Goal: Complete application form: Complete application form

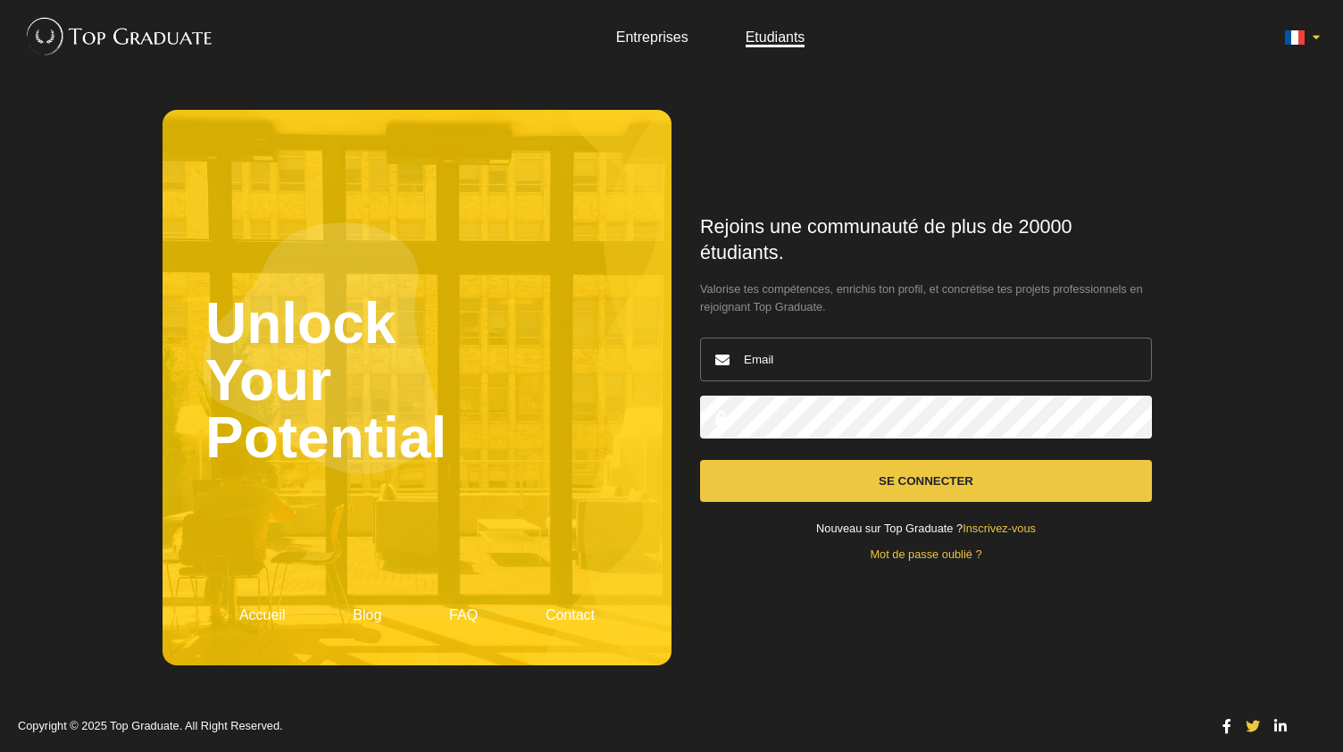
type input "[EMAIL_ADDRESS][DOMAIN_NAME]"
click at [844, 468] on button "Se connecter" at bounding box center [926, 481] width 452 height 42
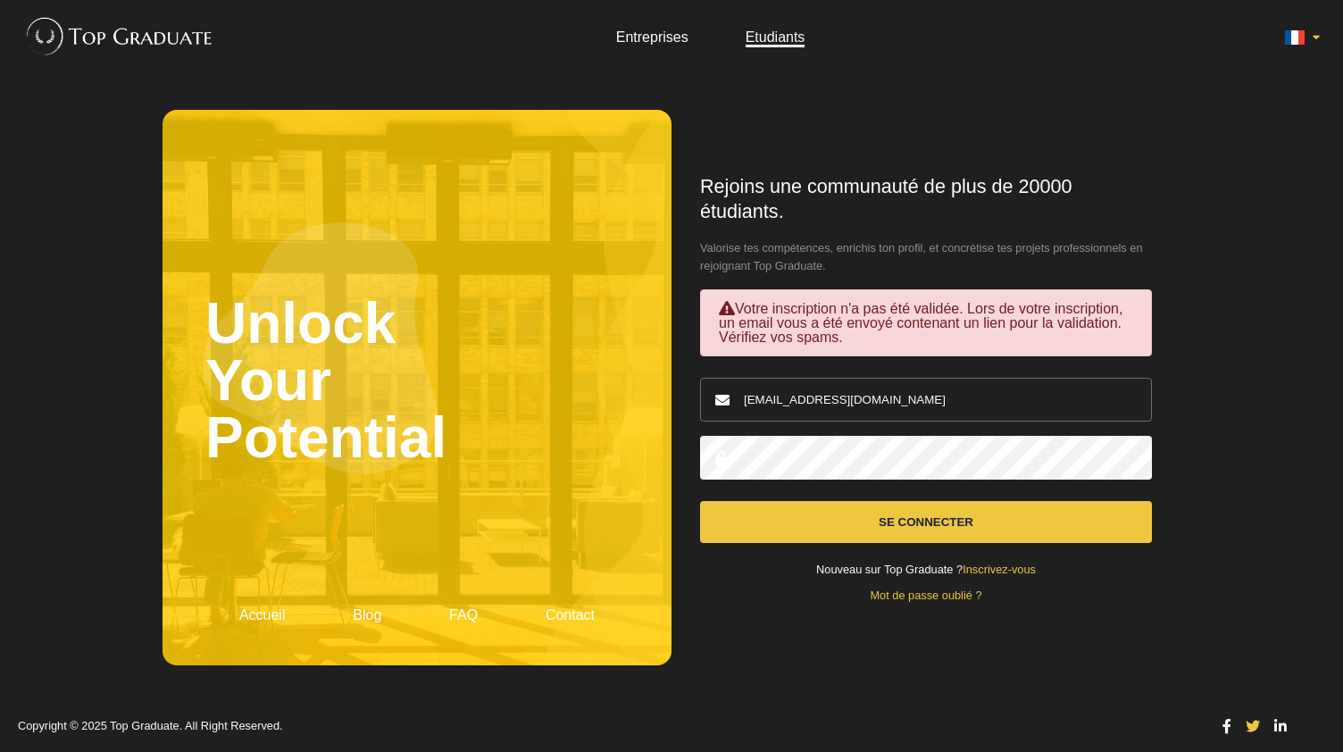
click at [926, 364] on form "Rejoins une communauté de plus de 20000 étudiants. Valorise tes compétences, en…" at bounding box center [926, 388] width 452 height 428
click at [921, 410] on input "[EMAIL_ADDRESS][DOMAIN_NAME]" at bounding box center [926, 400] width 452 height 44
click at [693, 263] on div "Rejoins une communauté de plus de 20000 étudiants. Valorise tes compétences, en…" at bounding box center [925, 387] width 509 height 555
click at [957, 600] on link "Mot de passe oublié ?" at bounding box center [926, 594] width 112 height 13
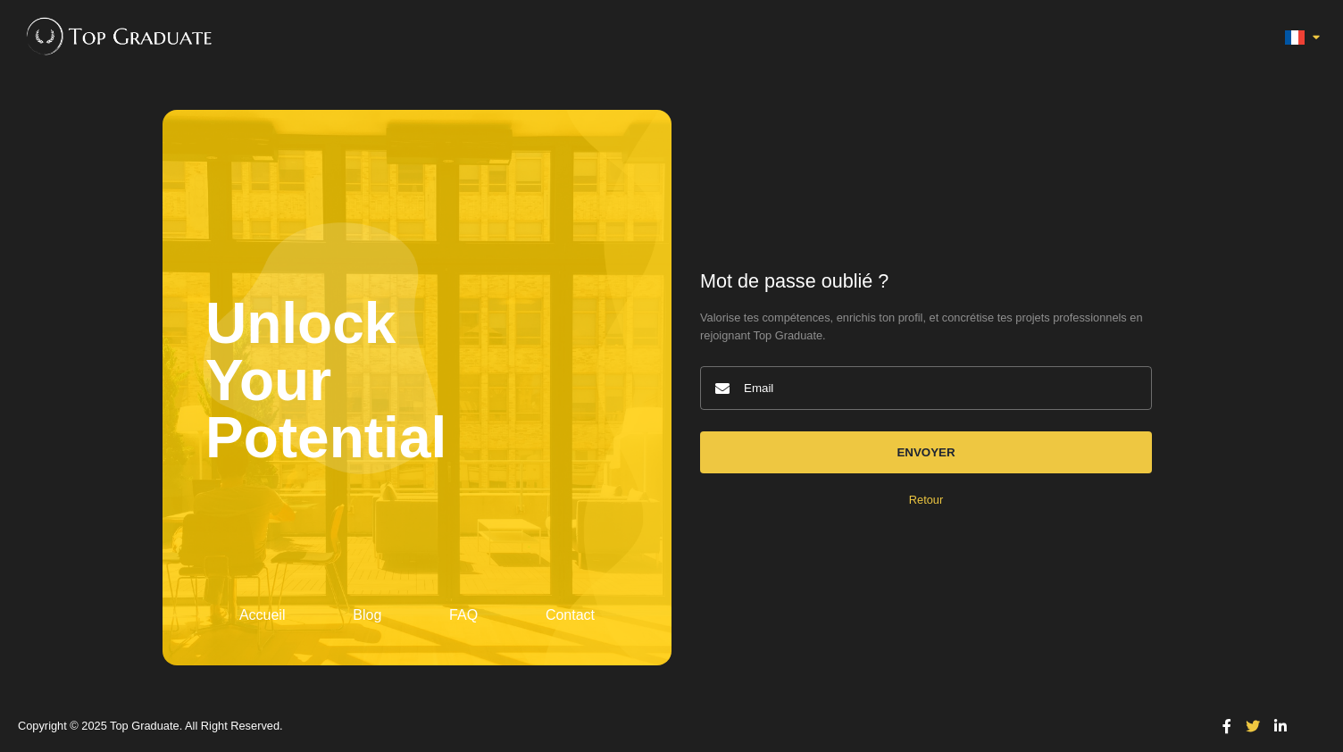
click at [836, 395] on input "email" at bounding box center [926, 388] width 452 height 44
click at [825, 215] on div "Mot de passe oublié ? Valorise tes compétences, enrichis ton profil, et concrét…" at bounding box center [925, 387] width 509 height 555
click at [923, 503] on link "Retour" at bounding box center [926, 499] width 34 height 13
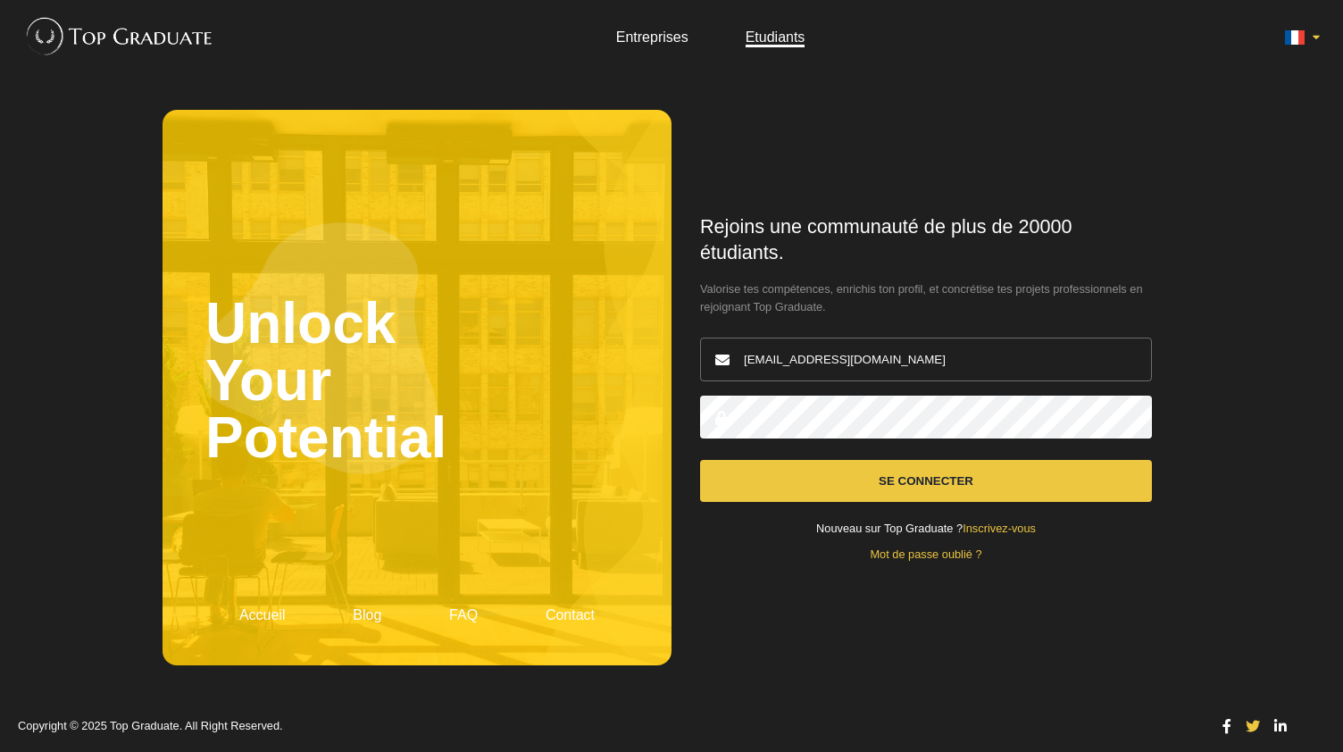
click at [987, 524] on link "Inscrivez-vous" at bounding box center [998, 527] width 73 height 13
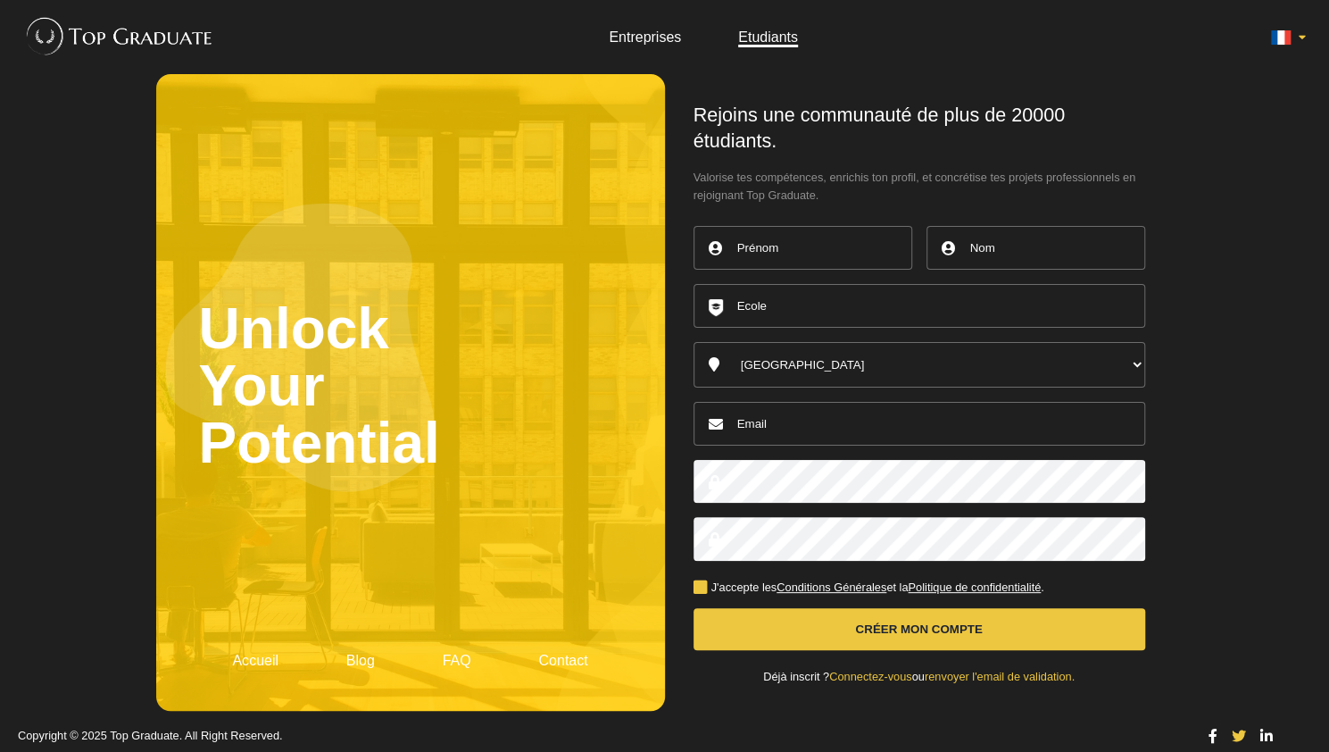
type input "[EMAIL_ADDRESS][DOMAIN_NAME]"
click at [781, 242] on input "text" at bounding box center [803, 248] width 219 height 44
type input "[PERSON_NAME]"
type input "Bouchetard"
click at [816, 320] on input "text" at bounding box center [920, 306] width 452 height 44
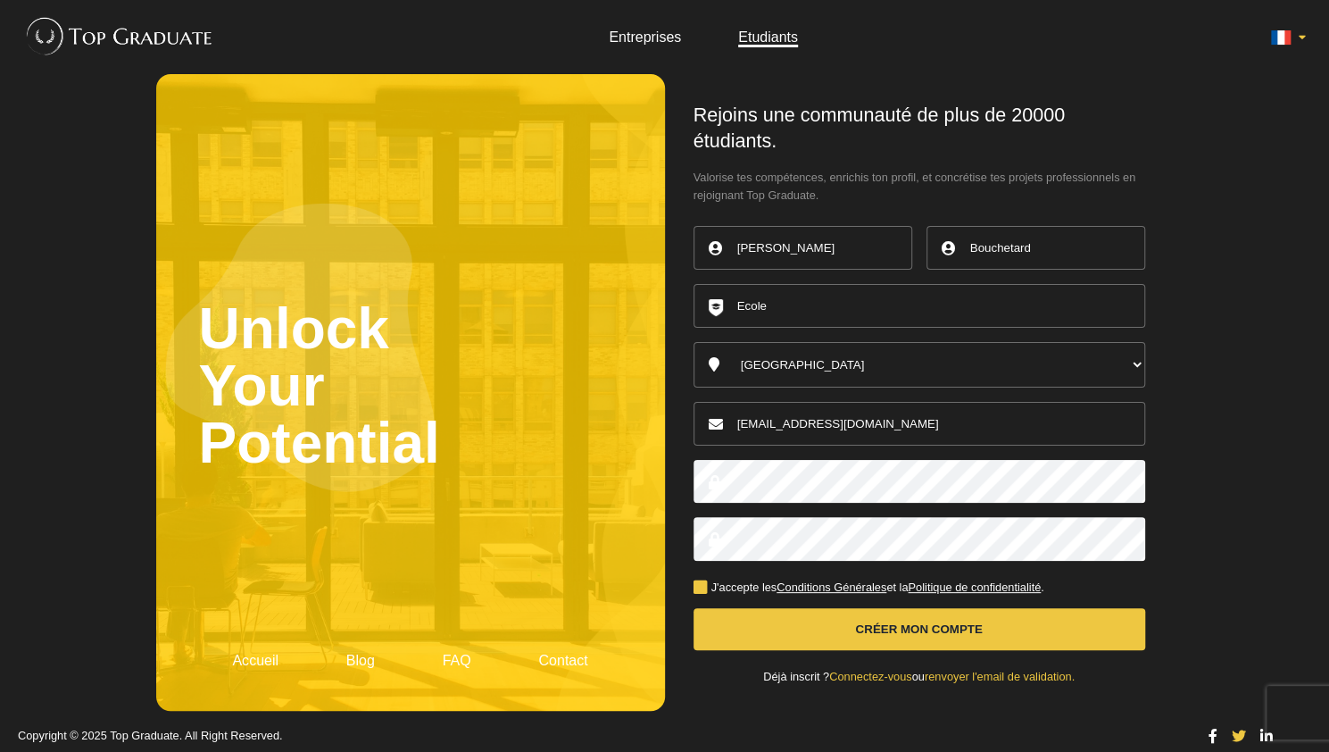
type input "[GEOGRAPHIC_DATA]"
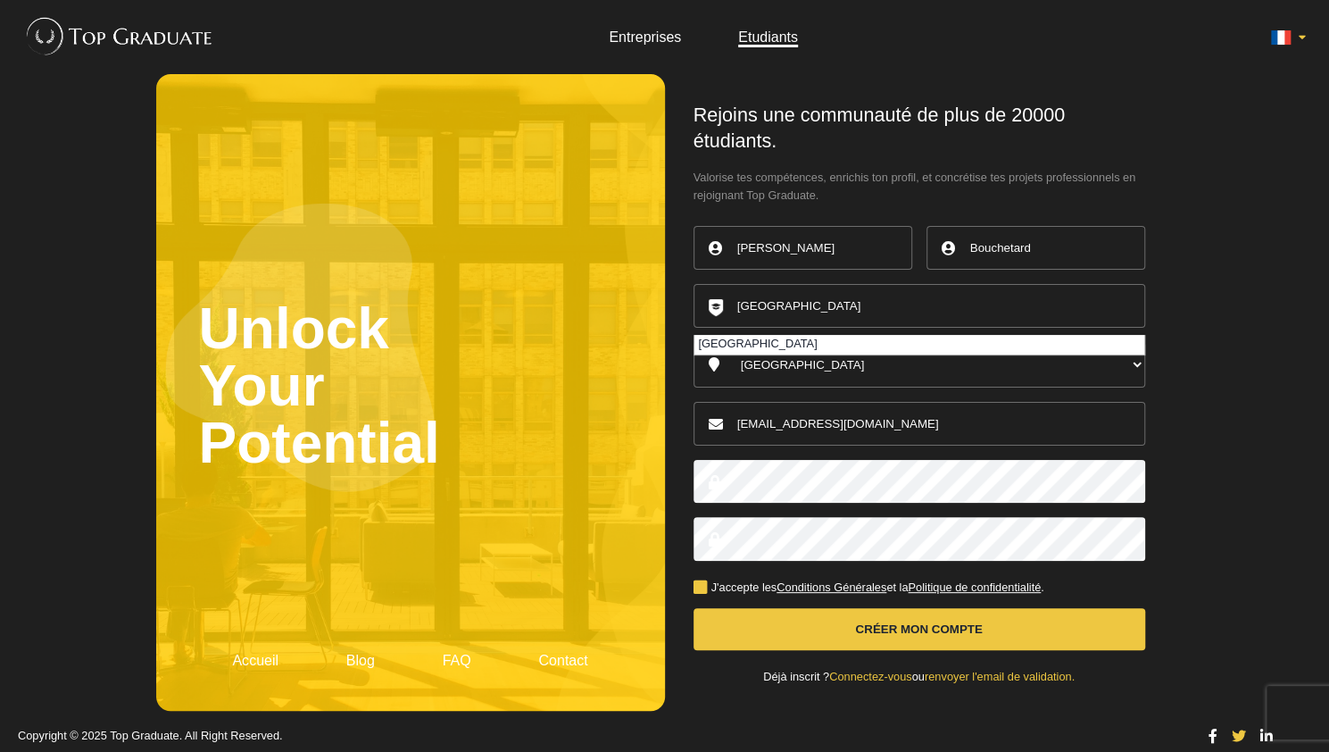
click at [877, 429] on input "salome.bouchetard@orange.fr" at bounding box center [920, 424] width 452 height 44
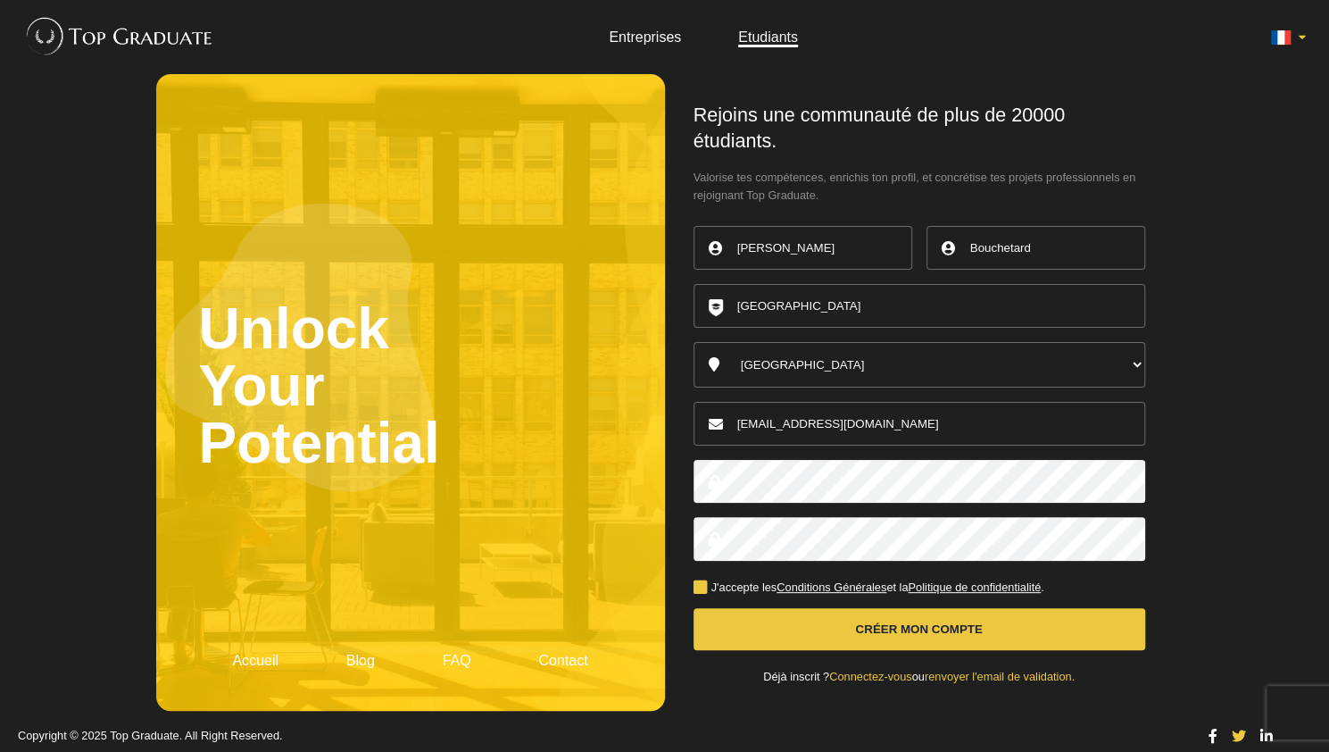
click at [896, 428] on input "salome.bouchetard@orange.fr" at bounding box center [920, 424] width 452 height 44
type input "[EMAIL_ADDRESS][DOMAIN_NAME]"
click at [777, 503] on div at bounding box center [920, 482] width 452 height 58
click at [860, 642] on button "Créer mon compte" at bounding box center [920, 629] width 452 height 42
click at [870, 630] on button "Créer mon compte" at bounding box center [920, 629] width 452 height 42
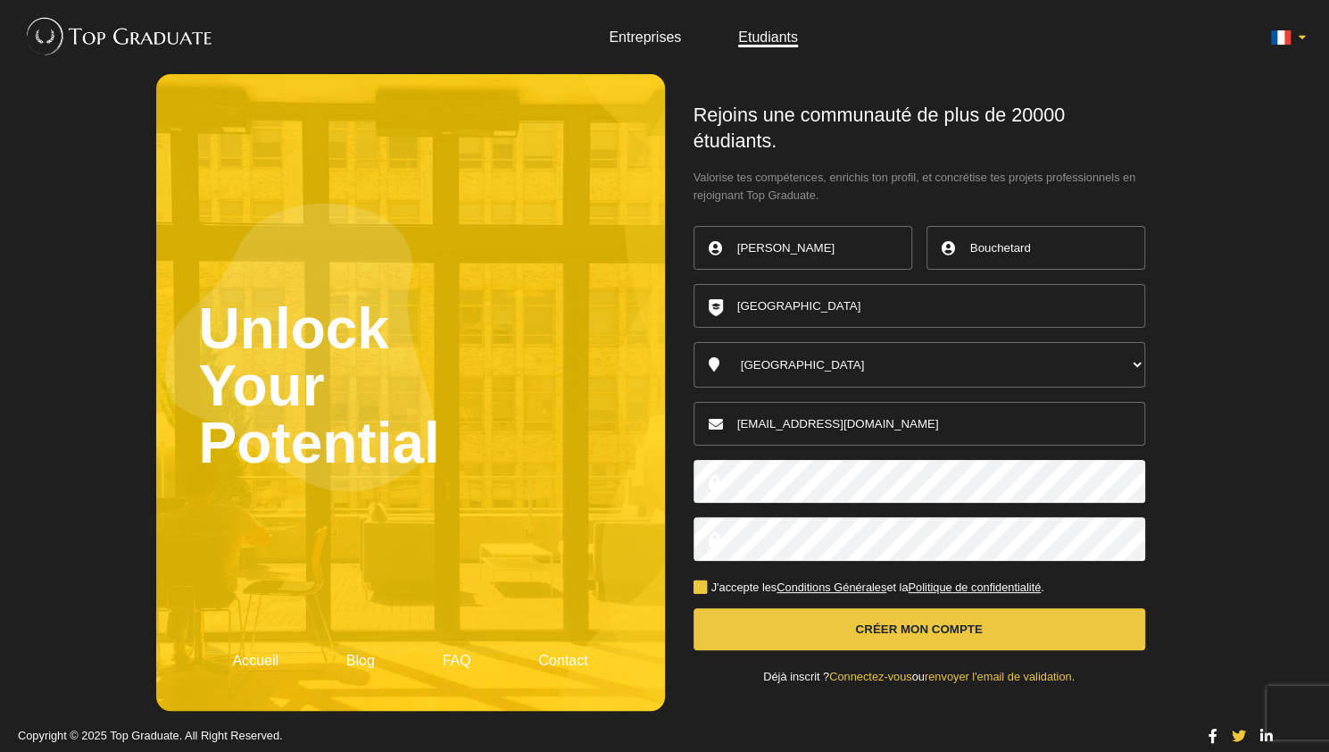
click at [900, 628] on button "Créer mon compte" at bounding box center [920, 629] width 452 height 42
click at [1160, 585] on div "Rejoins une communauté de plus de 20000 étudiants. Valorise tes compétences, en…" at bounding box center [919, 392] width 509 height 637
click at [1052, 618] on button "Créer mon compte" at bounding box center [920, 629] width 452 height 42
click at [1054, 654] on form "Rejoins une communauté de plus de 20000 étudiants. Valorise tes compétences, en…" at bounding box center [920, 392] width 452 height 579
click at [1043, 609] on button "Créer mon compte" at bounding box center [920, 629] width 452 height 42
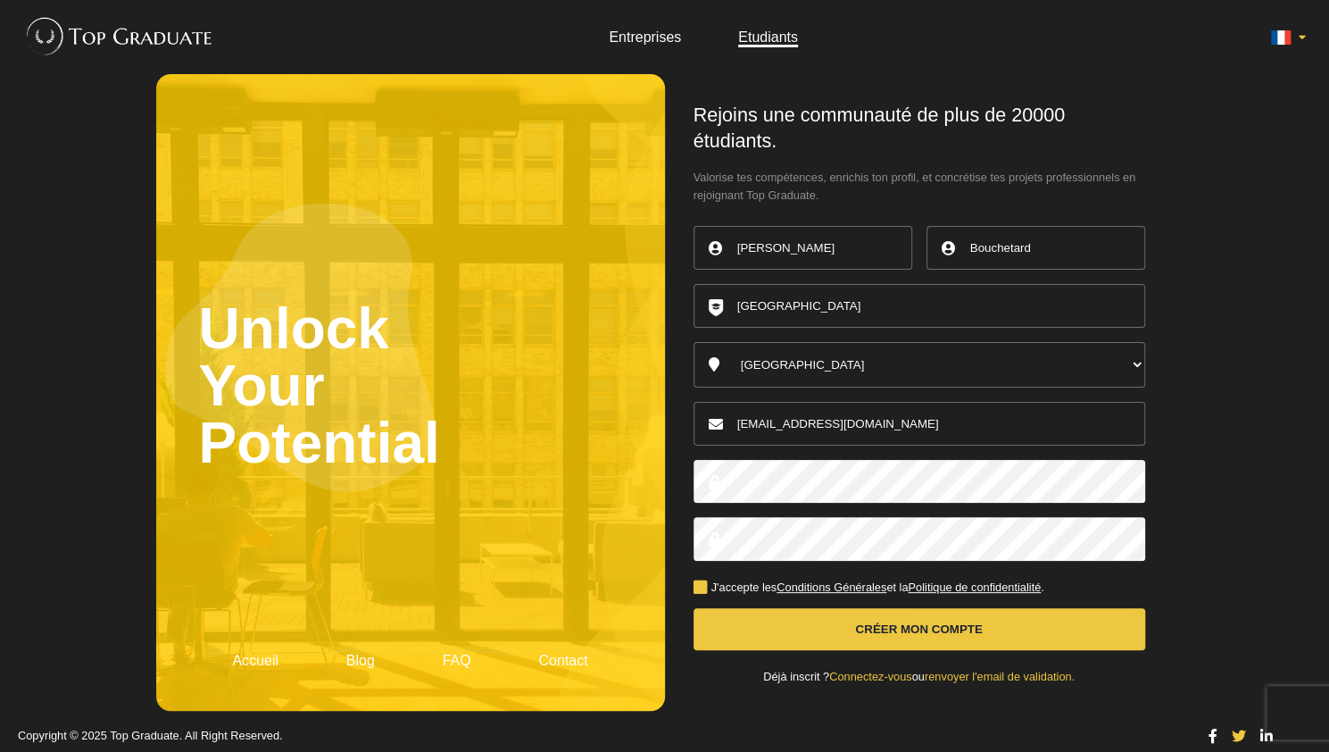
scroll to position [7, 0]
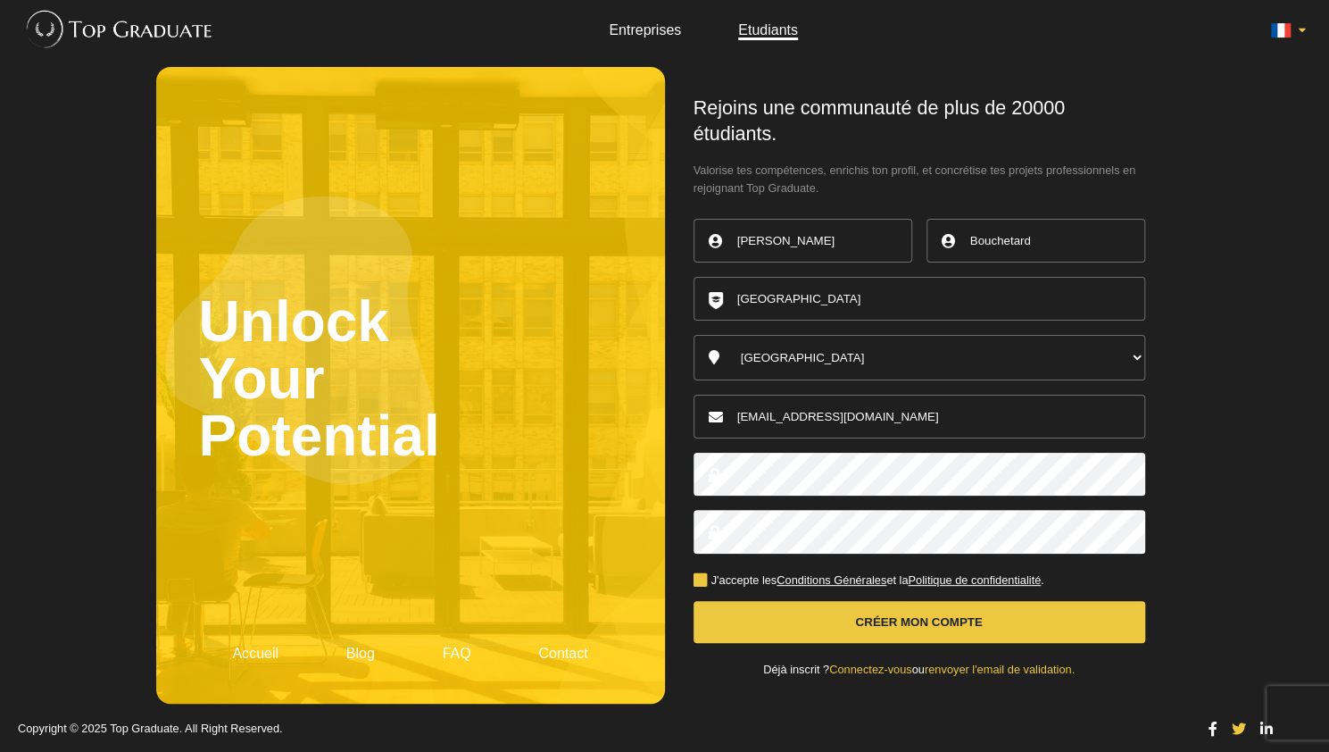
click at [958, 617] on button "Créer mon compte" at bounding box center [920, 622] width 452 height 42
click at [708, 579] on label "J'accepte les Conditions Générales et la Politique de confidentialité ." at bounding box center [869, 581] width 351 height 12
click at [0, 0] on input "J'accepte les Conditions Générales et la Politique de confidentialité ." at bounding box center [0, 0] width 0 height 0
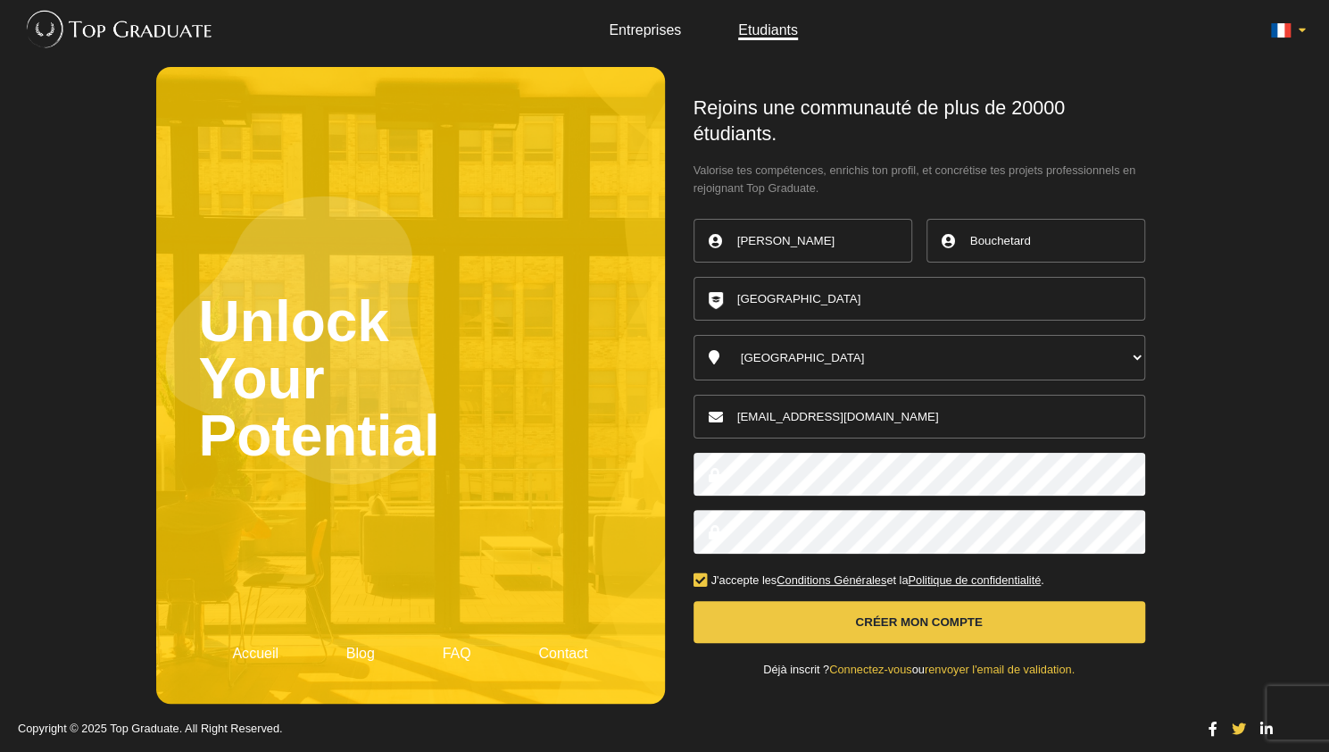
click at [784, 608] on button "Créer mon compte" at bounding box center [920, 622] width 452 height 42
click at [887, 624] on button "Créer mon compte" at bounding box center [920, 622] width 452 height 42
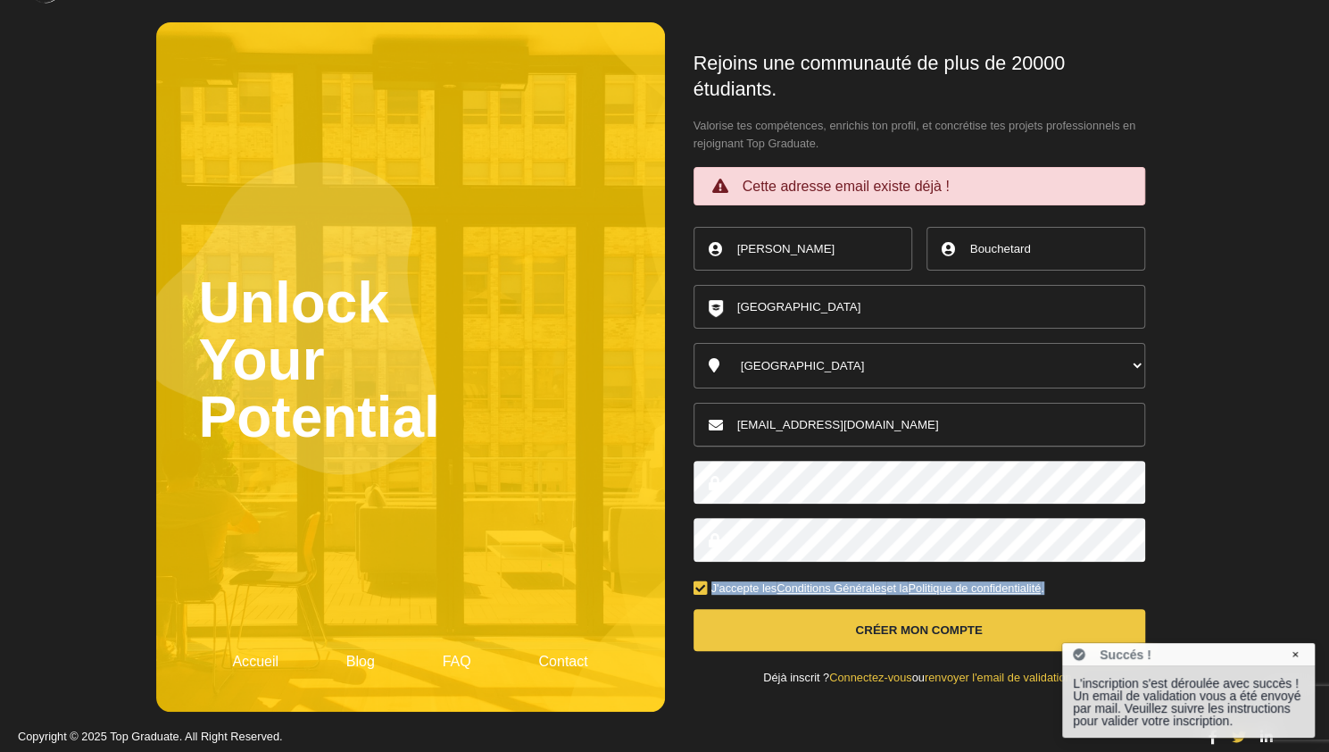
scroll to position [59, 0]
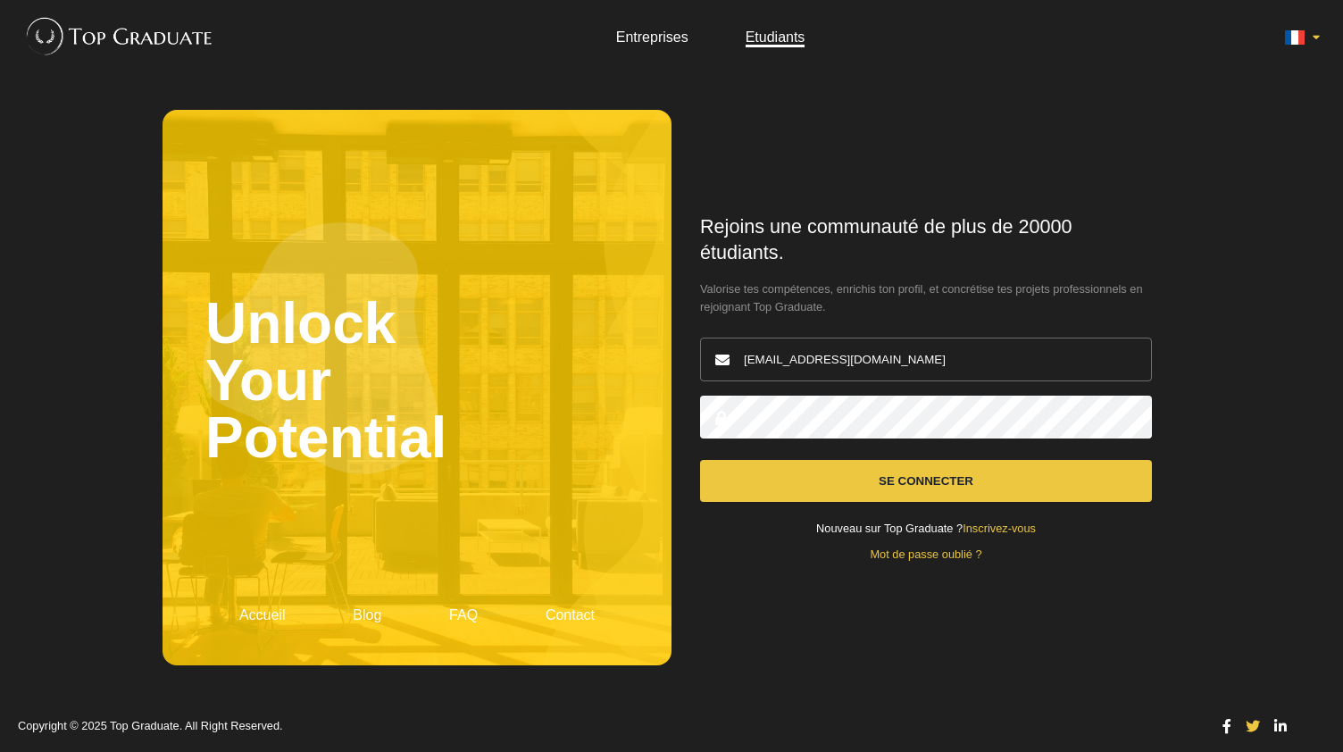
click at [823, 481] on button "Se connecter" at bounding box center [926, 481] width 452 height 42
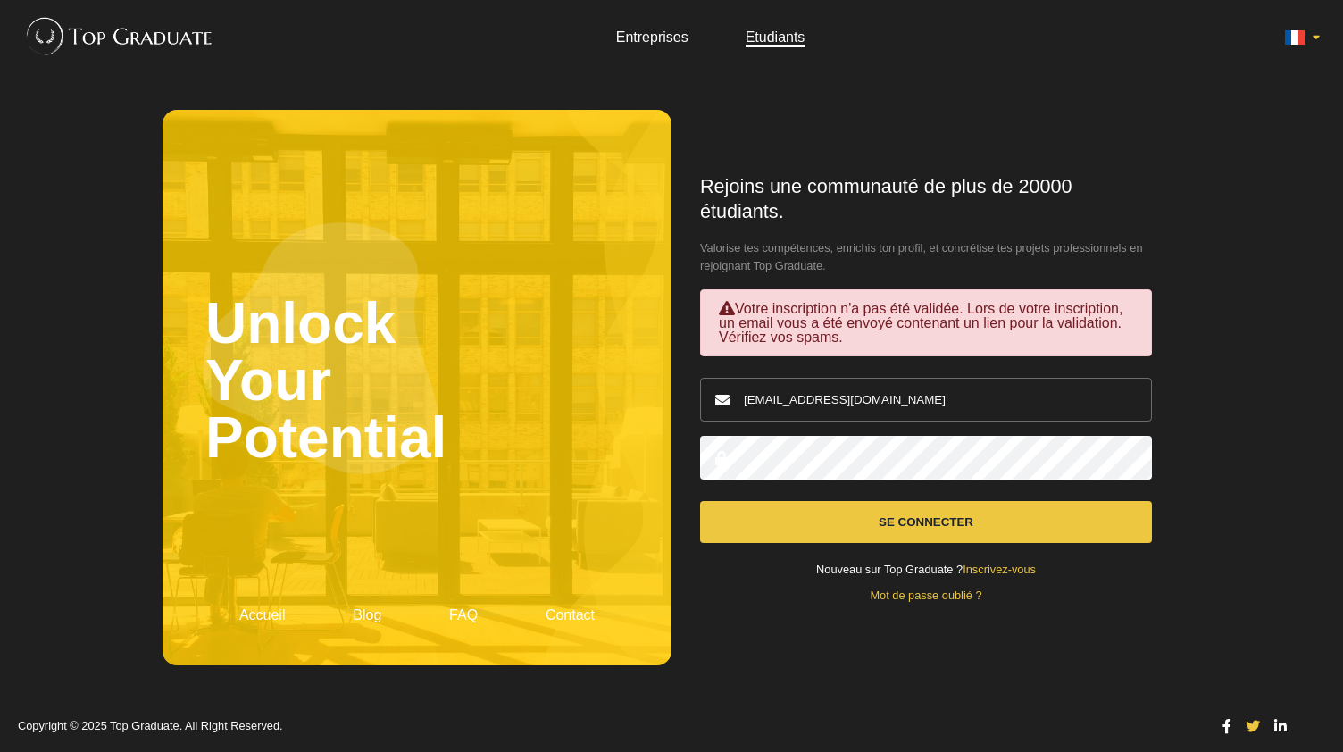
click at [875, 373] on div "[EMAIL_ADDRESS][DOMAIN_NAME]" at bounding box center [926, 400] width 452 height 58
click at [877, 399] on input "salome.bouchetard@orange.fr" at bounding box center [926, 400] width 452 height 44
click at [957, 396] on input "salome.bouchetard@kedgebs.com .fr" at bounding box center [926, 400] width 452 height 44
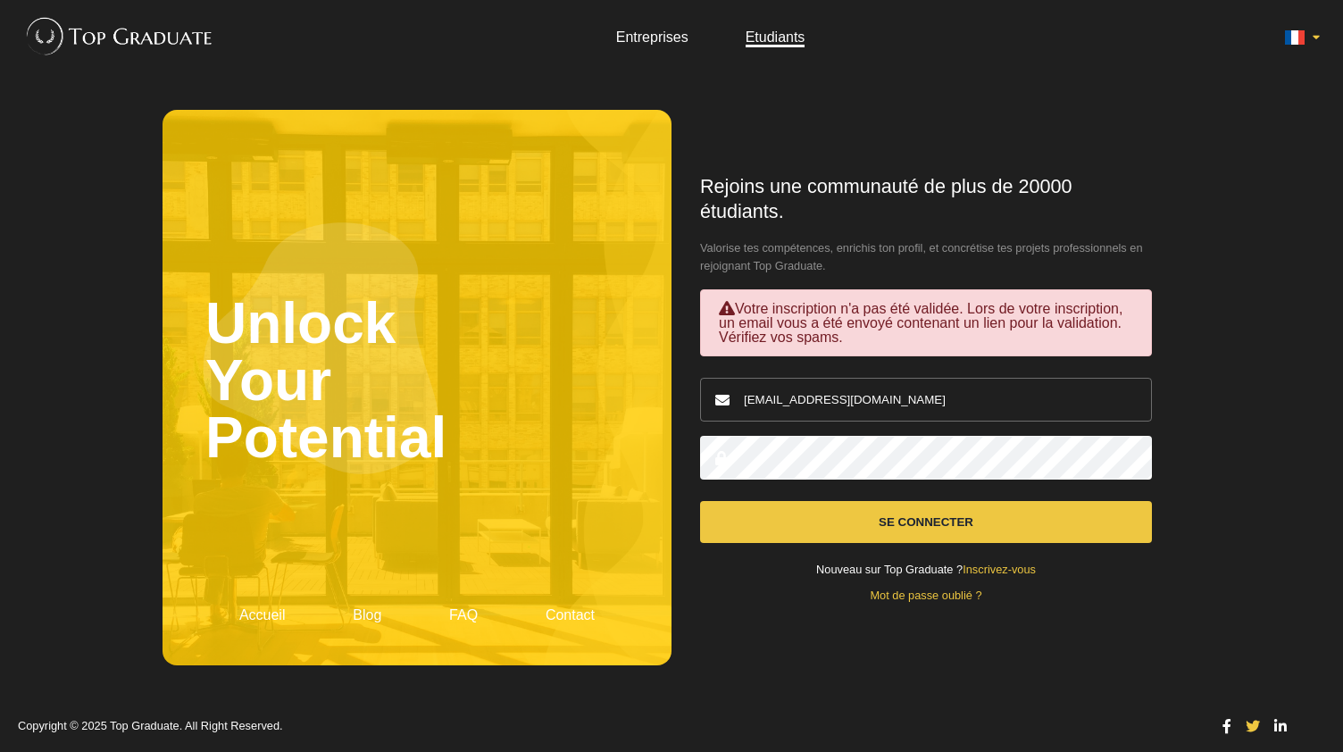
type input "[EMAIL_ADDRESS][DOMAIN_NAME]"
click at [957, 510] on button "Se connecter" at bounding box center [926, 522] width 452 height 42
click at [970, 527] on button "Se connecter" at bounding box center [926, 522] width 452 height 42
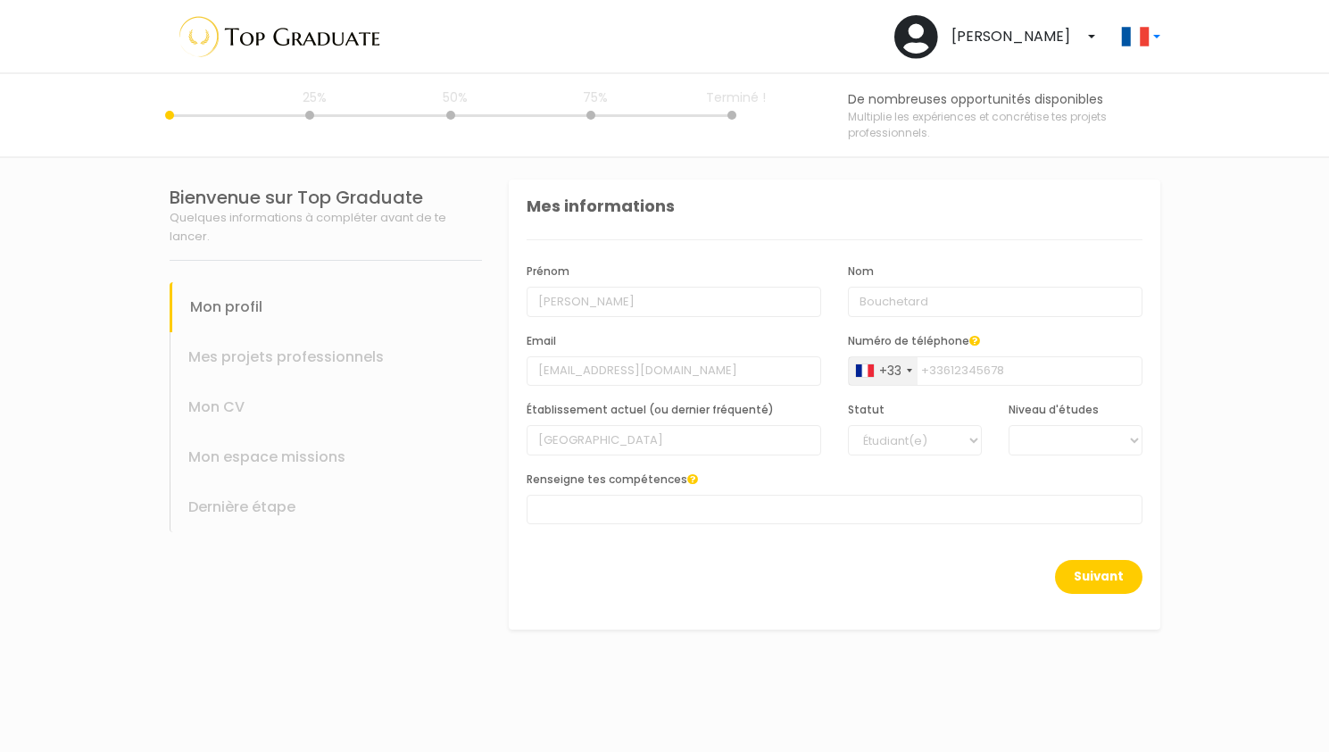
select select
click at [1055, 438] on select "BAC +6 BAC +5 BAC +4 BAC +3 BAC +2 BAC +1" at bounding box center [1082, 440] width 134 height 30
select select "4"
click at [1015, 425] on select "BAC +6 BAC +5 BAC +4 BAC +3 BAC +2 BAC +1" at bounding box center [1082, 440] width 134 height 30
click at [855, 521] on span at bounding box center [841, 509] width 616 height 29
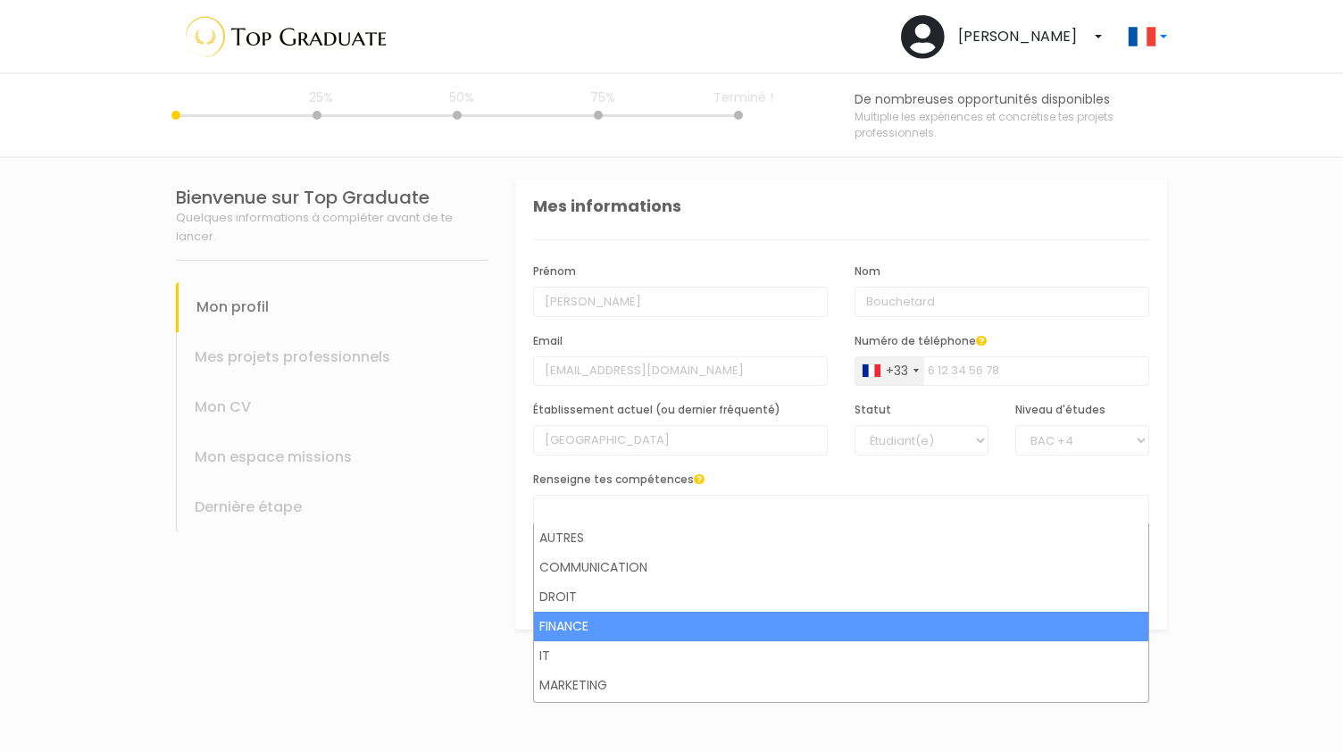
select select "116"
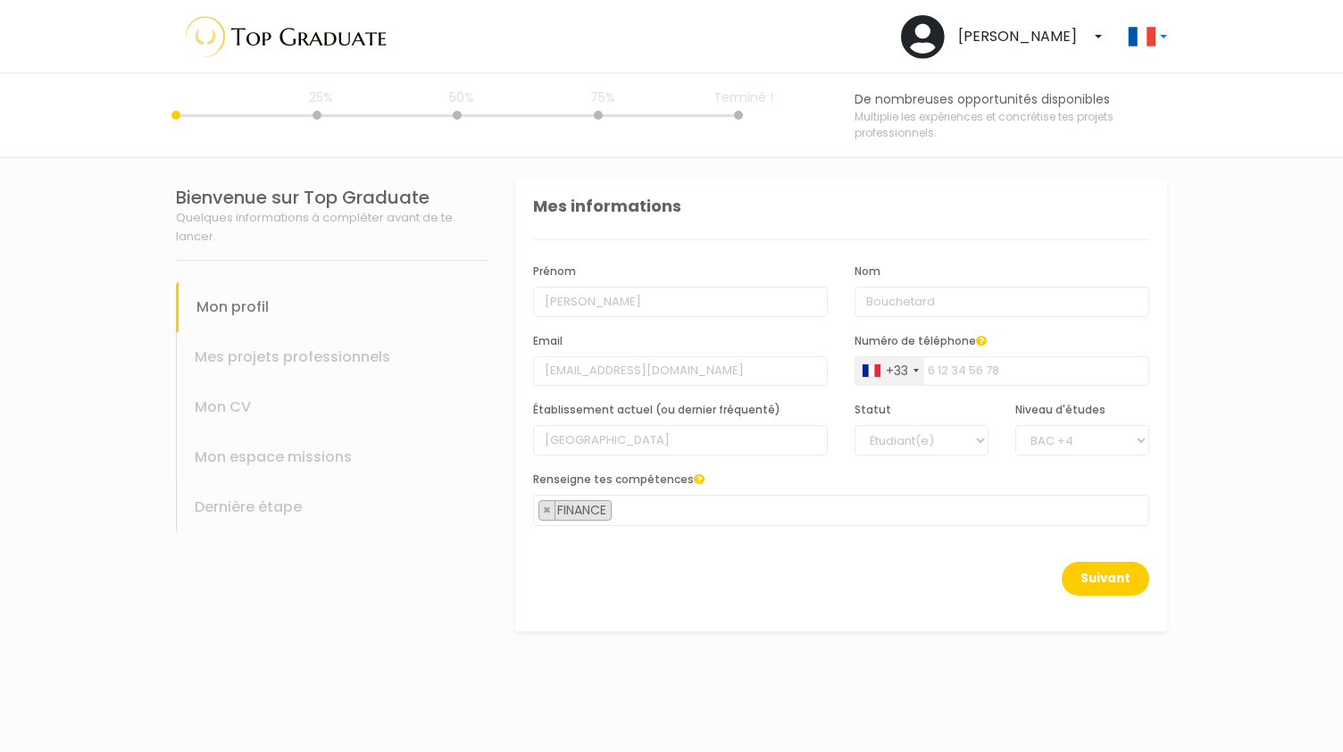
click at [781, 495] on span "× FINANCE" at bounding box center [841, 510] width 616 height 31
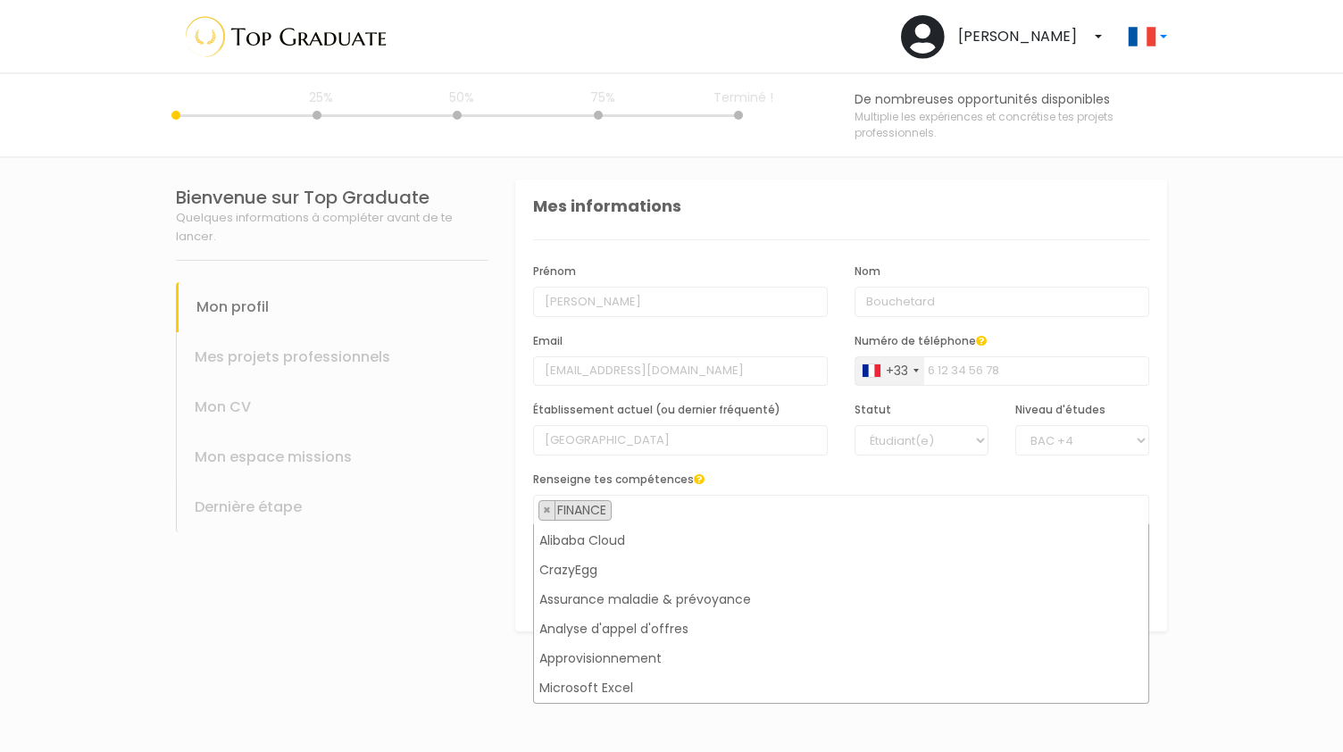
scroll to position [385, 0]
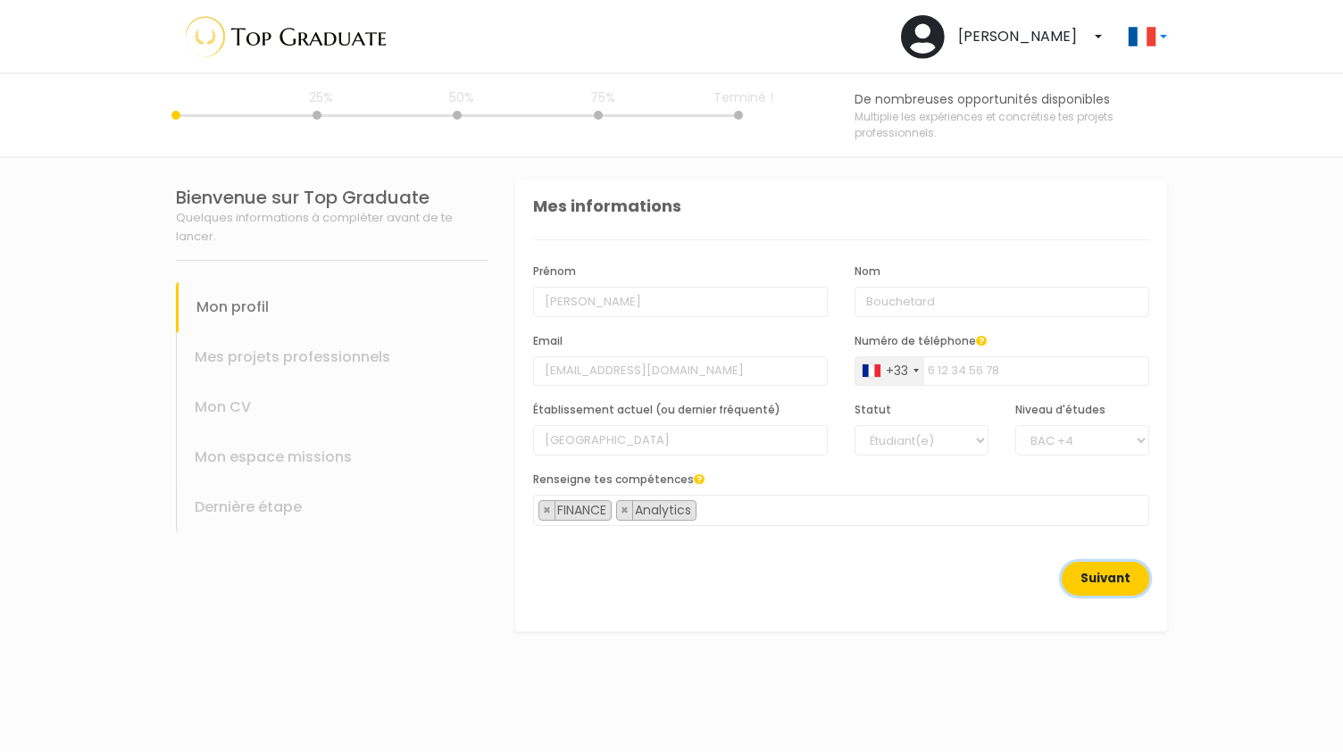
click at [1091, 585] on button "Suivant" at bounding box center [1105, 579] width 87 height 34
click at [1107, 579] on button "Suivant" at bounding box center [1105, 579] width 87 height 34
click at [1105, 580] on button "Suivant" at bounding box center [1105, 579] width 87 height 34
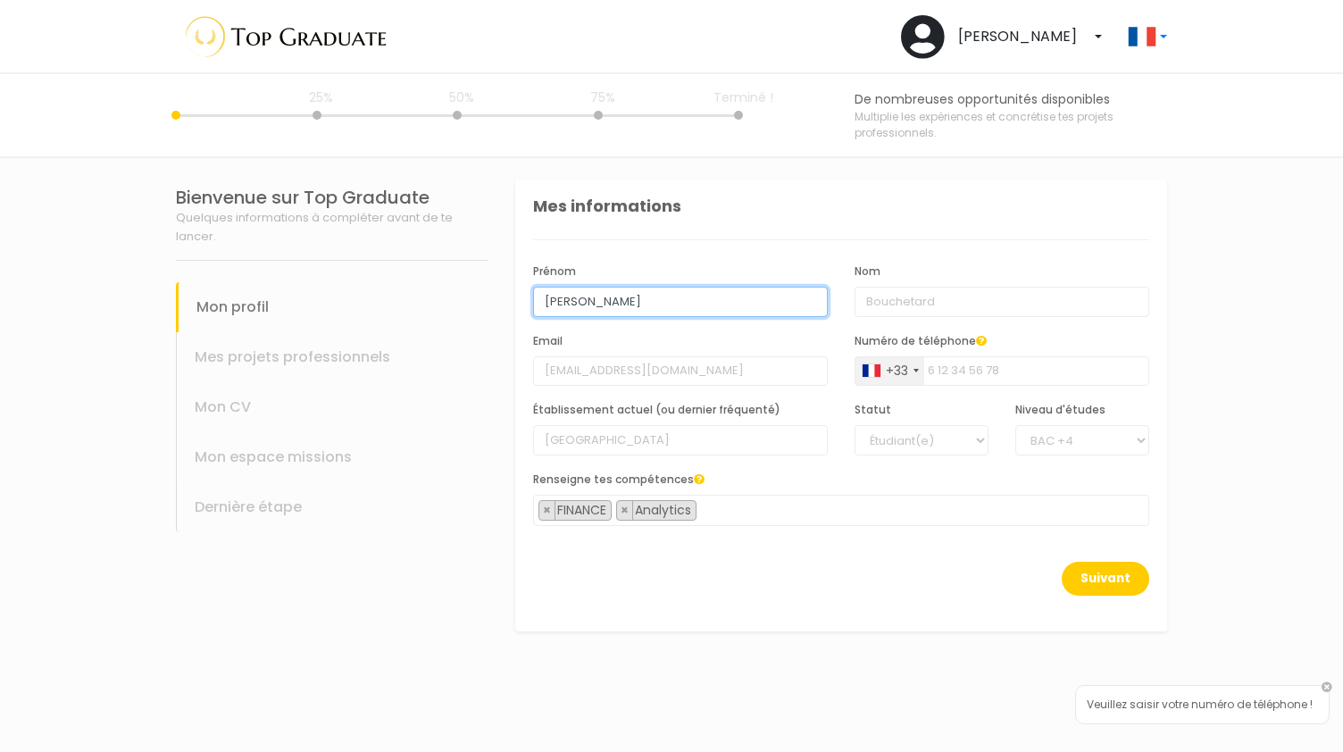
click at [751, 312] on input "[PERSON_NAME]" at bounding box center [680, 302] width 295 height 30
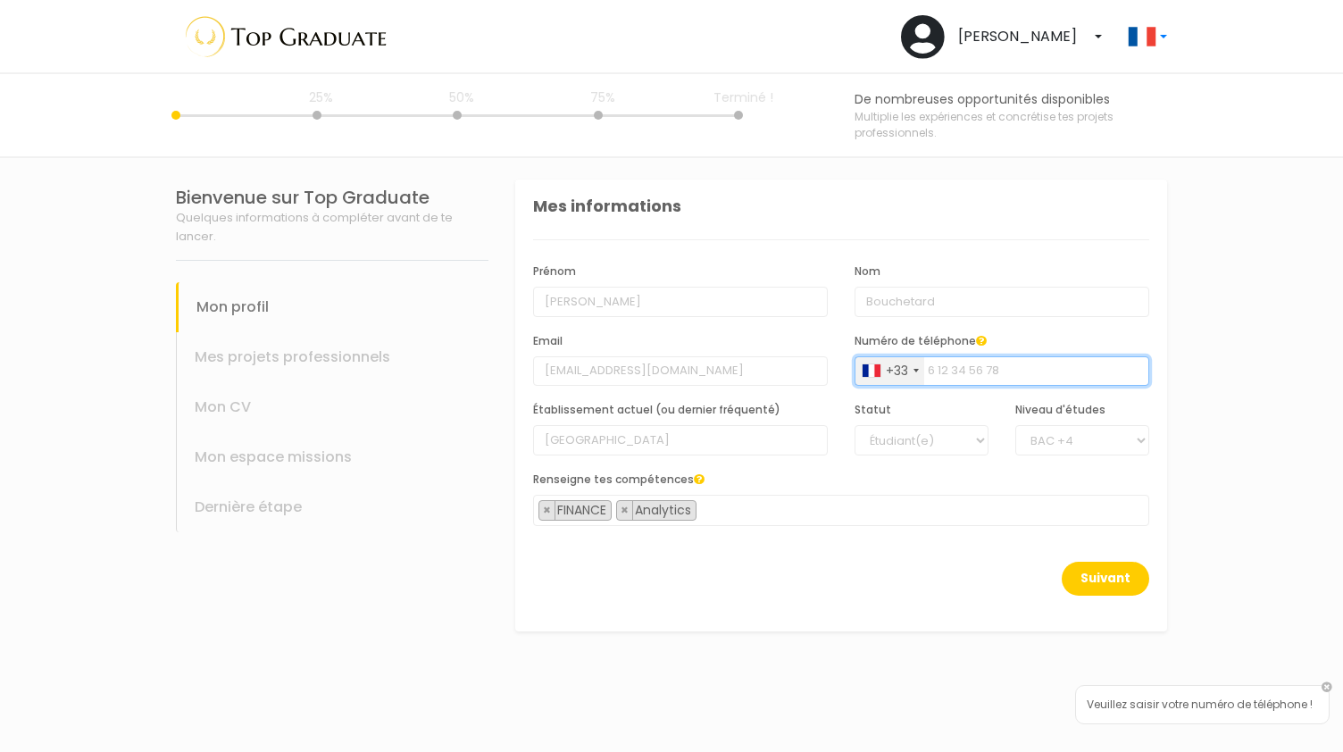
type input "0781014735"
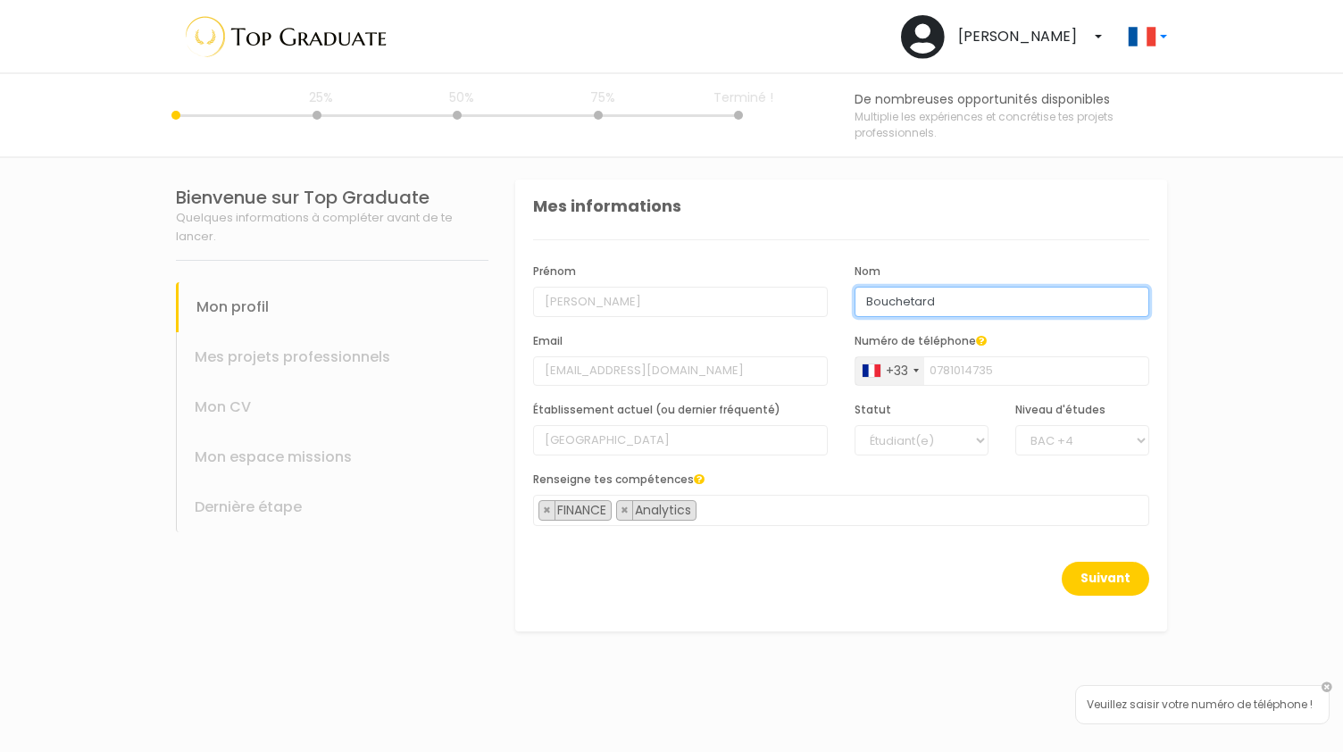
click at [876, 303] on input "Bouchetard" at bounding box center [1001, 302] width 295 height 30
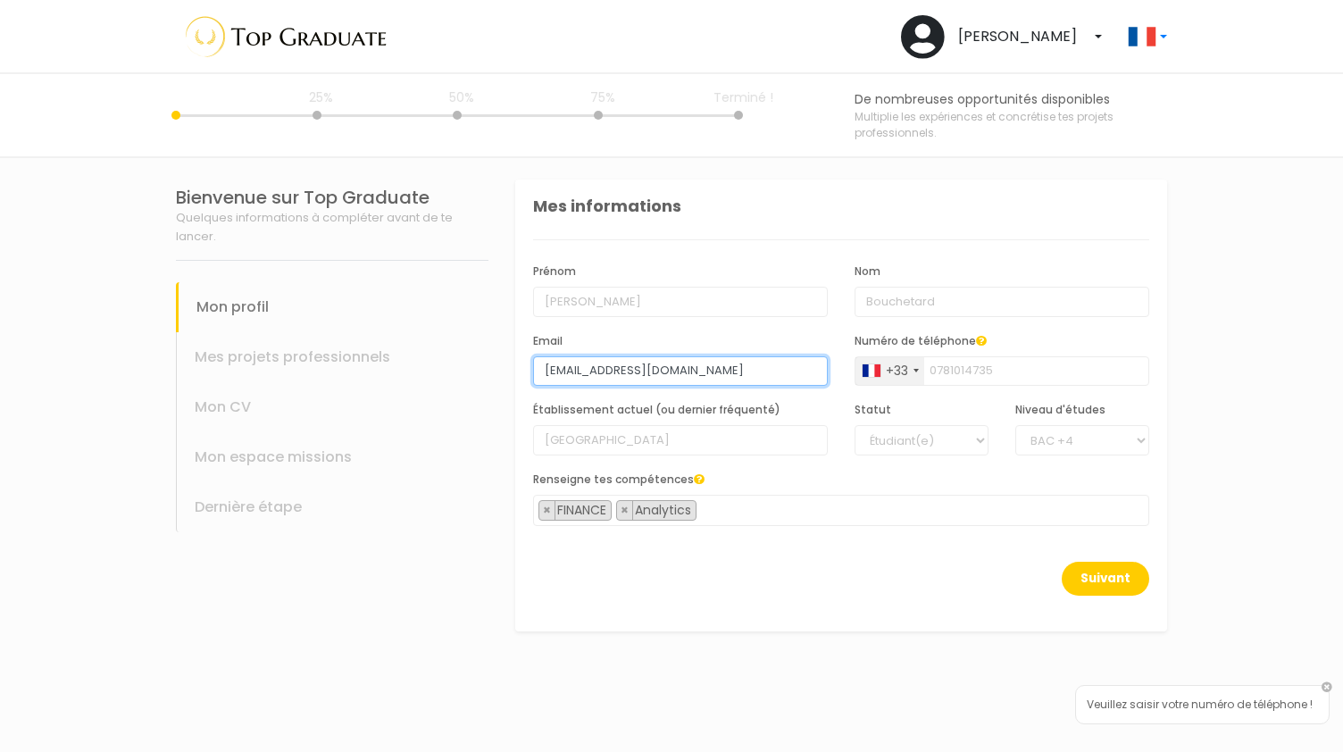
click at [687, 369] on input "[EMAIL_ADDRESS][DOMAIN_NAME]" at bounding box center [680, 371] width 295 height 30
click at [768, 375] on input "[EMAIL_ADDRESS][DOMAIN_NAME]" at bounding box center [680, 371] width 295 height 30
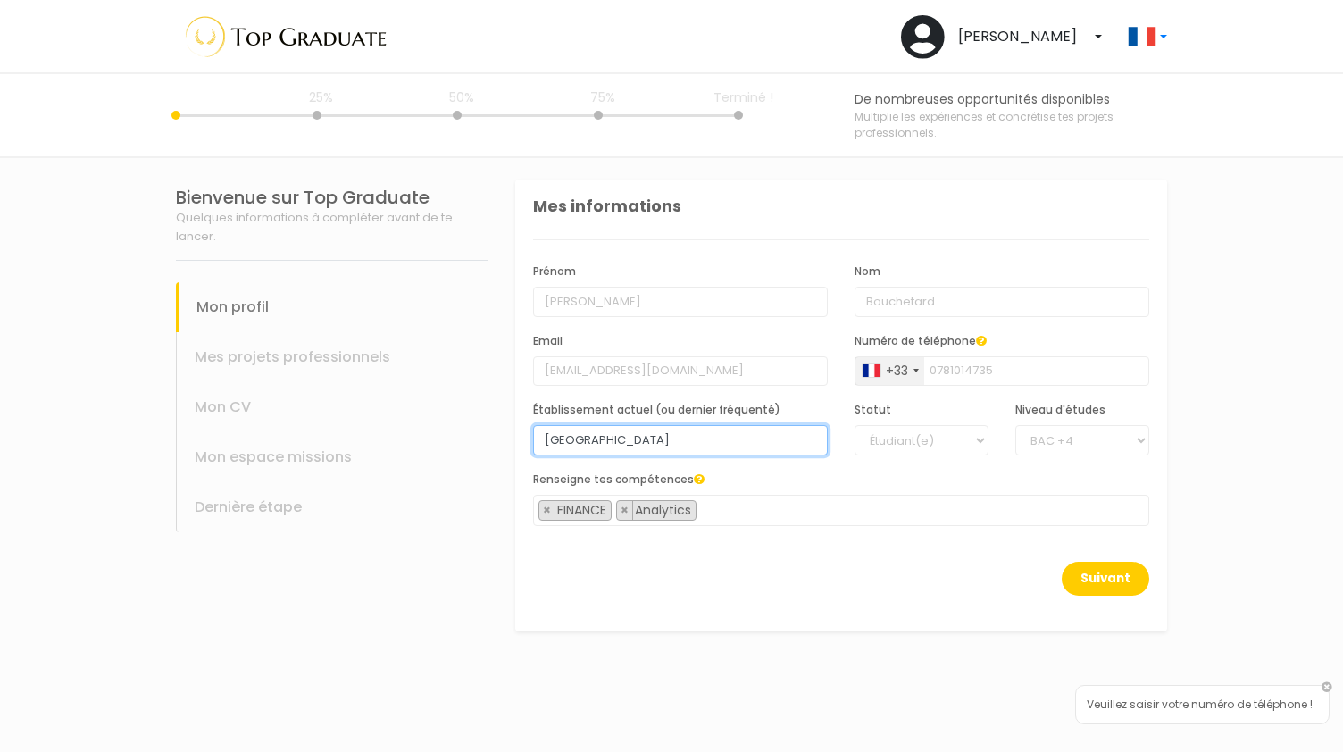
click at [746, 425] on input "[GEOGRAPHIC_DATA]" at bounding box center [680, 440] width 295 height 30
click at [857, 523] on span "× FINANCE × Analytics" at bounding box center [841, 510] width 616 height 31
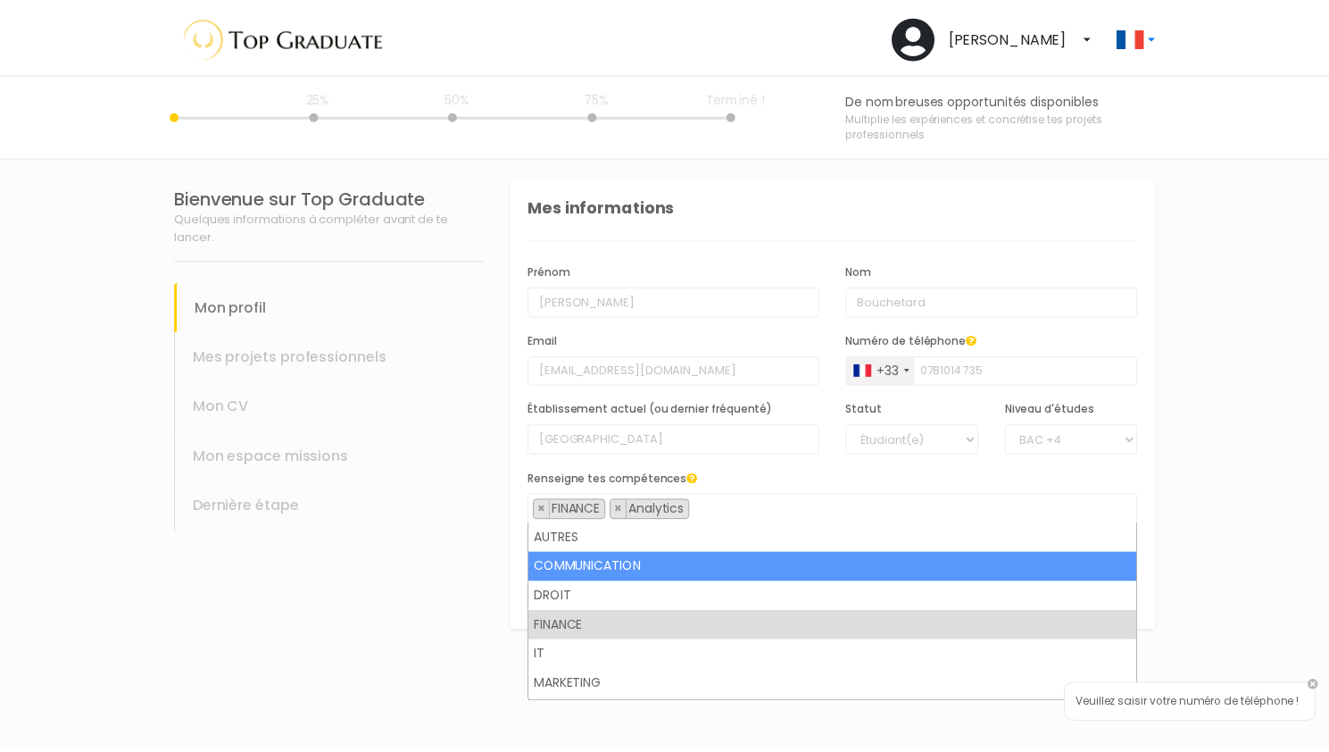
scroll to position [29, 0]
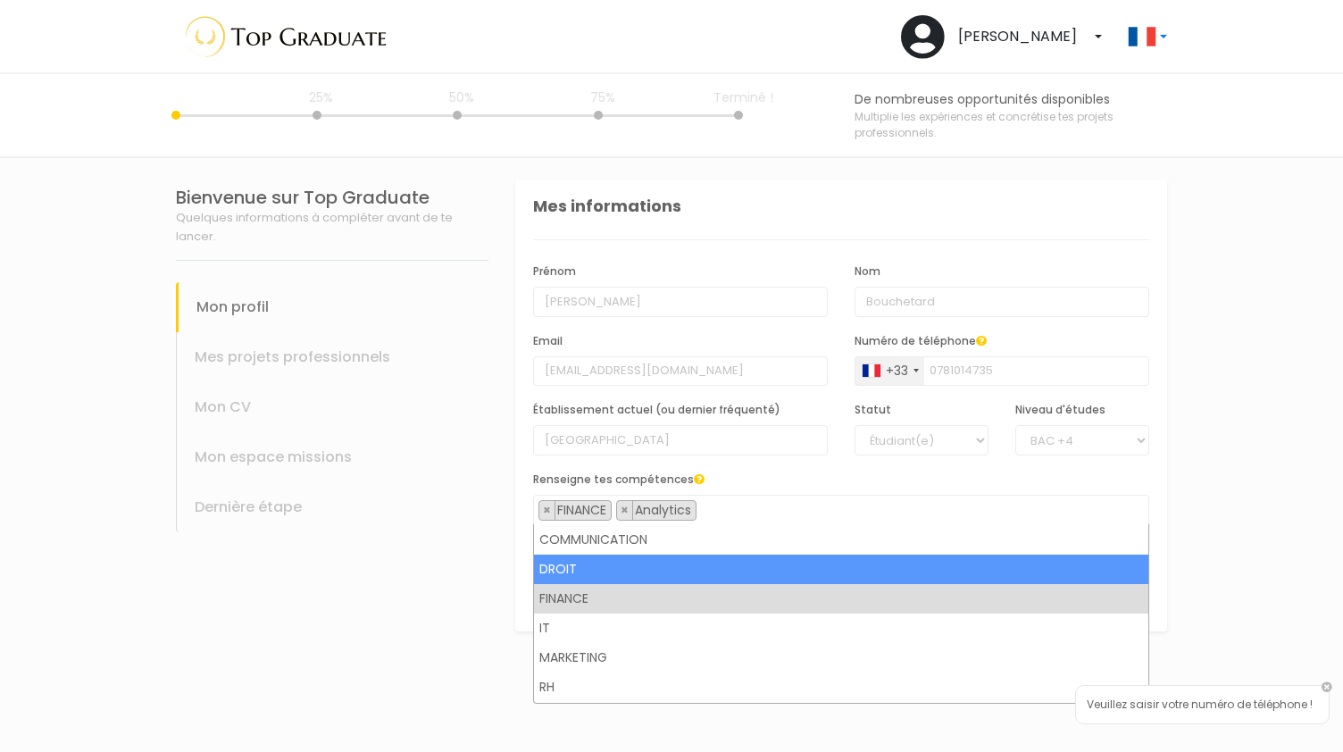
click at [1221, 451] on section "Bienvenue sur Top Graduate Quelques informations à compléter avant de te lancer…" at bounding box center [671, 455] width 1343 height 594
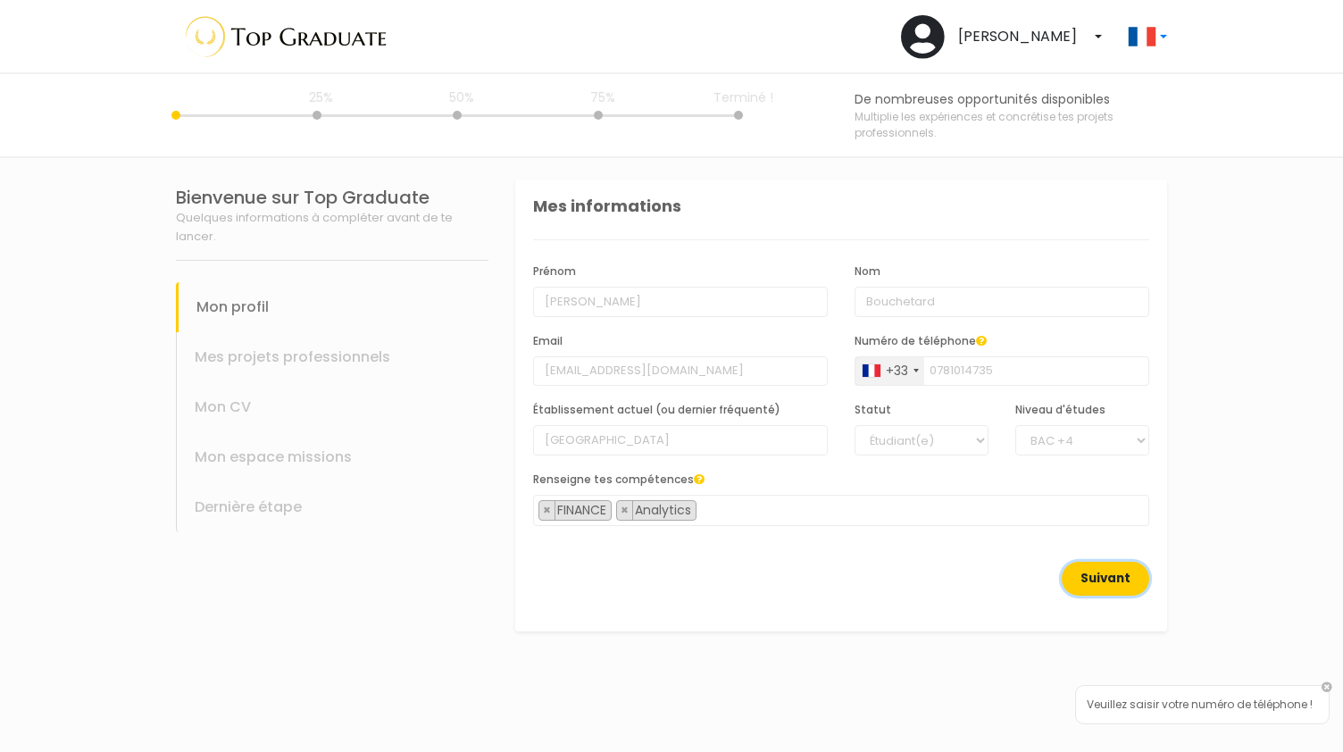
click at [1112, 585] on button "Suivant" at bounding box center [1105, 579] width 87 height 34
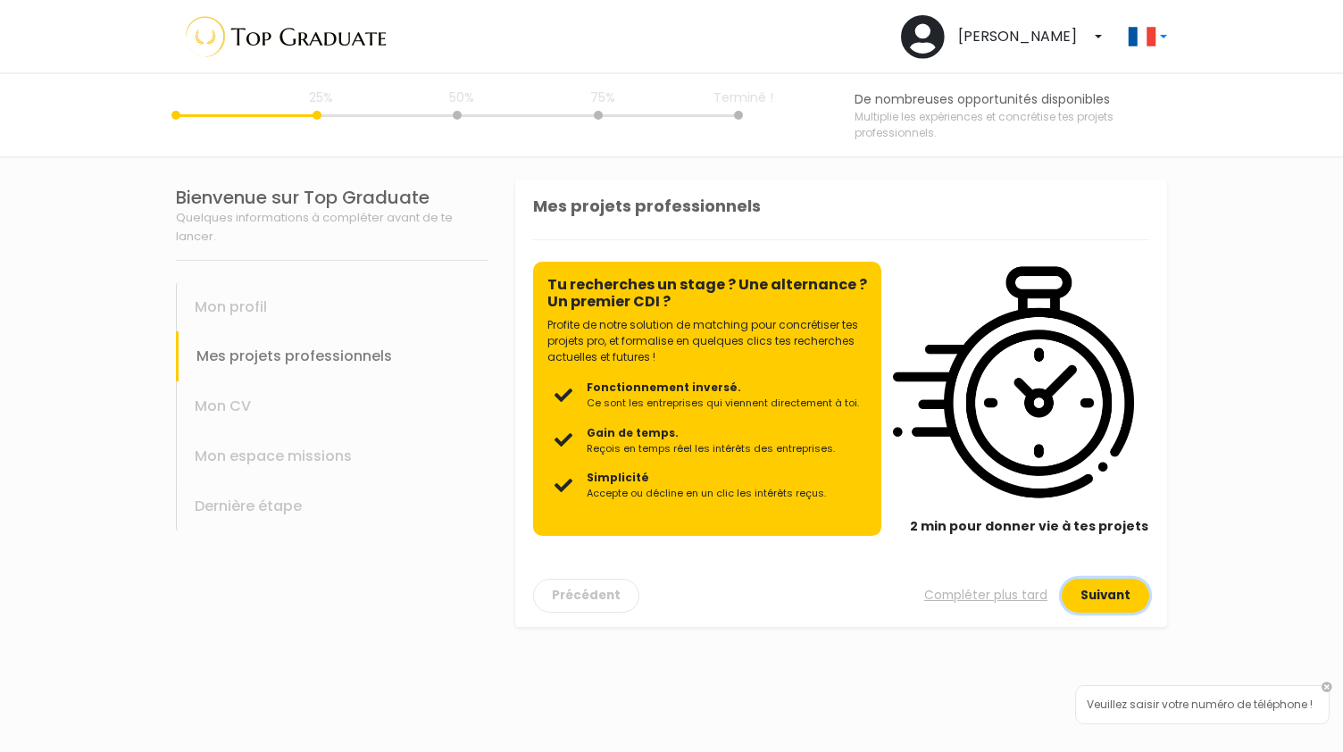
click at [1120, 594] on button "Suivant" at bounding box center [1105, 596] width 87 height 34
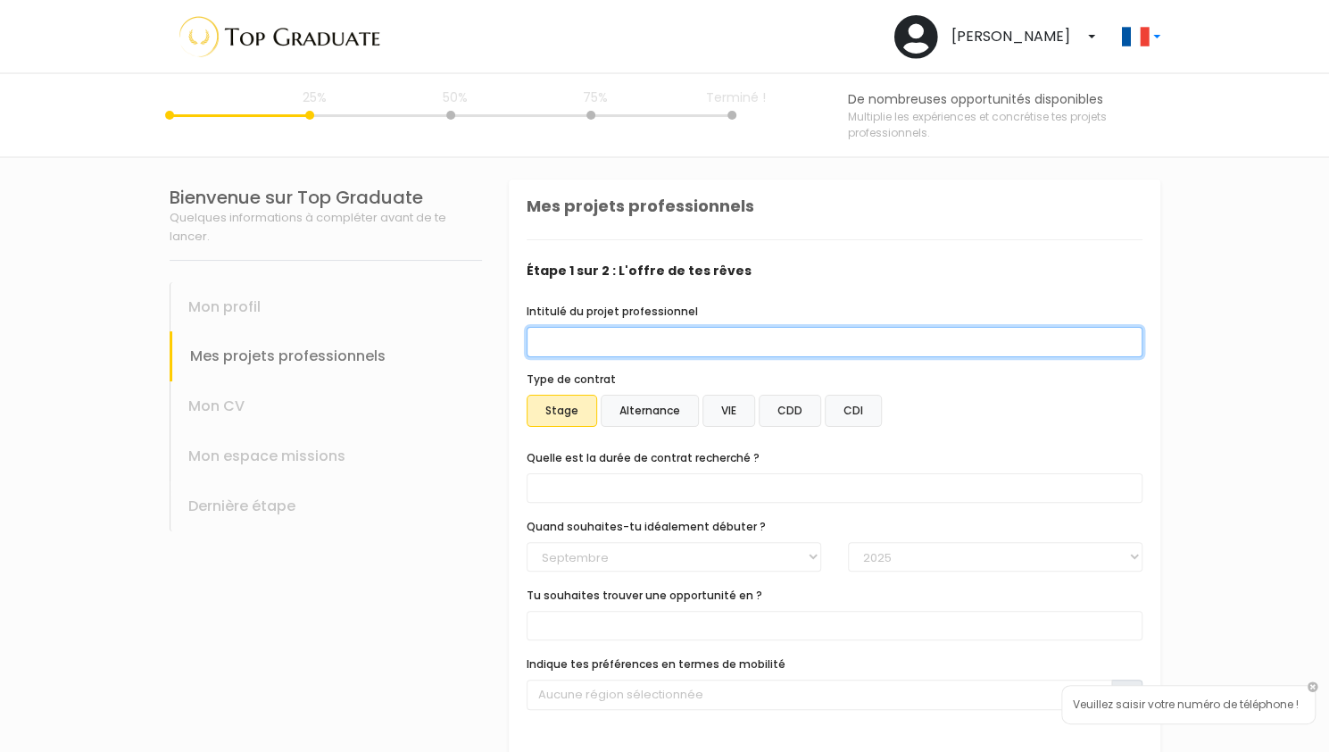
click at [677, 339] on input "Intitulé du projet professionnel" at bounding box center [835, 342] width 616 height 30
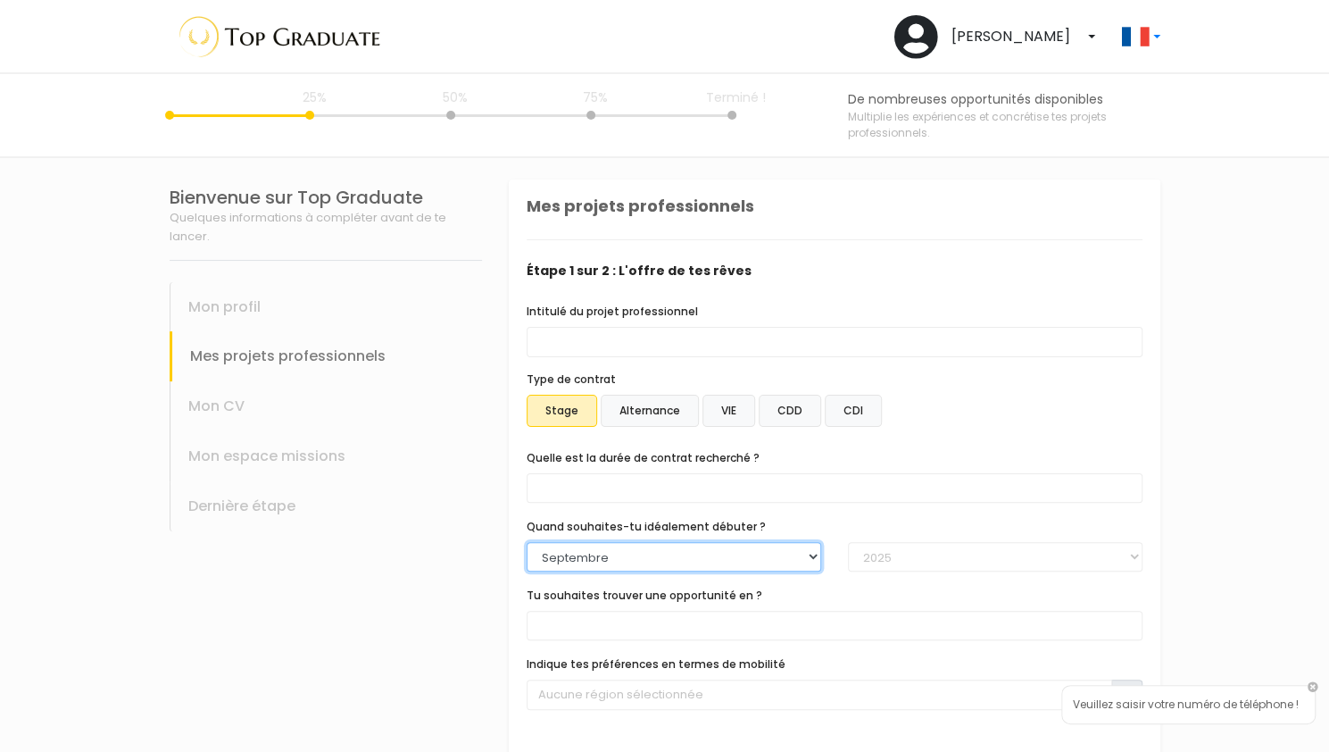
click at [728, 543] on select "[PERSON_NAME] Mars [PERSON_NAME] Juin Juillet Aout Septembre Octobre Novembre D…" at bounding box center [674, 557] width 295 height 30
select select "05"
click at [527, 542] on select "[PERSON_NAME] Mars [PERSON_NAME] Juin Juillet Aout Septembre Octobre Novembre D…" at bounding box center [674, 557] width 295 height 30
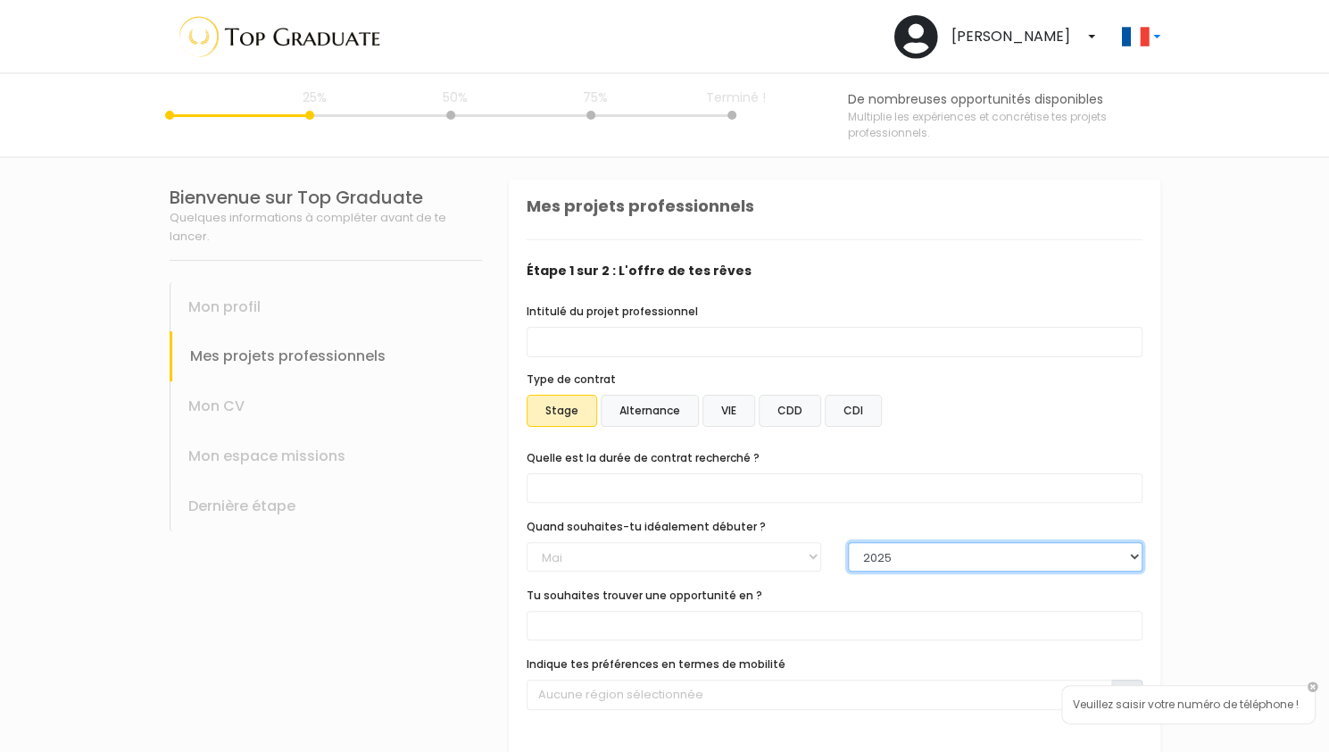
click at [865, 546] on select "2025 2026 2027 2028 2029 2030" at bounding box center [995, 557] width 295 height 30
click at [848, 542] on select "2025 2026 2027 2028 2029 2030" at bounding box center [995, 557] width 295 height 30
click at [874, 562] on select "2025 2026 2027 2028 2029 2030" at bounding box center [995, 557] width 295 height 30
select select "2026"
click at [848, 542] on select "2025 2026 2027 2028 2029 2030" at bounding box center [995, 557] width 295 height 30
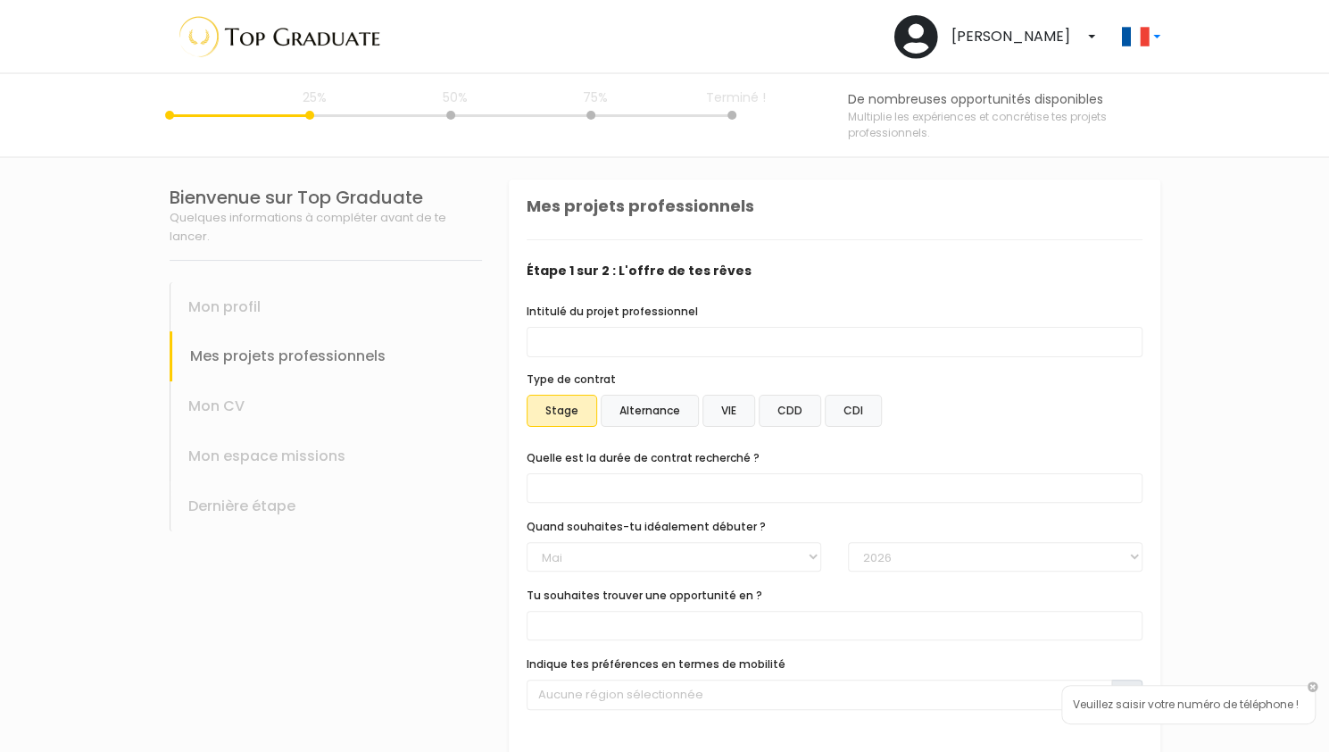
click at [747, 639] on div "Intitulé du projet professionnel Type de contrat Stage Alternance VIE CDD CDI" at bounding box center [835, 513] width 616 height 422
click at [737, 626] on span at bounding box center [835, 625] width 616 height 29
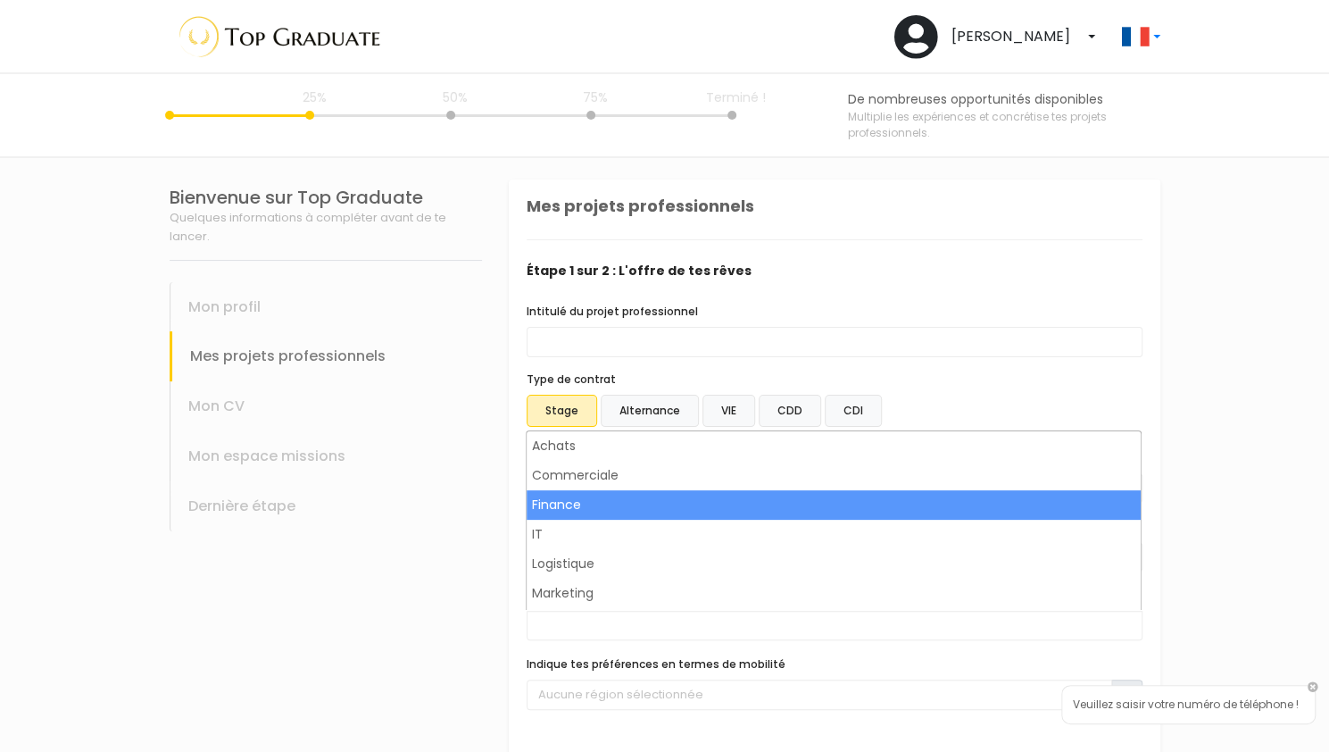
select select "5"
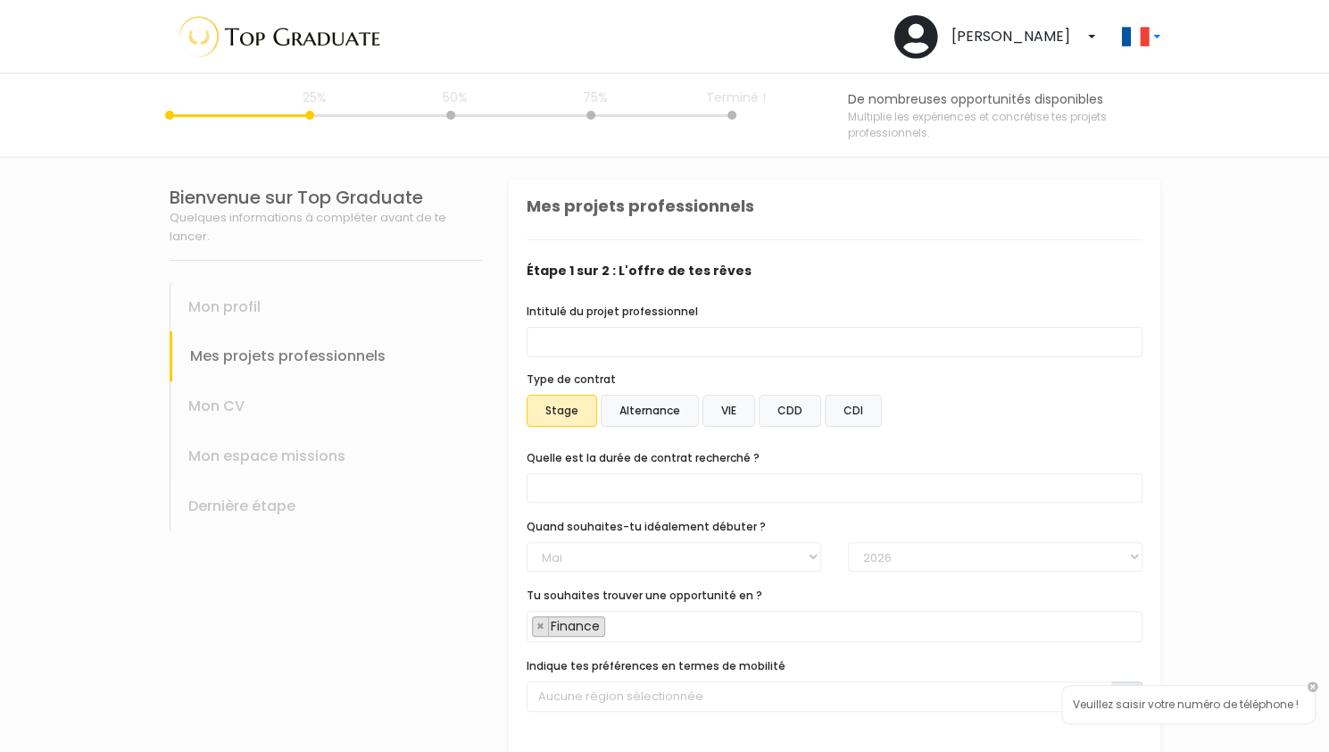
scroll to position [36, 0]
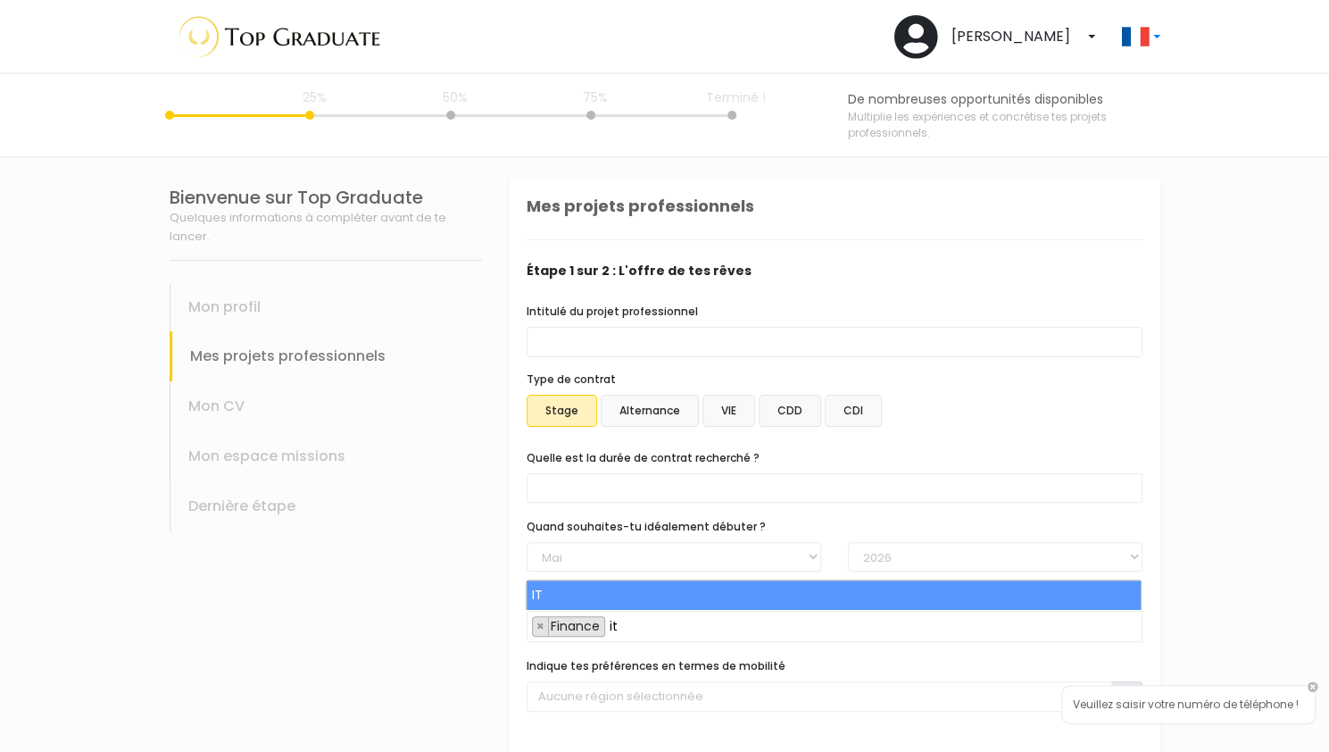
type input "i"
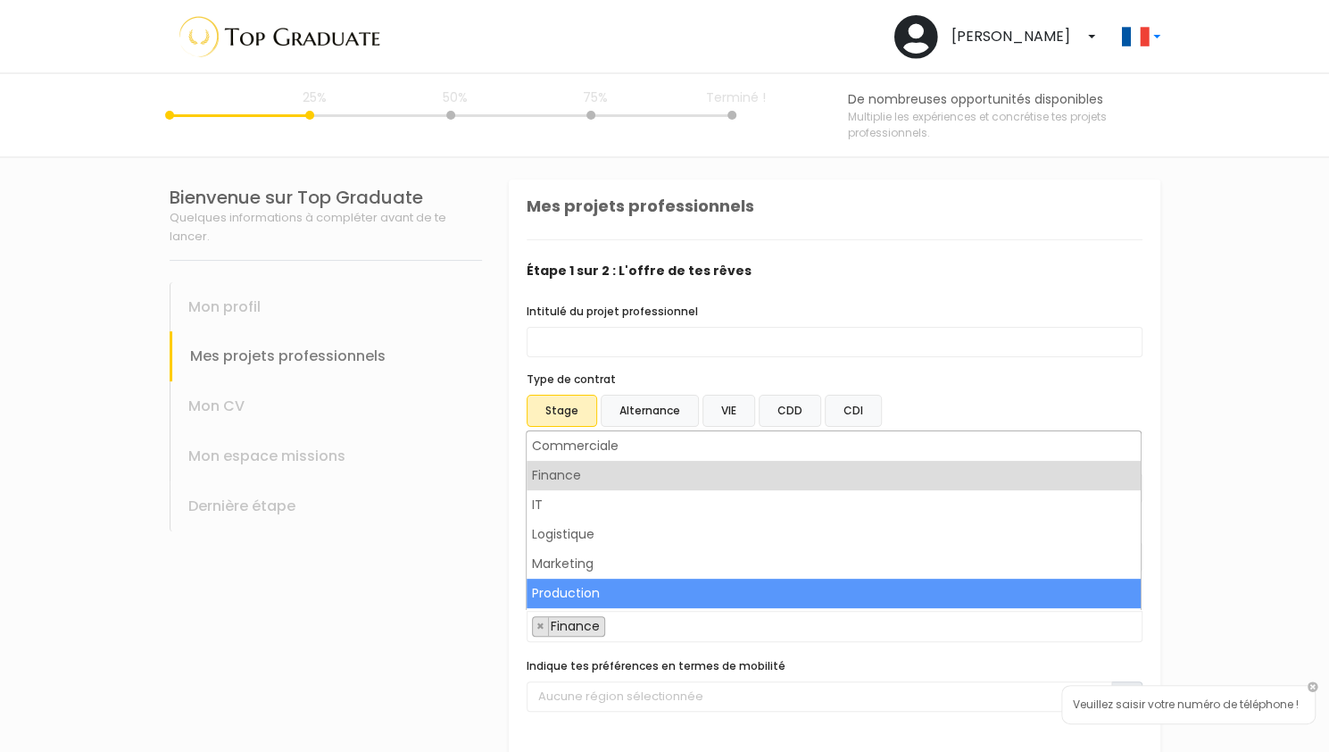
type input "Finance"
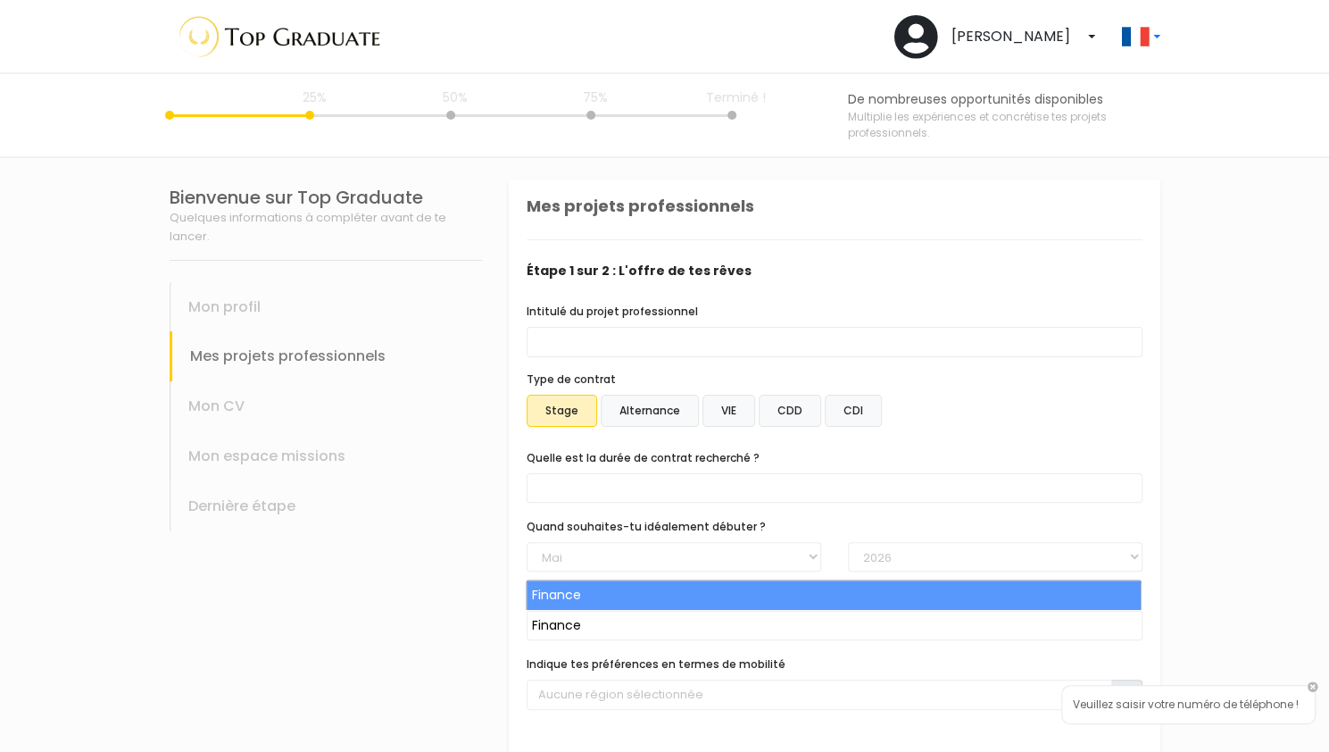
select select "5"
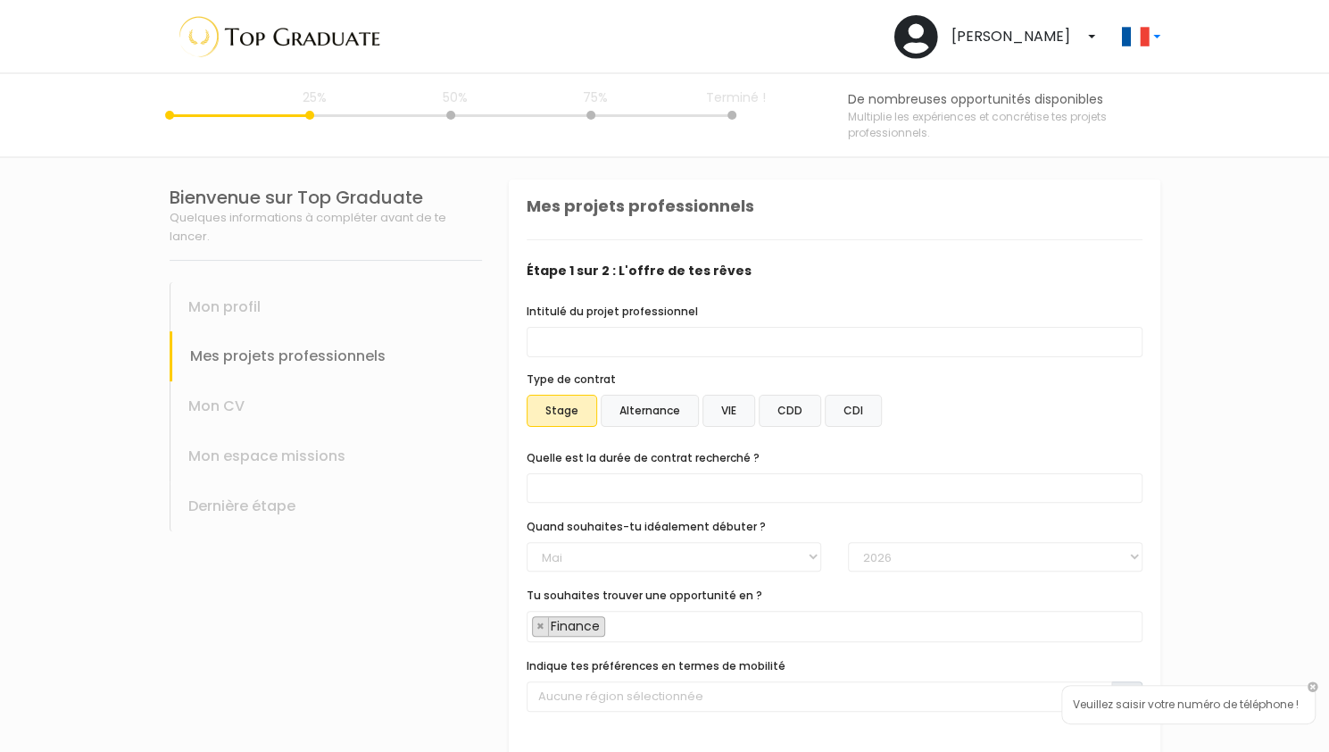
click at [679, 618] on span "× Finance" at bounding box center [835, 626] width 616 height 31
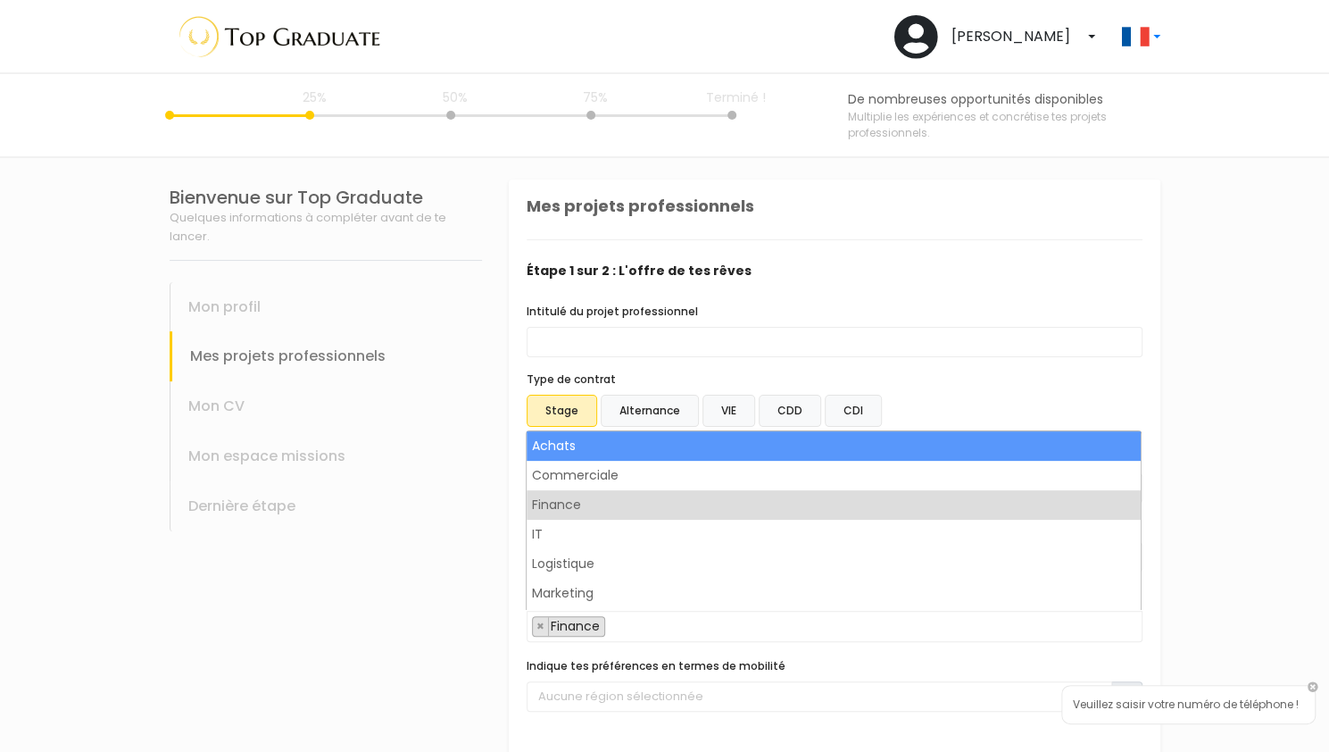
select select "7"
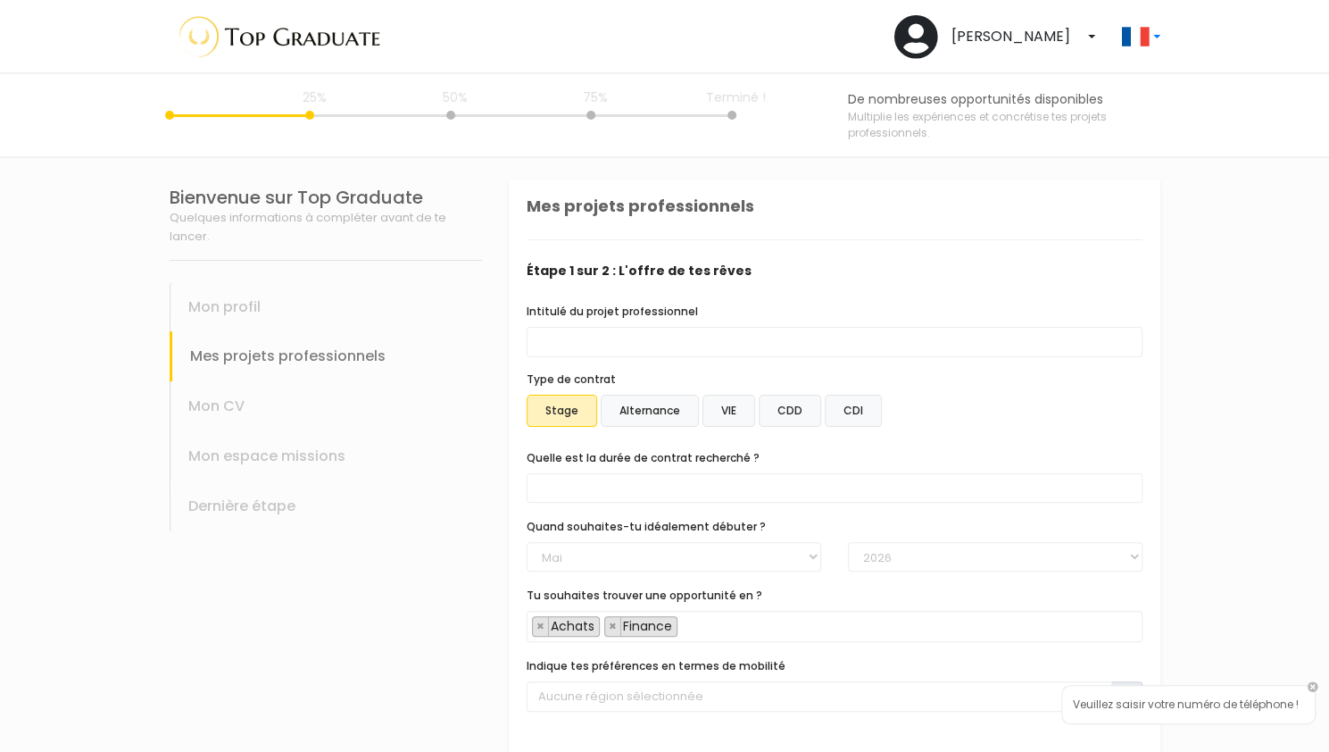
click at [754, 618] on span "× Achats × Finance" at bounding box center [835, 626] width 616 height 31
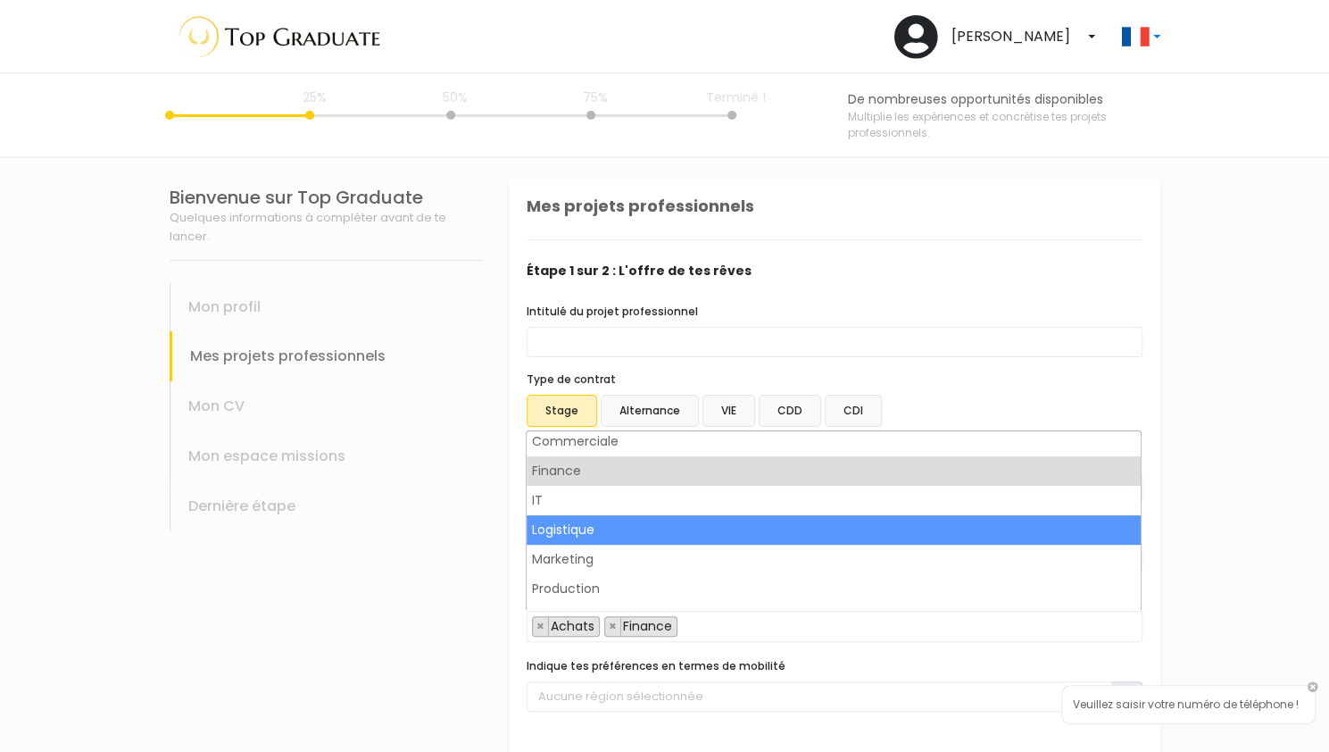
scroll to position [33, 0]
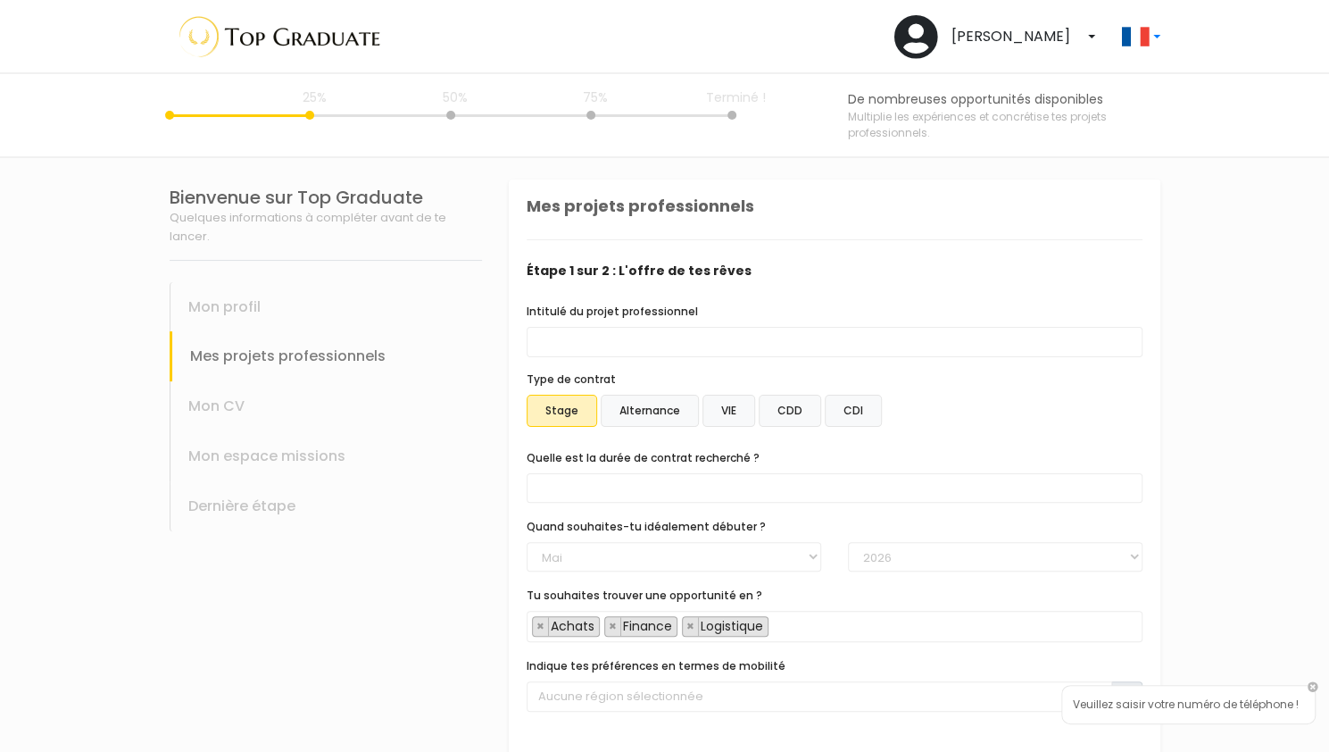
click at [665, 419] on label "Alternance" at bounding box center [650, 411] width 98 height 32
click at [509, 179] on input "Alternance" at bounding box center [509, 179] width 0 height 0
click at [562, 400] on label "Stage" at bounding box center [562, 411] width 71 height 32
click at [509, 179] on input "Stage" at bounding box center [509, 179] width 0 height 0
click at [613, 499] on span at bounding box center [835, 487] width 616 height 29
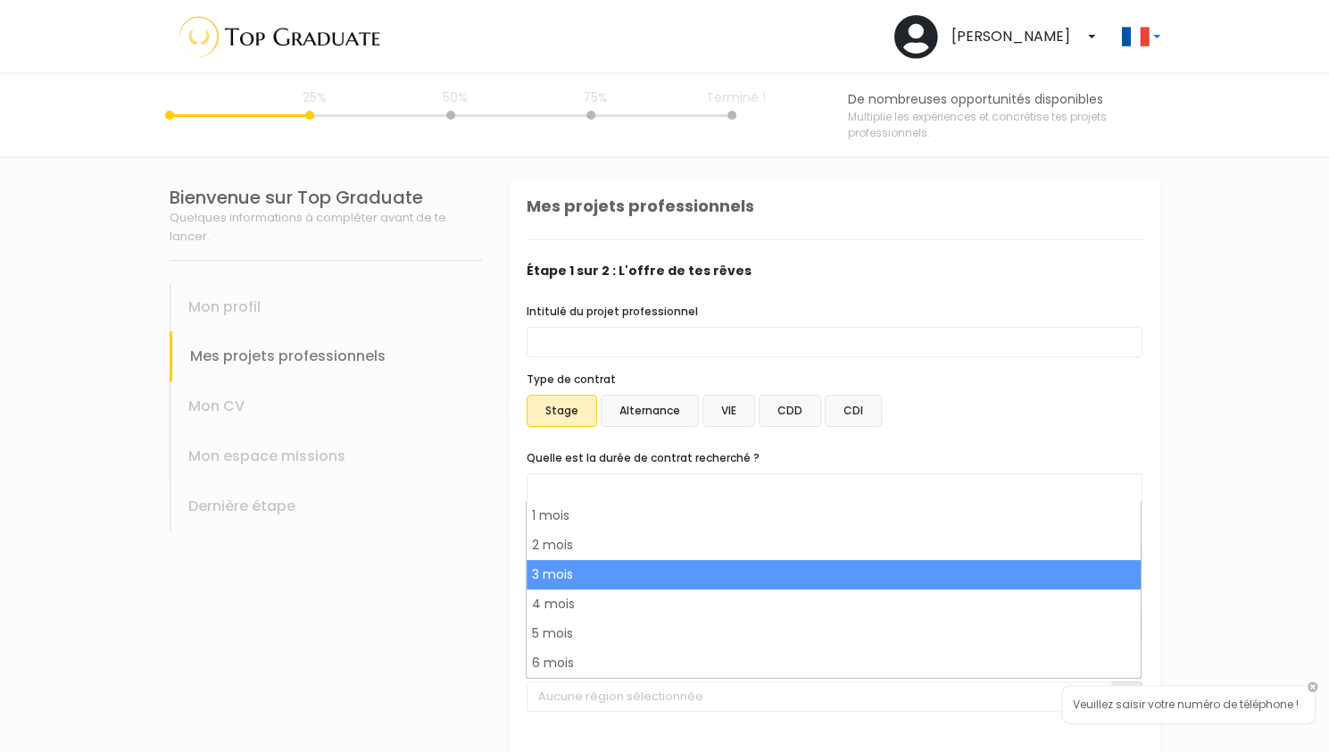
select select "text.offer.duration.3_months"
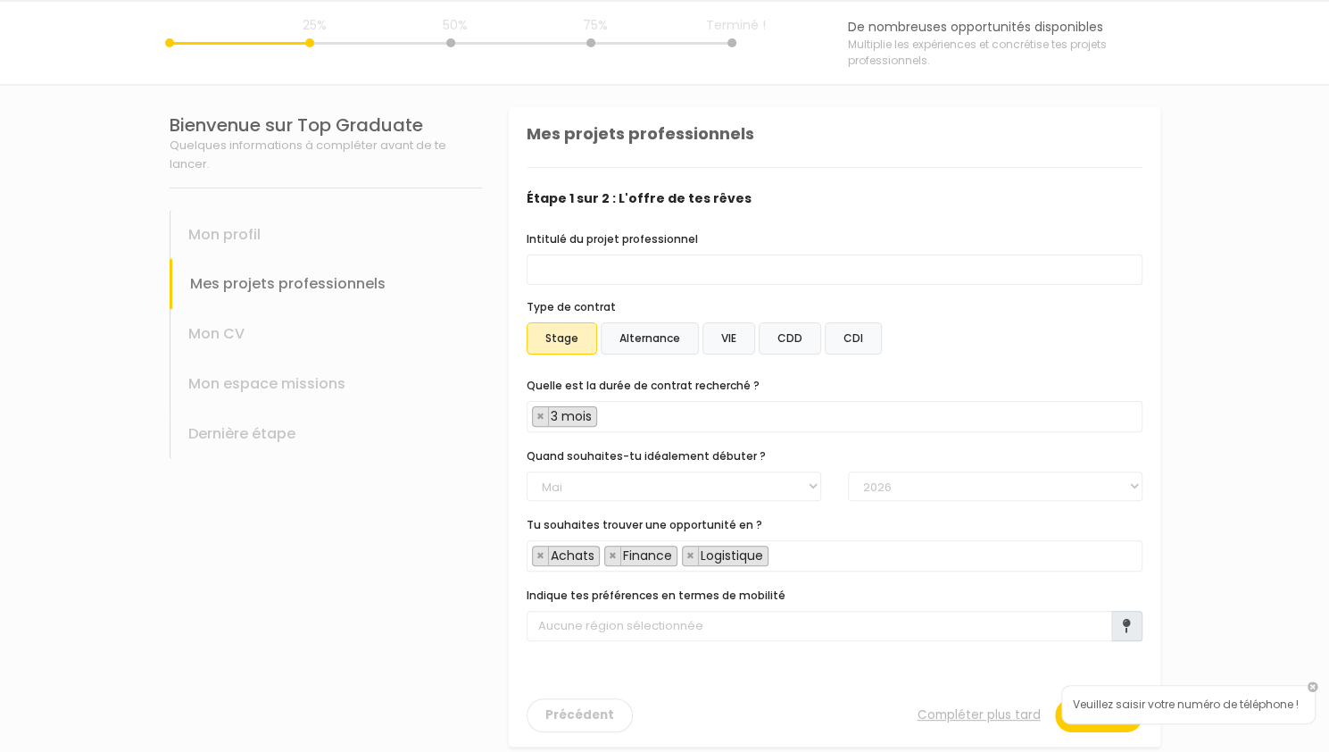
scroll to position [84, 0]
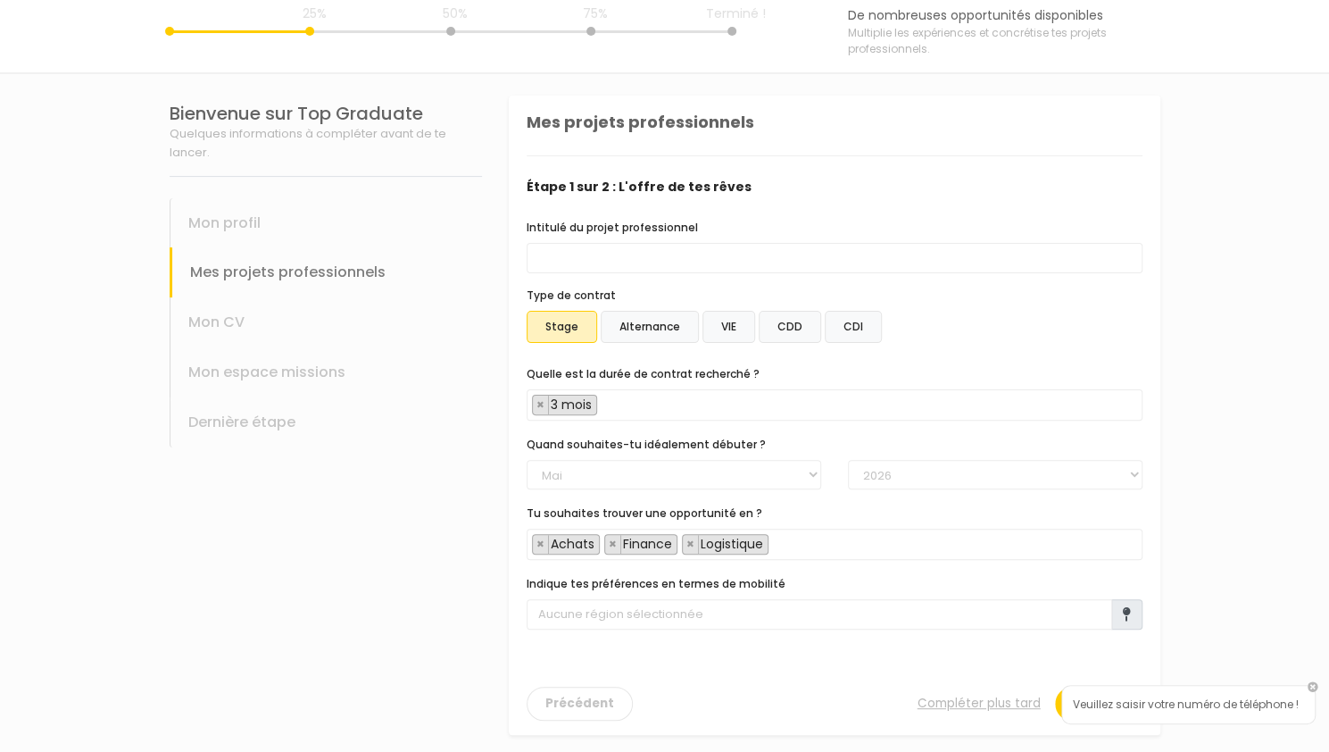
click at [1117, 623] on span at bounding box center [1127, 614] width 31 height 30
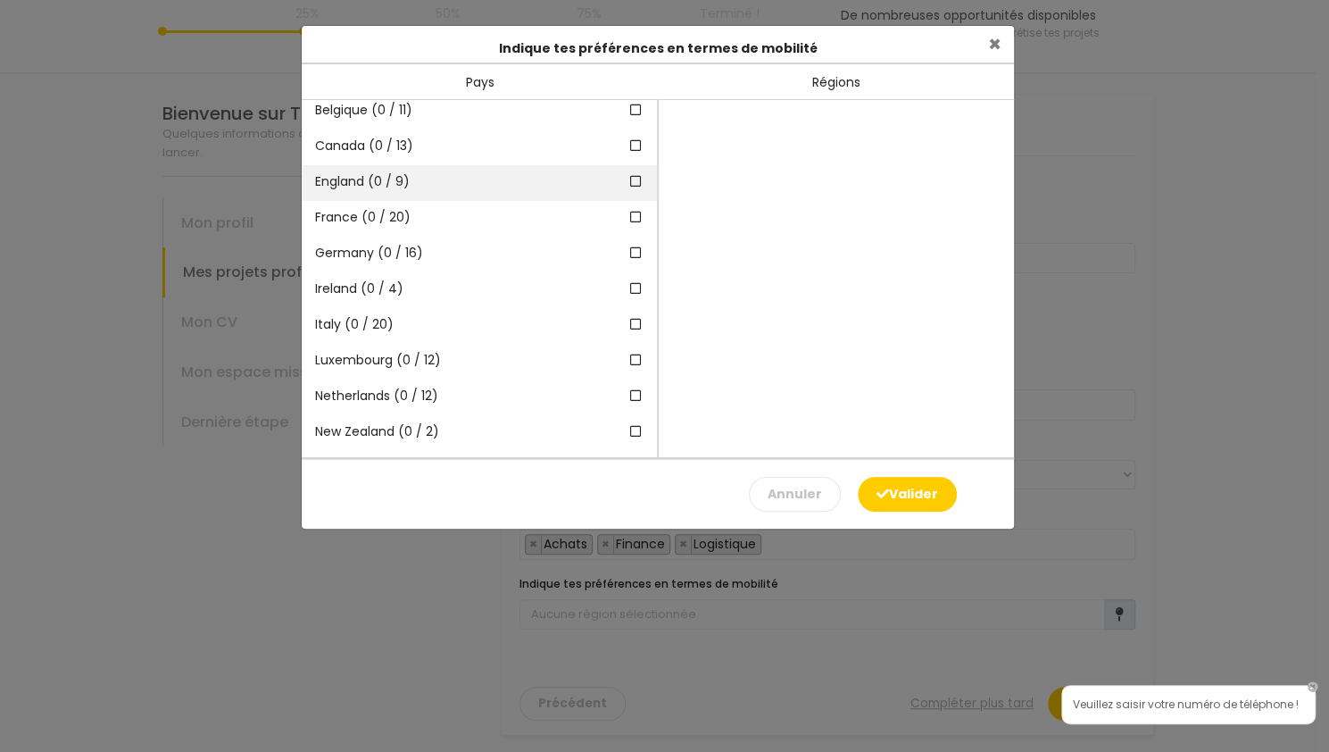
scroll to position [39, 0]
click at [629, 190] on span at bounding box center [637, 184] width 16 height 19
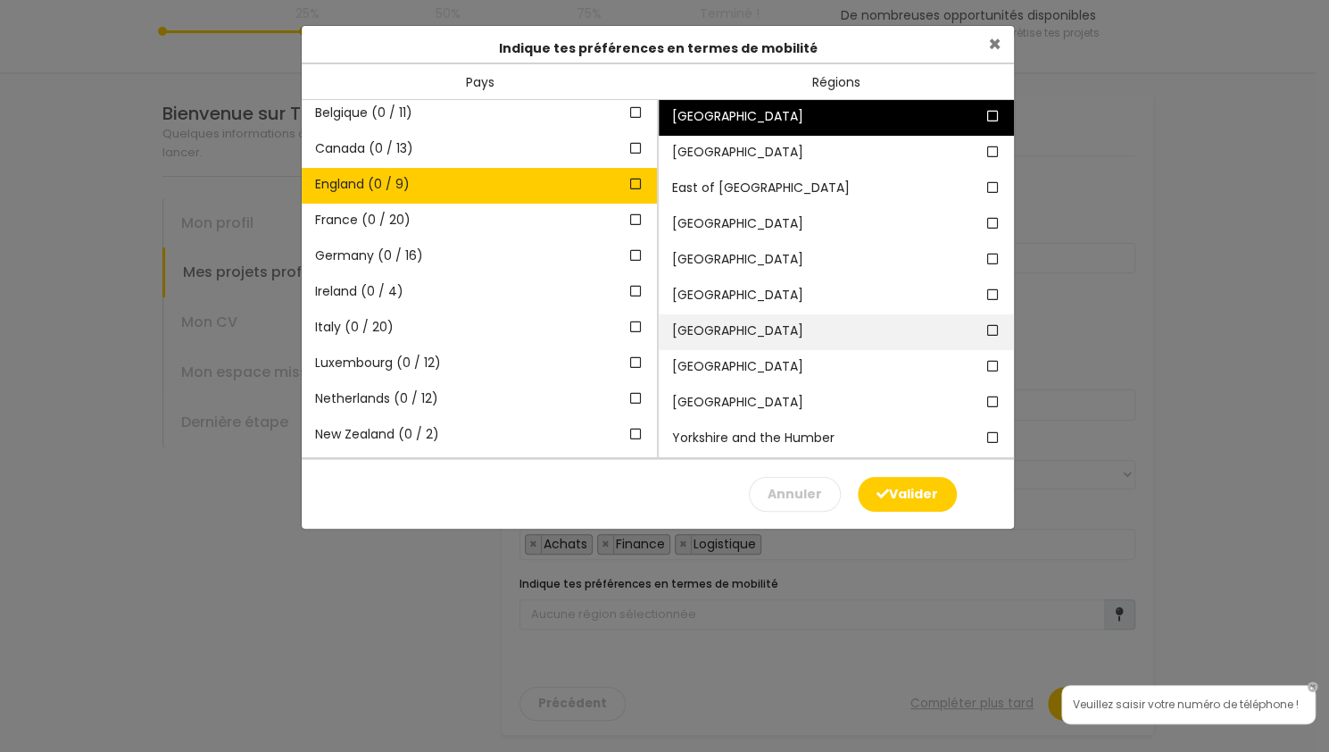
click at [986, 334] on icon at bounding box center [994, 330] width 16 height 12
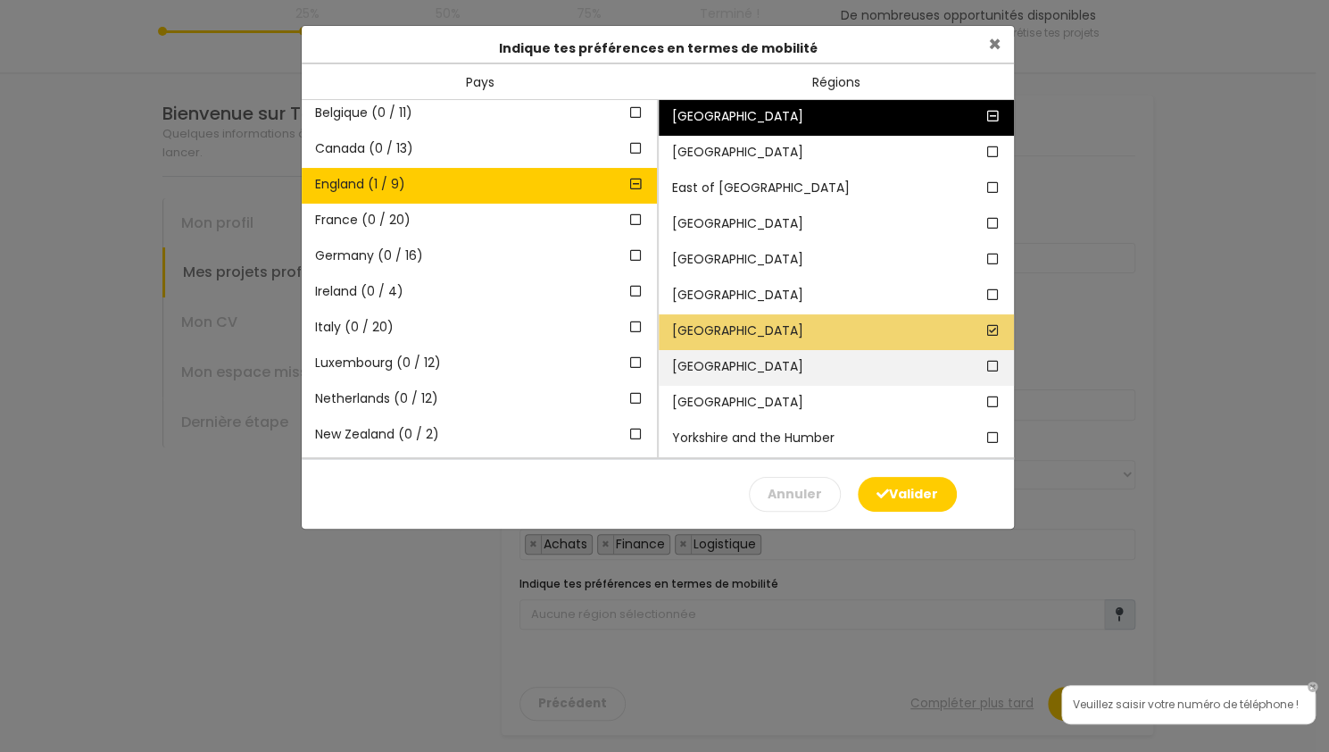
click at [993, 372] on span at bounding box center [994, 366] width 16 height 19
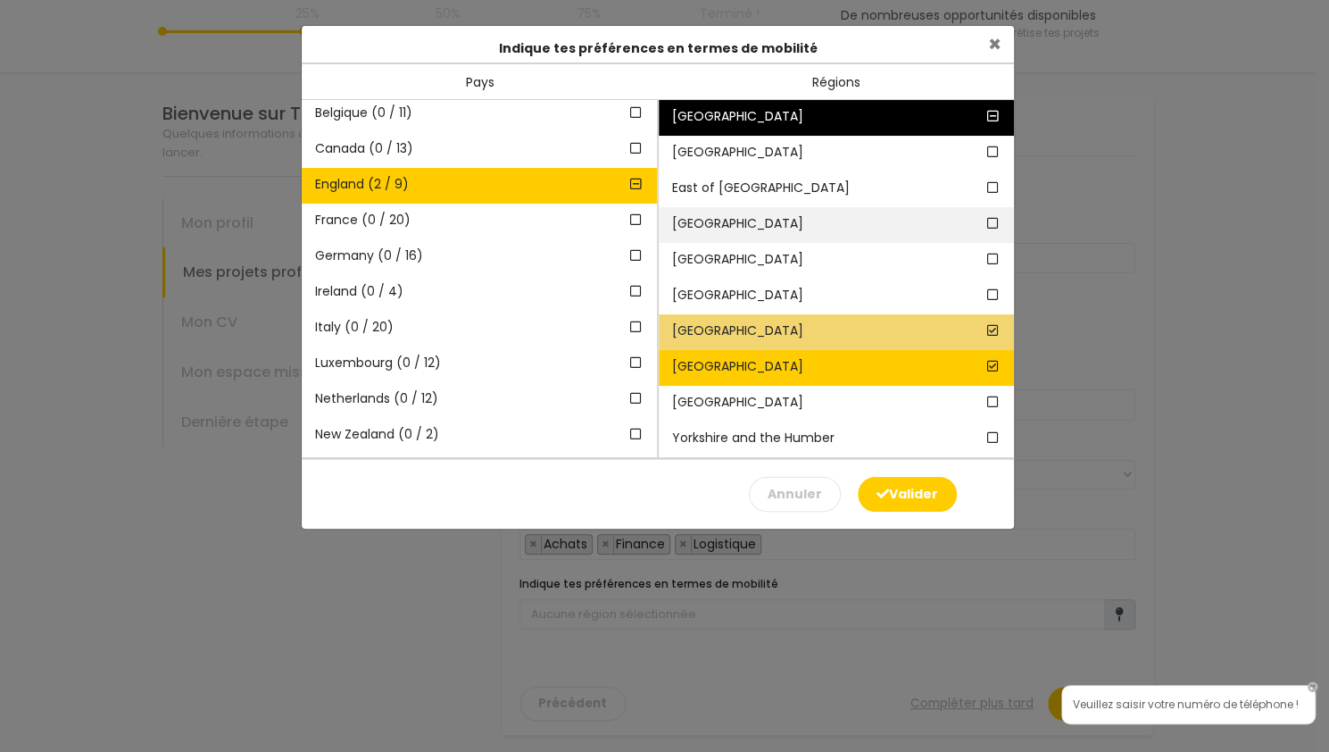
click at [997, 217] on icon at bounding box center [994, 223] width 16 height 12
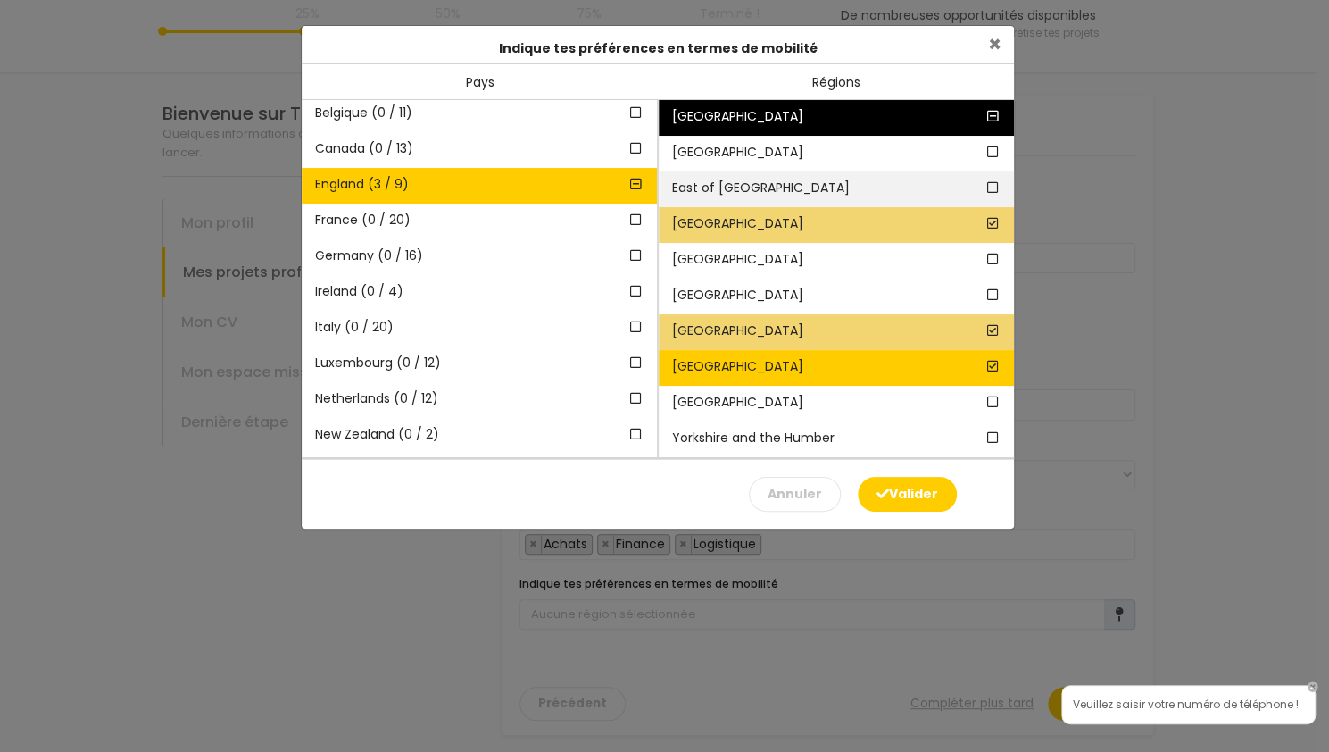
click at [996, 188] on icon at bounding box center [994, 187] width 16 height 12
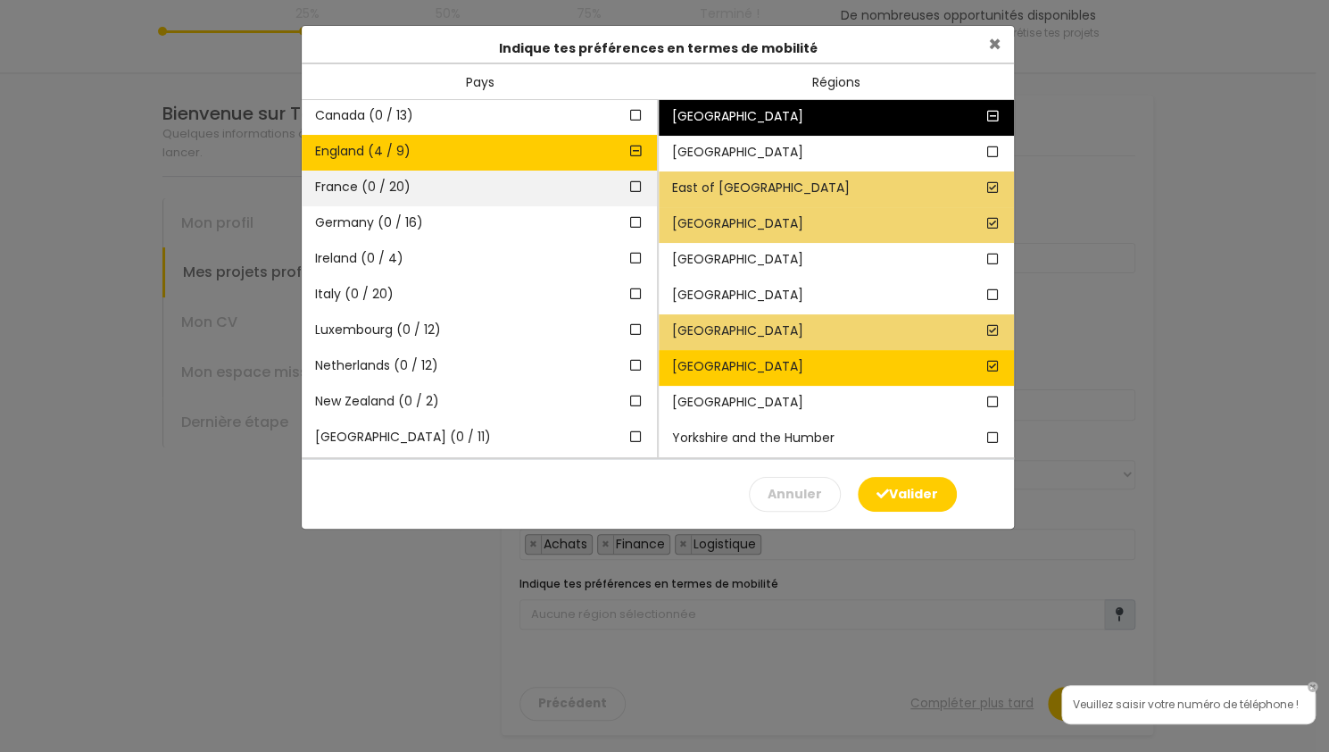
scroll to position [76, 0]
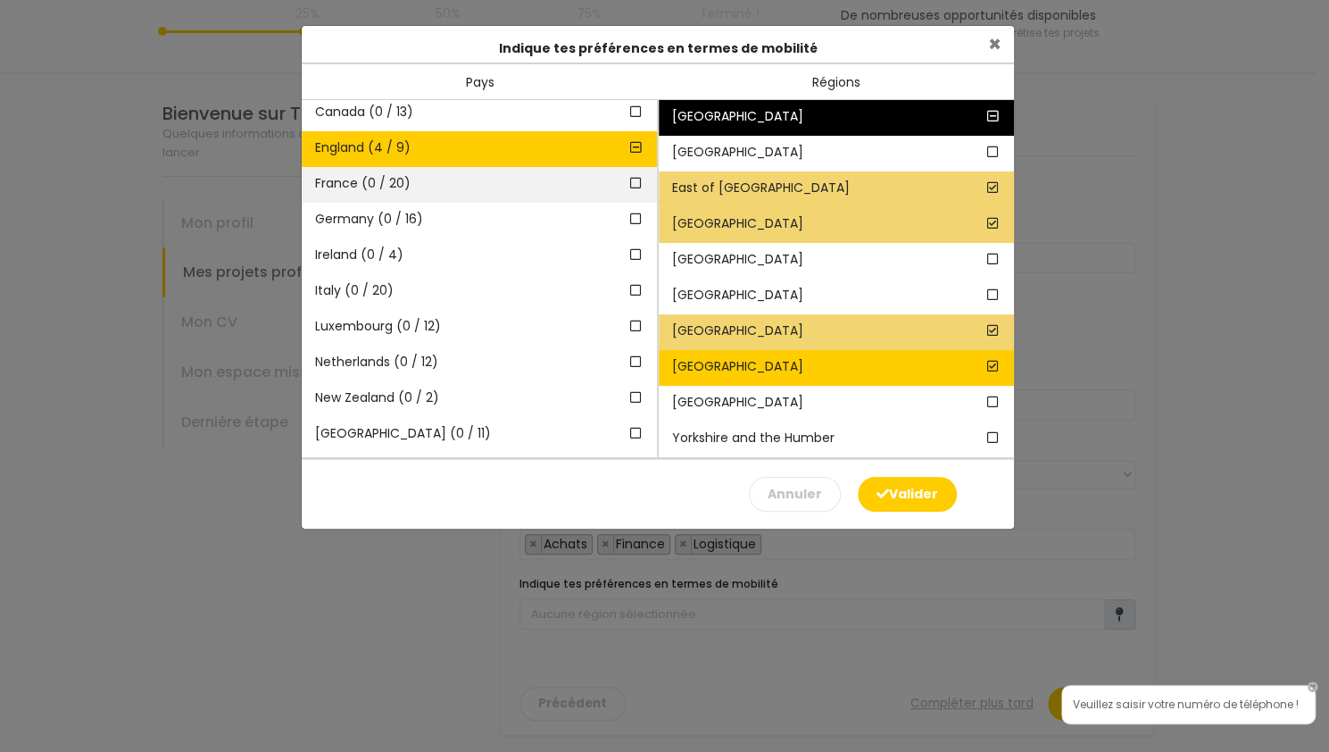
click at [629, 183] on icon at bounding box center [637, 183] width 16 height 12
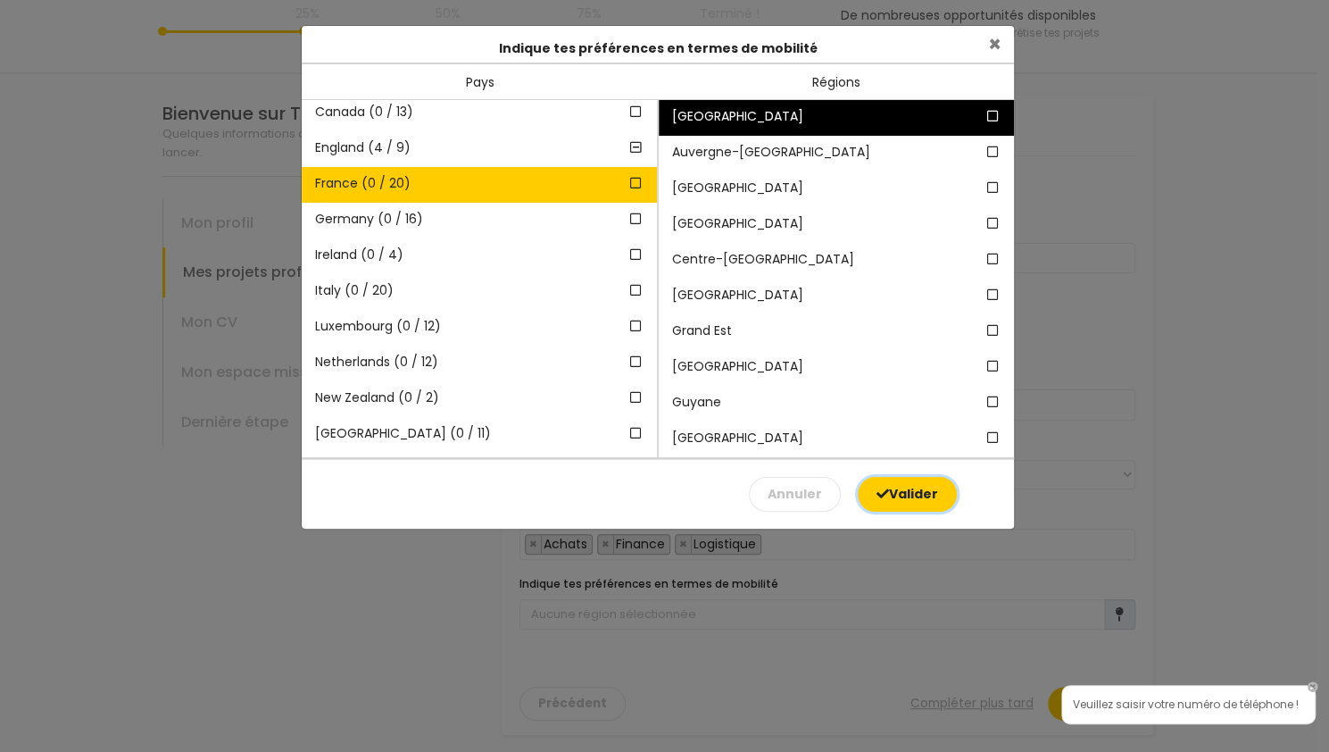
click at [900, 497] on button "Valider" at bounding box center [907, 494] width 99 height 35
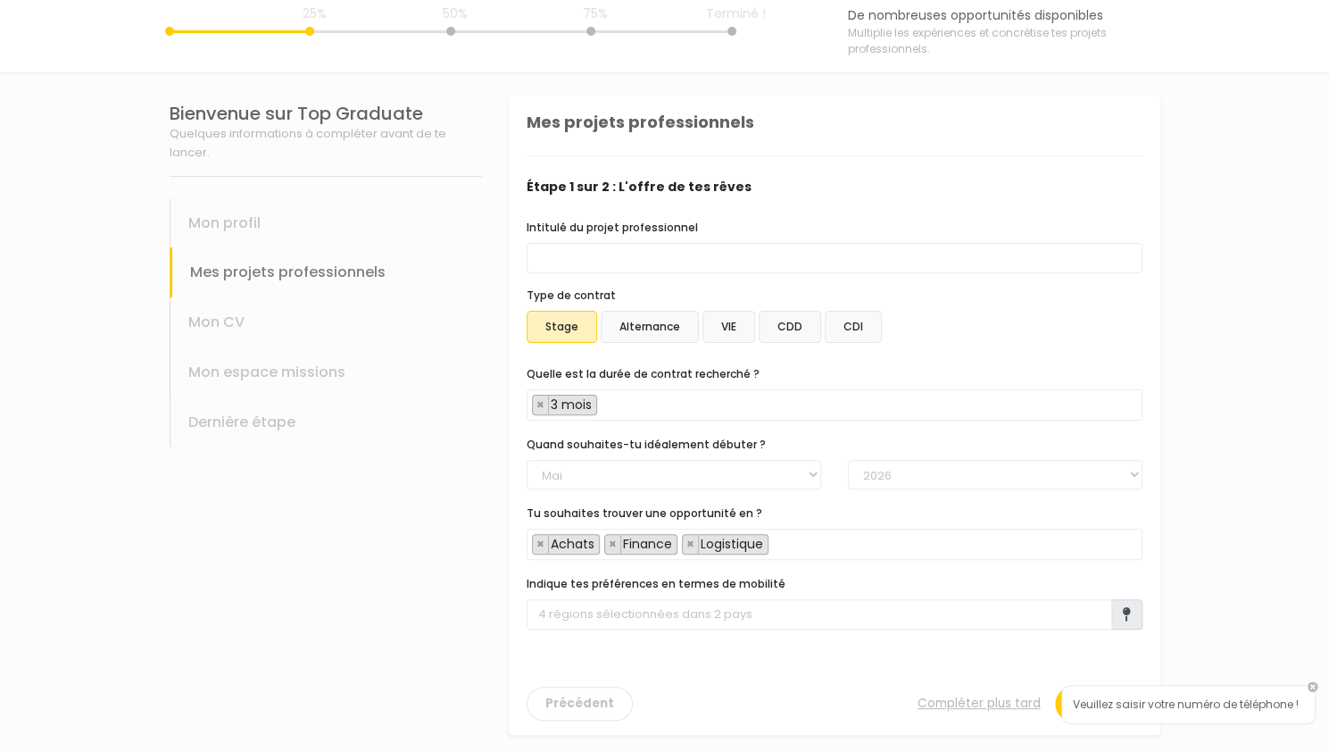
click at [1118, 609] on span at bounding box center [1127, 614] width 31 height 30
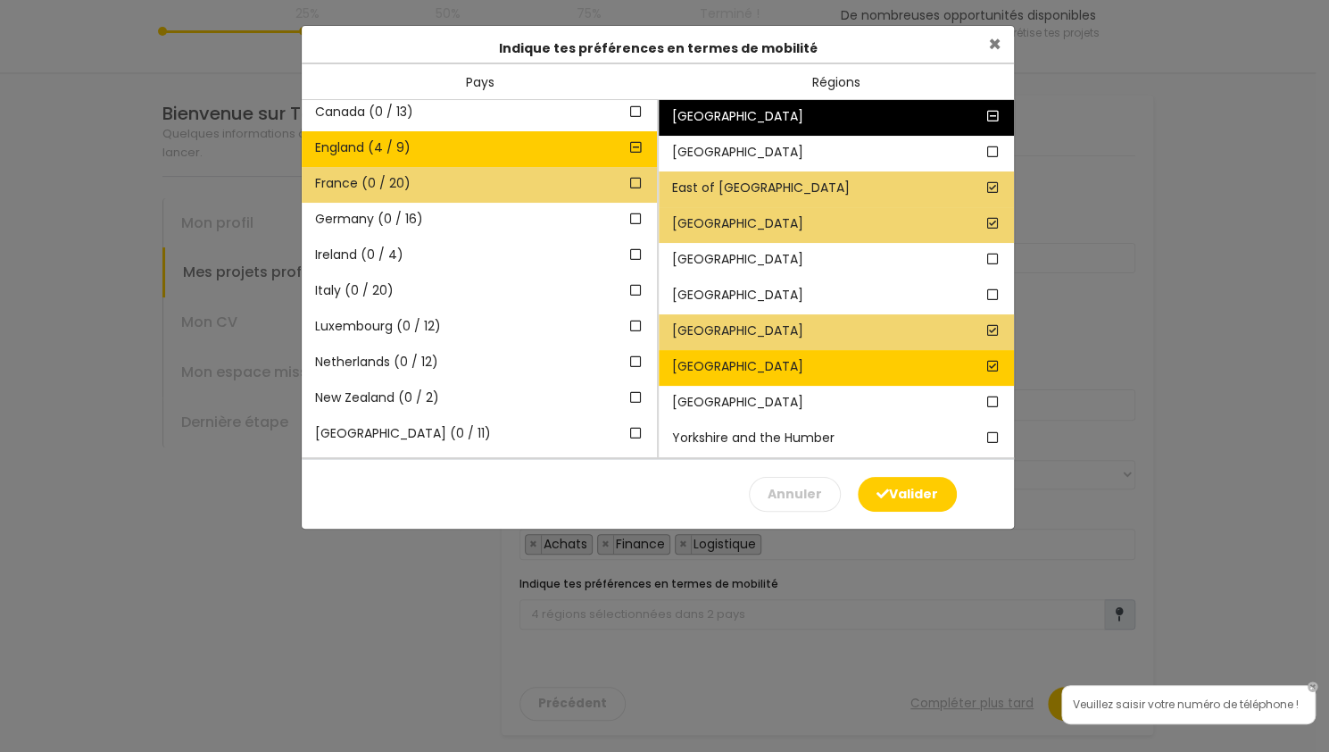
click at [629, 185] on icon at bounding box center [637, 183] width 16 height 12
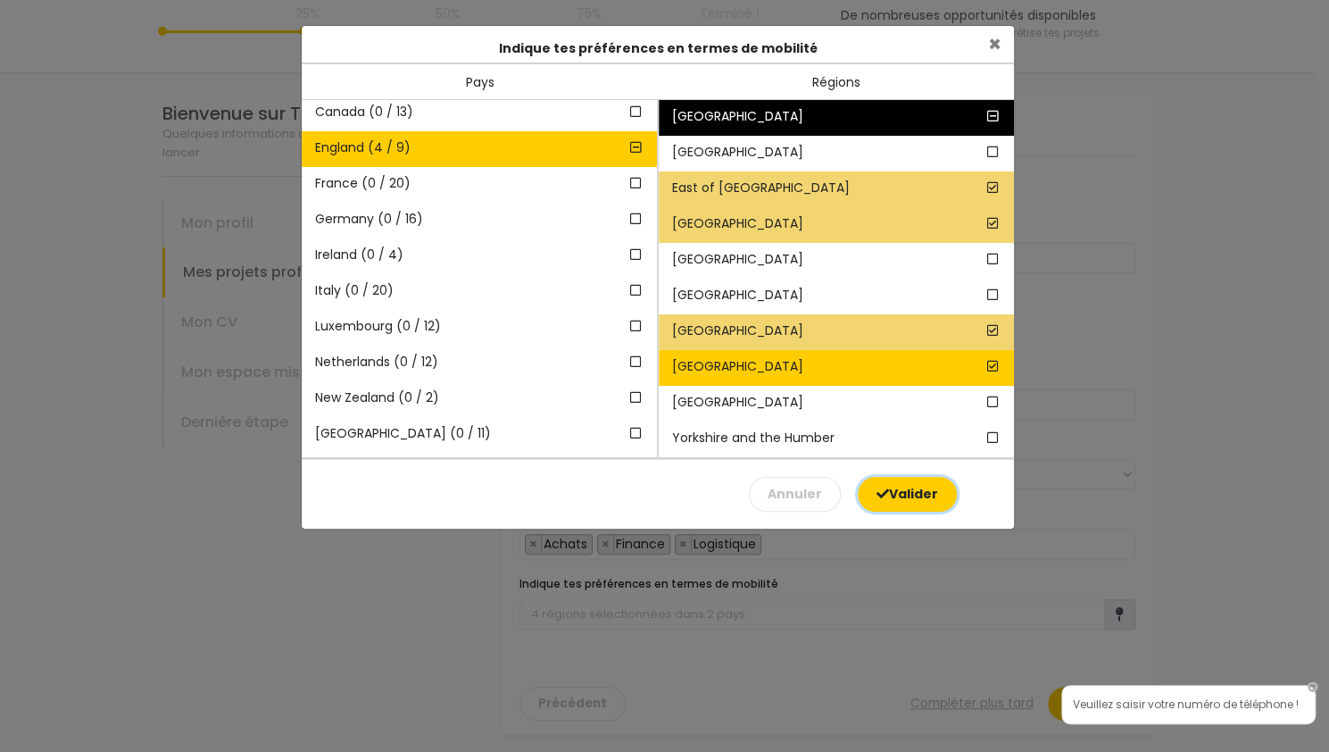
click at [891, 499] on button "Valider" at bounding box center [907, 494] width 99 height 35
type input "4 régions sélectionnées dans 1 pays"
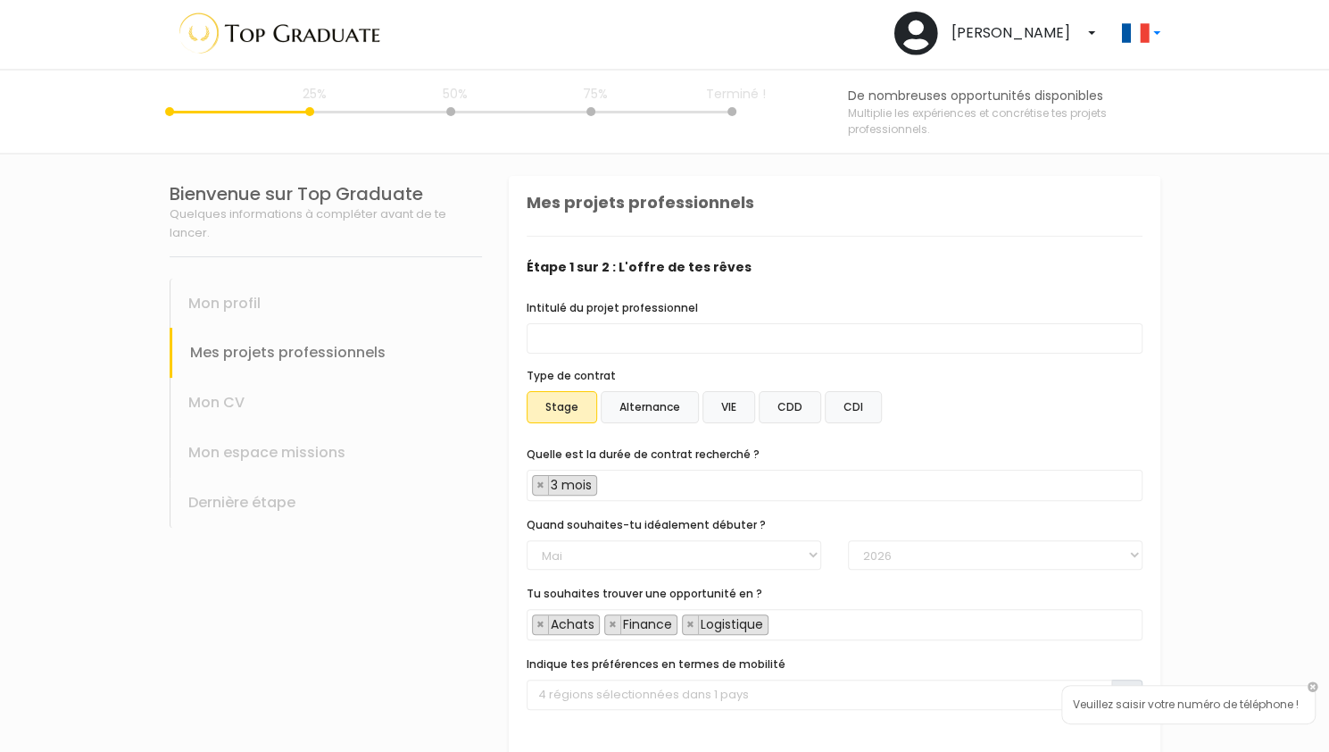
scroll to position [2, 0]
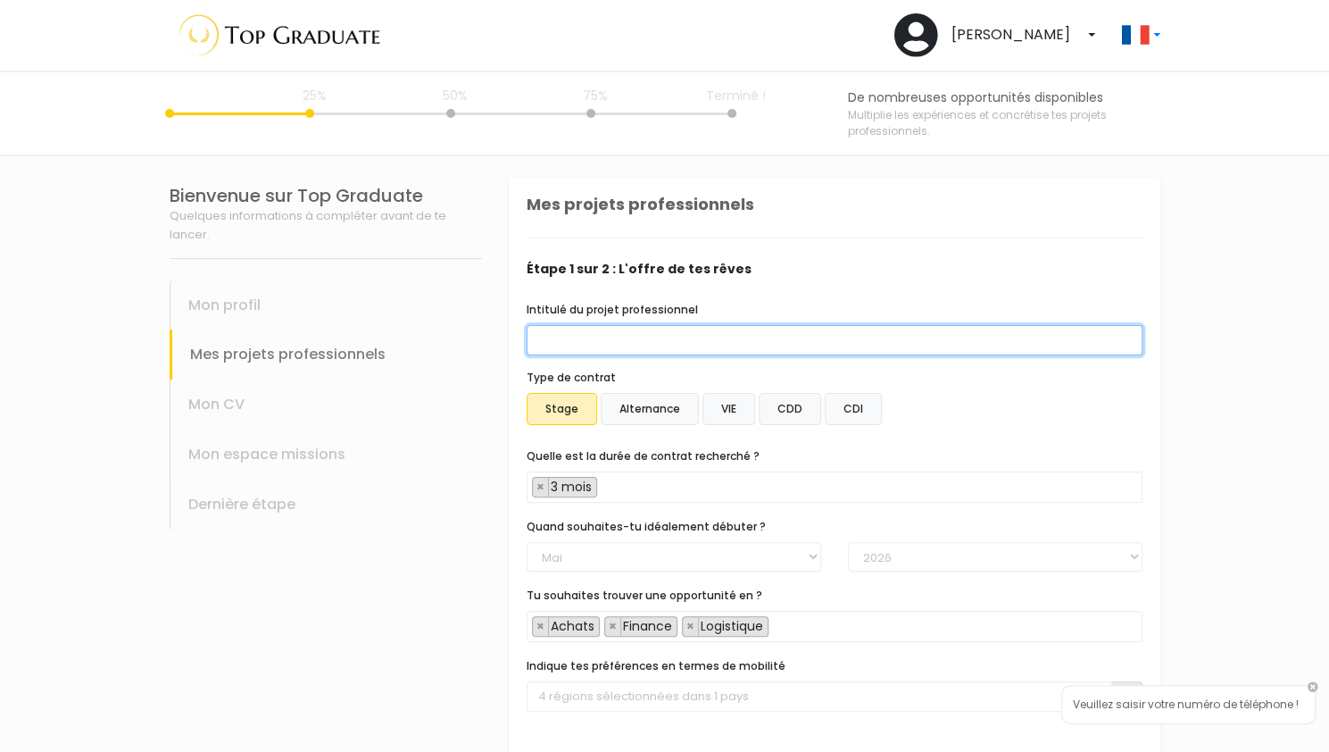
click at [616, 340] on input "Intitulé du projet professionnel" at bounding box center [835, 340] width 616 height 30
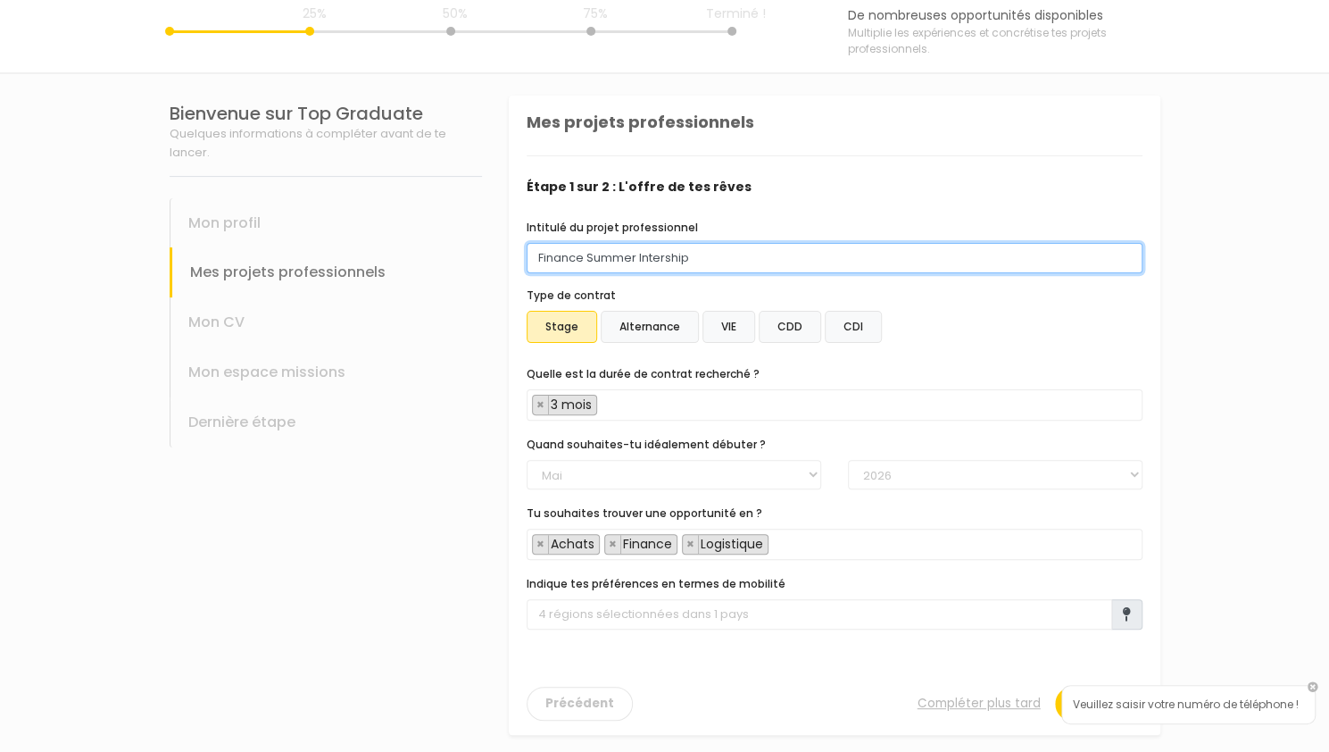
type input "Finance Summer Intership"
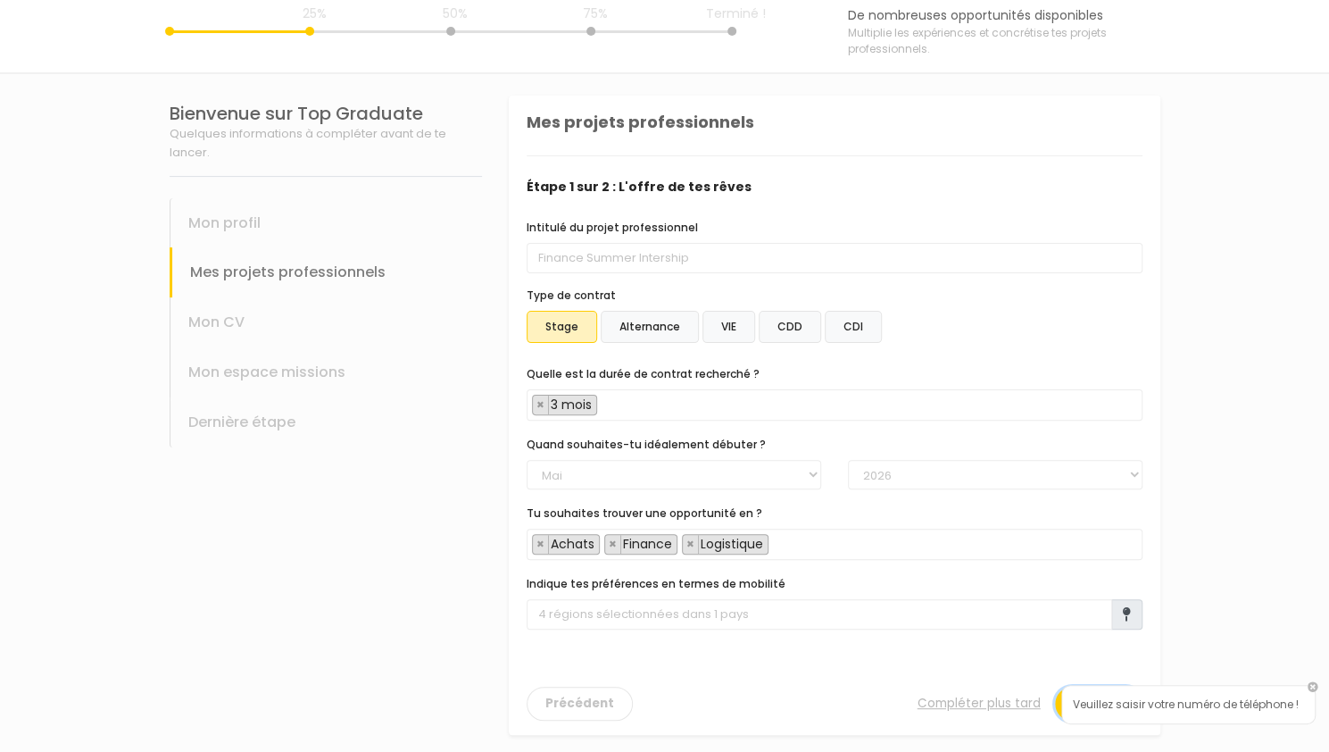
click at [1075, 687] on button "Suivant" at bounding box center [1098, 704] width 87 height 34
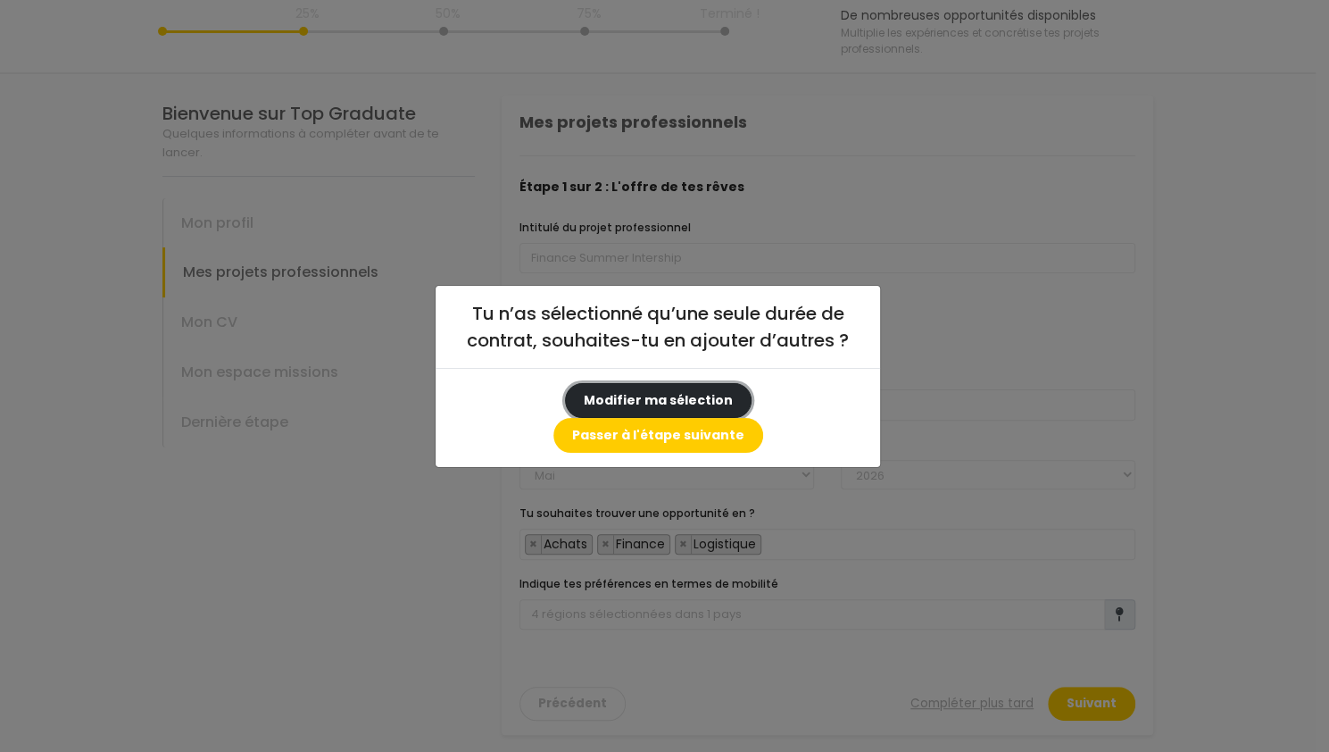
click at [593, 404] on button "Modifier ma sélection" at bounding box center [658, 400] width 187 height 35
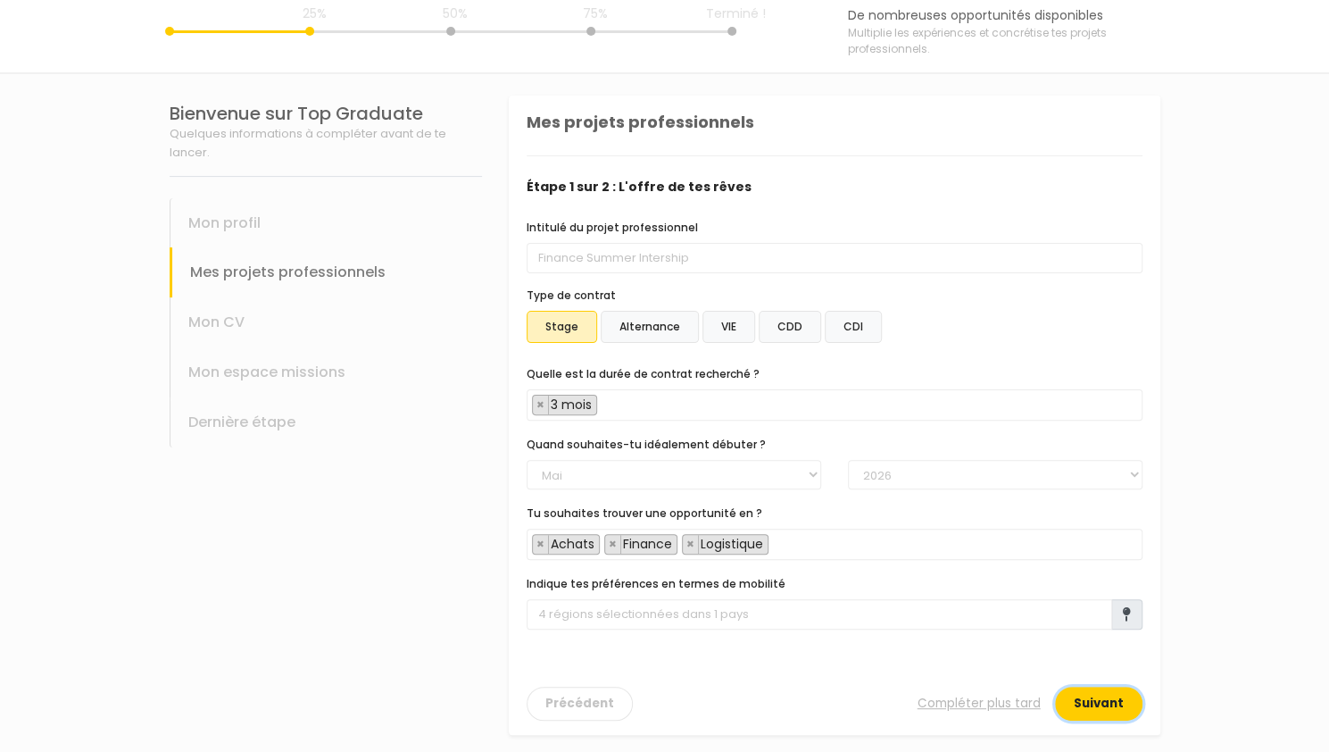
click at [1103, 704] on button "Suivant" at bounding box center [1098, 704] width 87 height 34
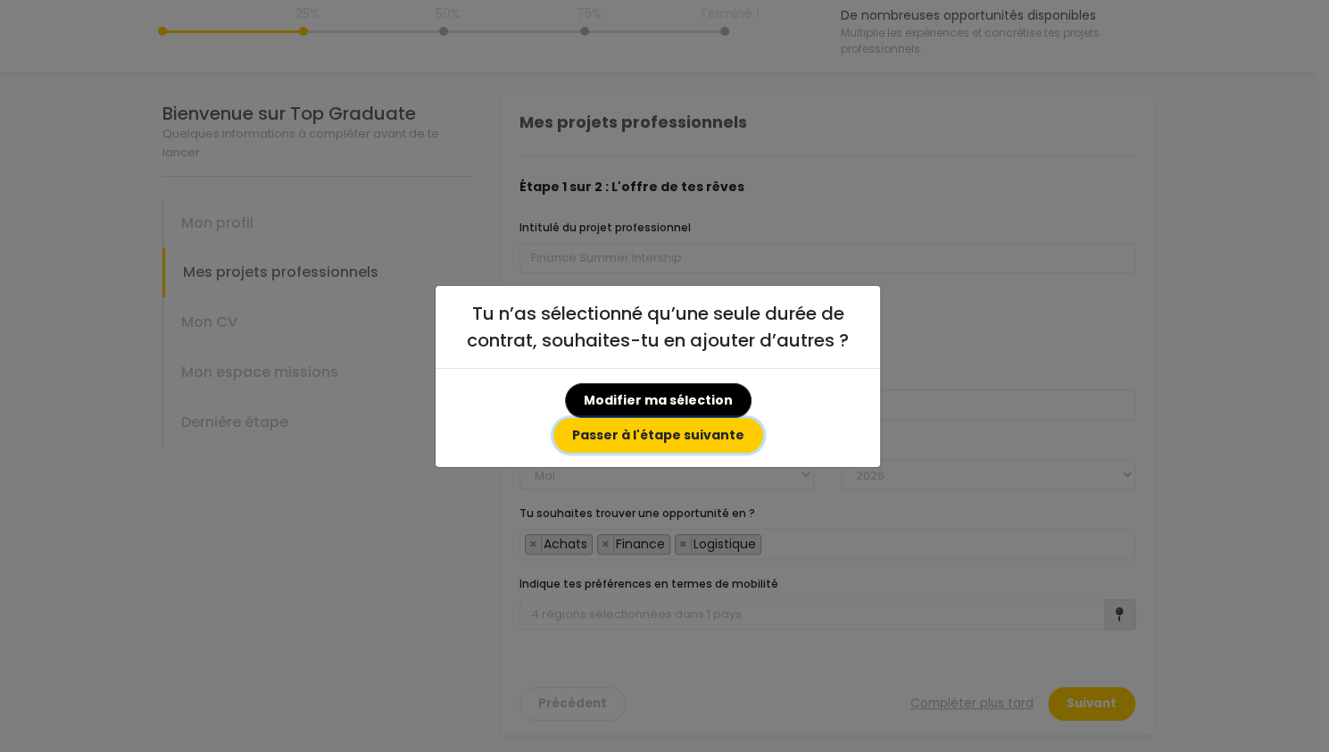
click at [763, 418] on button "Passer à l'étape suivante" at bounding box center [659, 435] width 210 height 35
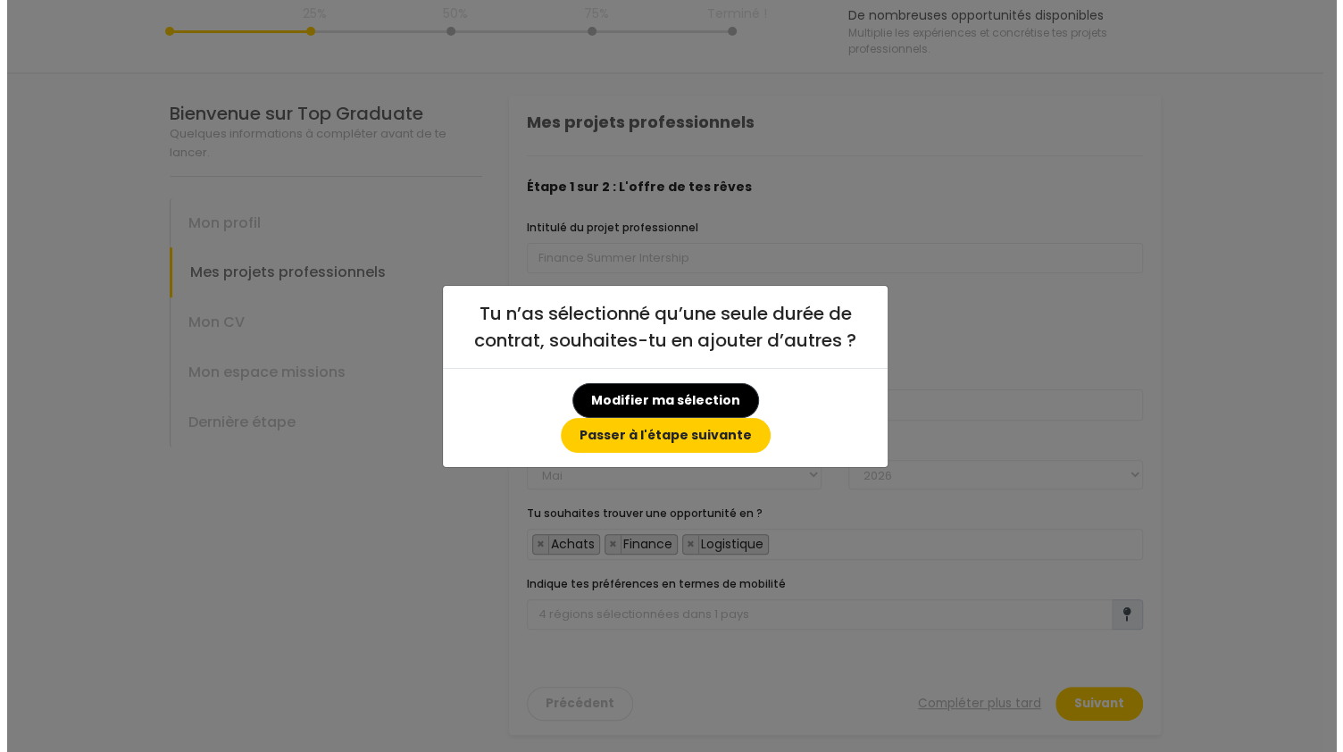
scroll to position [0, 0]
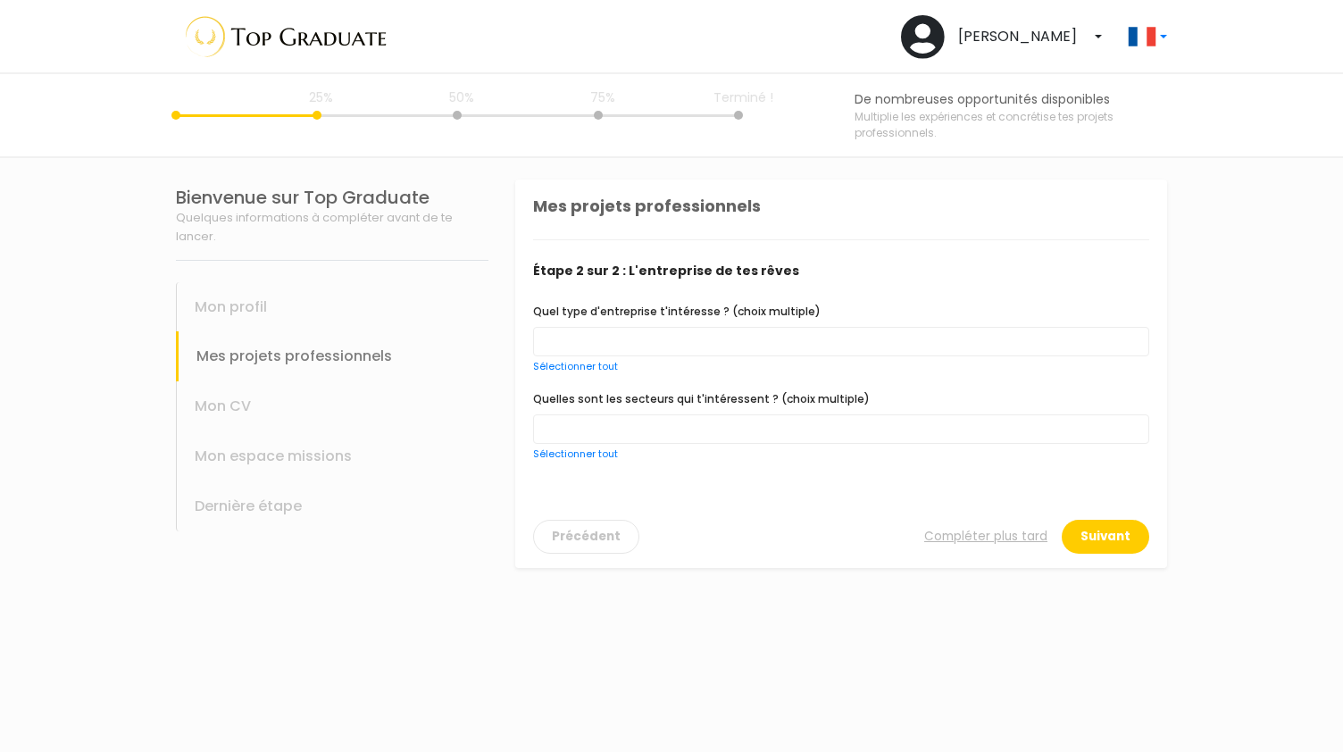
click at [587, 339] on span at bounding box center [841, 341] width 616 height 29
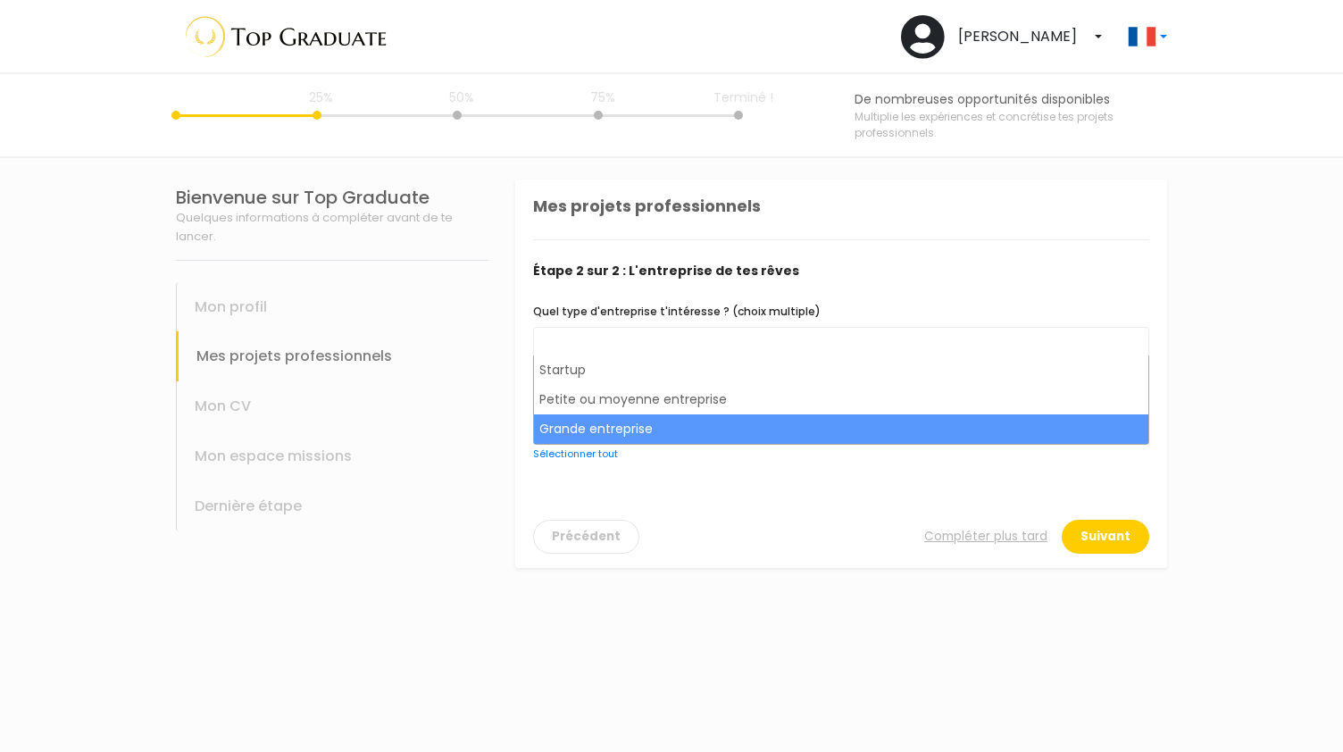
scroll to position [36, 0]
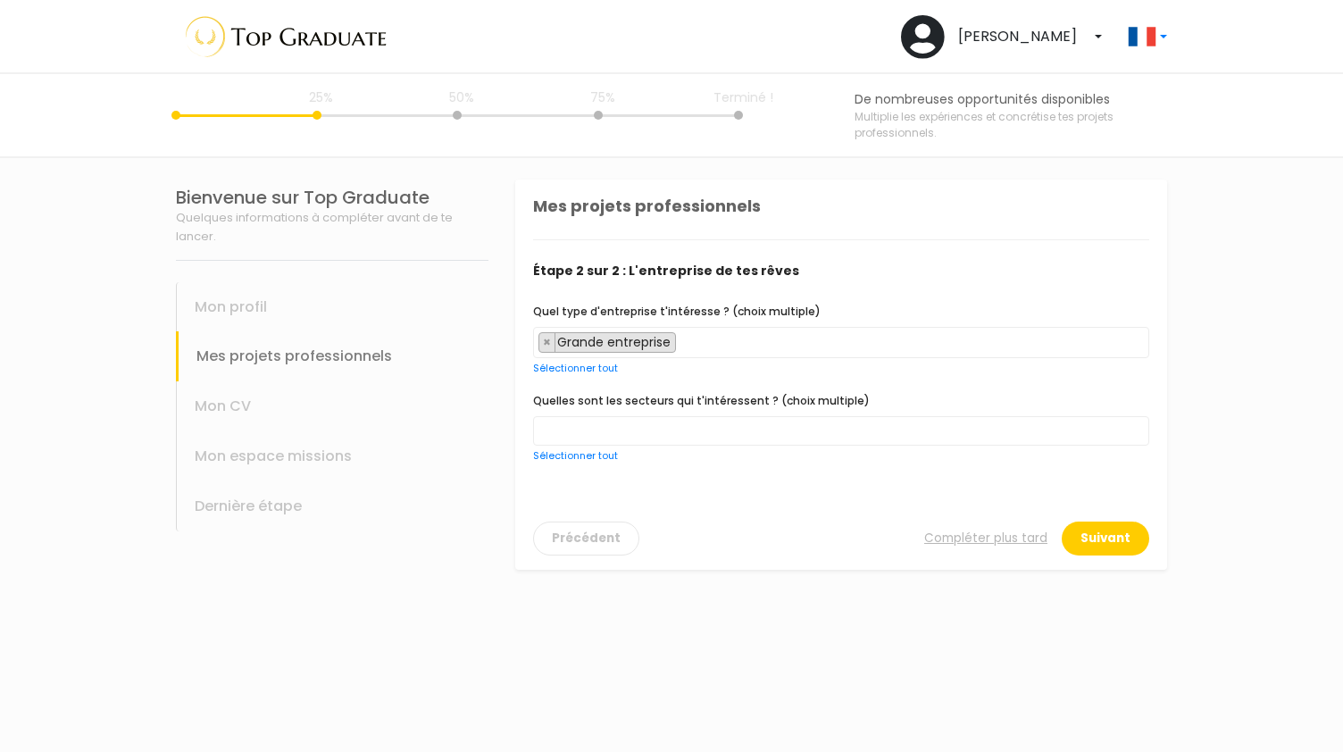
click at [704, 352] on span "× Grande entreprise" at bounding box center [841, 342] width 616 height 31
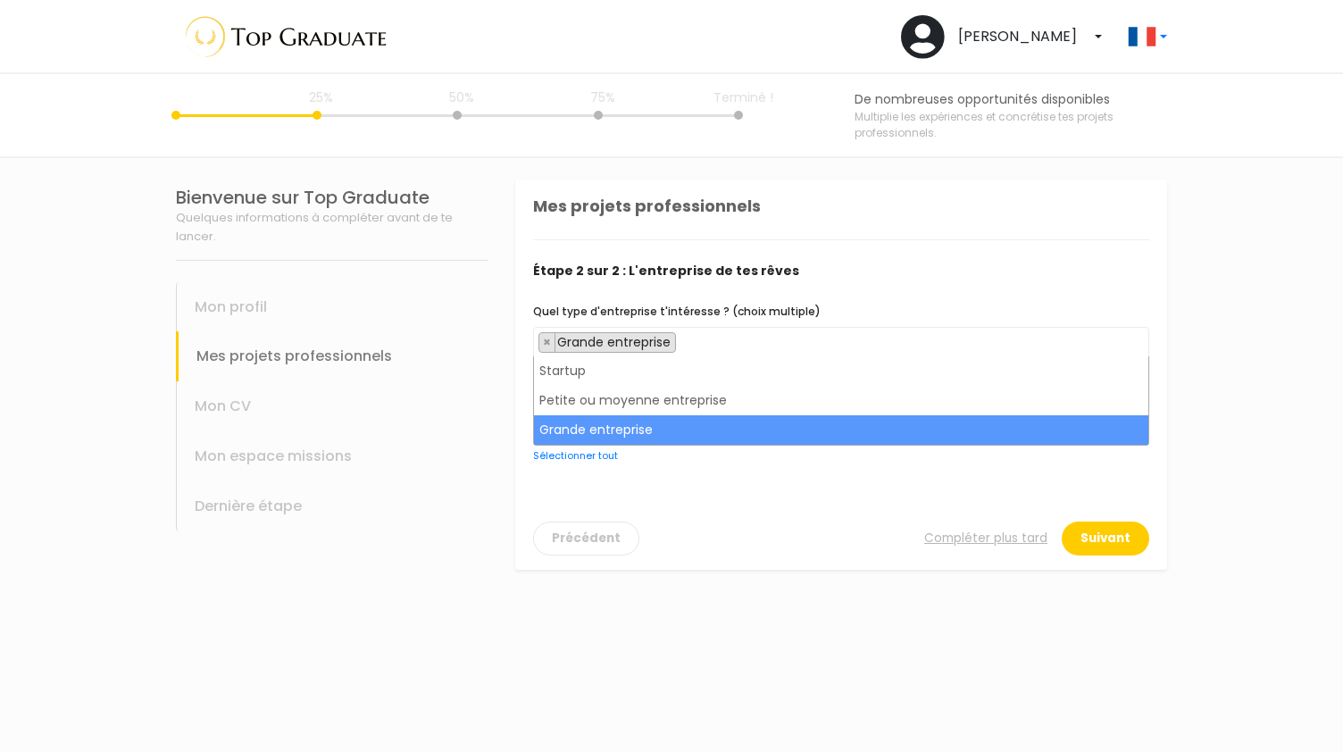
click at [704, 352] on span "× Grande entreprise" at bounding box center [841, 342] width 616 height 31
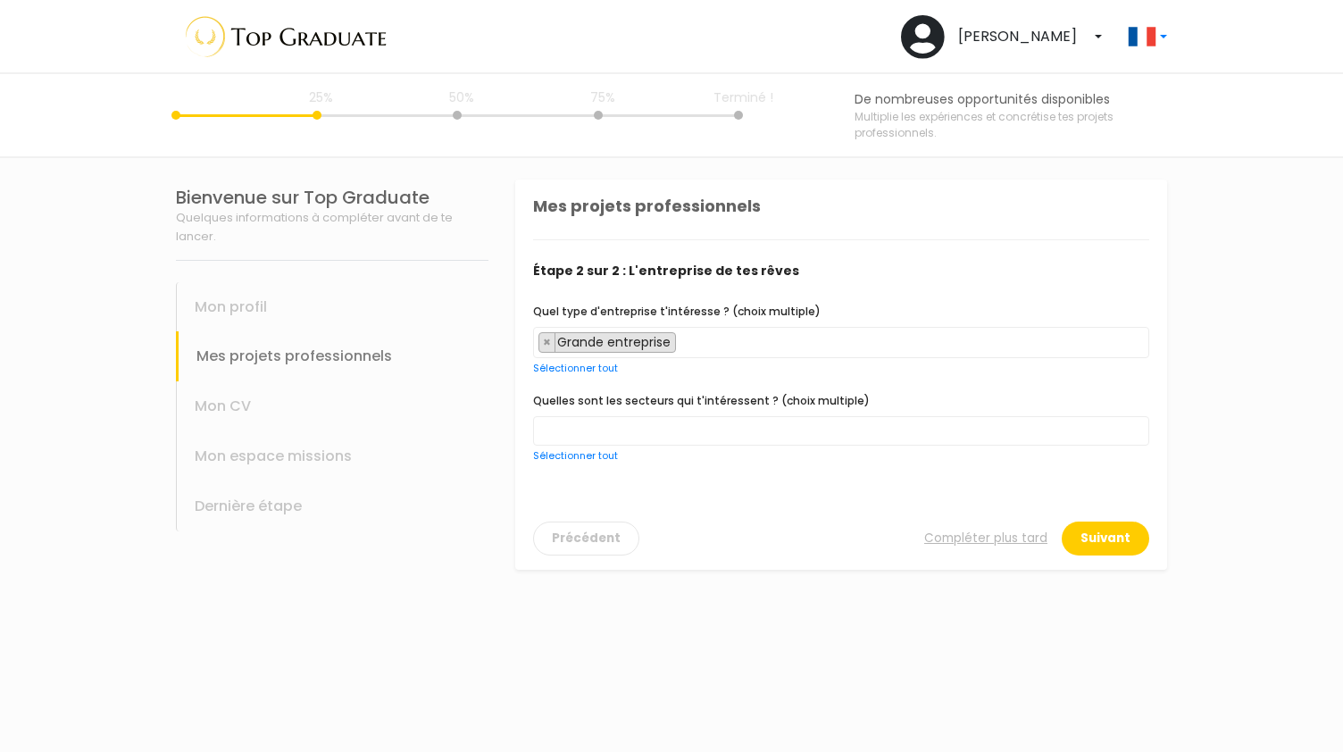
click at [708, 339] on span "× Grande entreprise" at bounding box center [841, 342] width 616 height 31
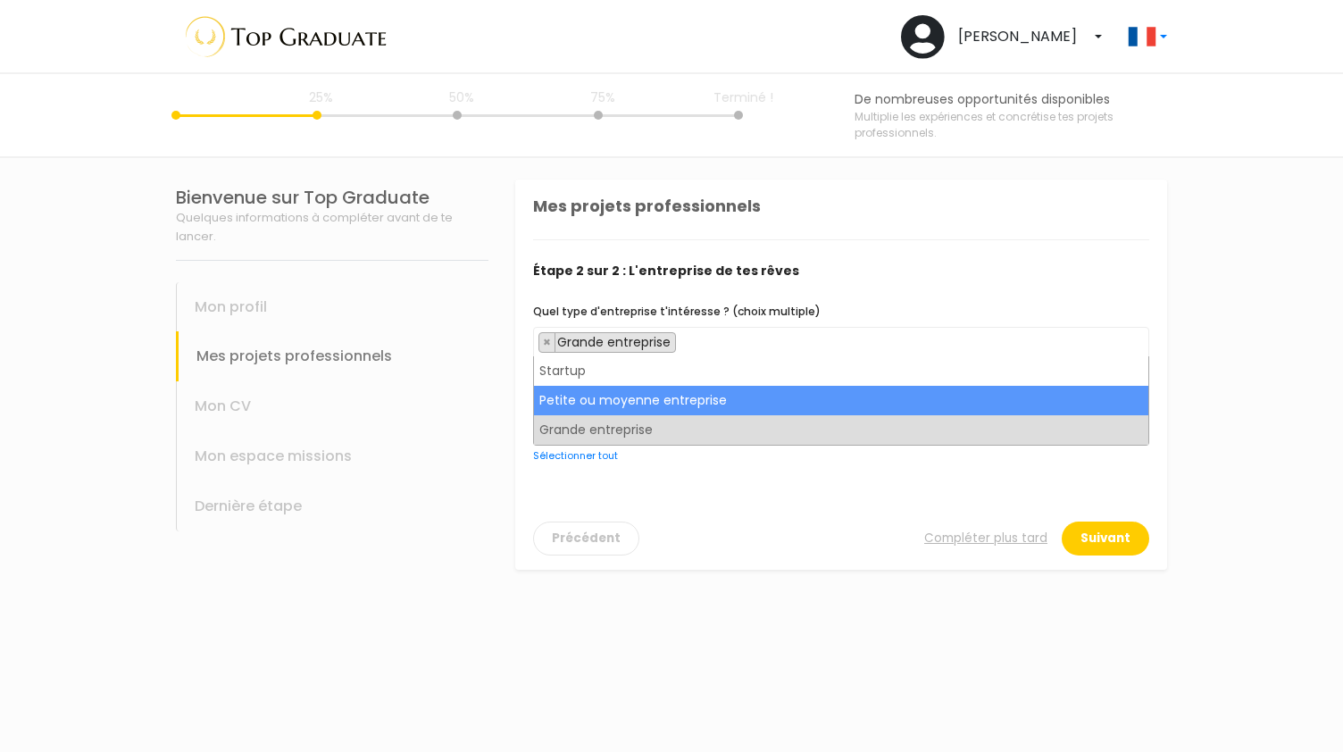
select select "choice.medium_company"
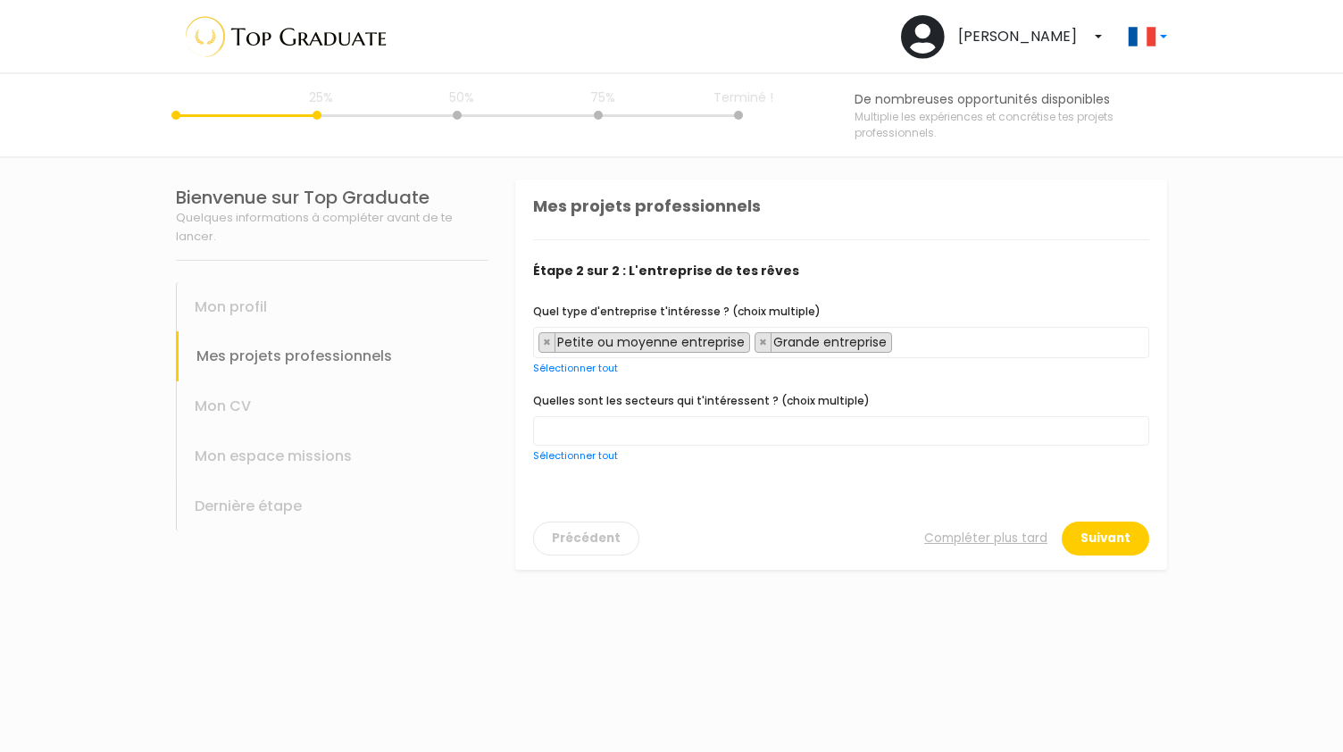
click at [694, 421] on span at bounding box center [841, 430] width 616 height 29
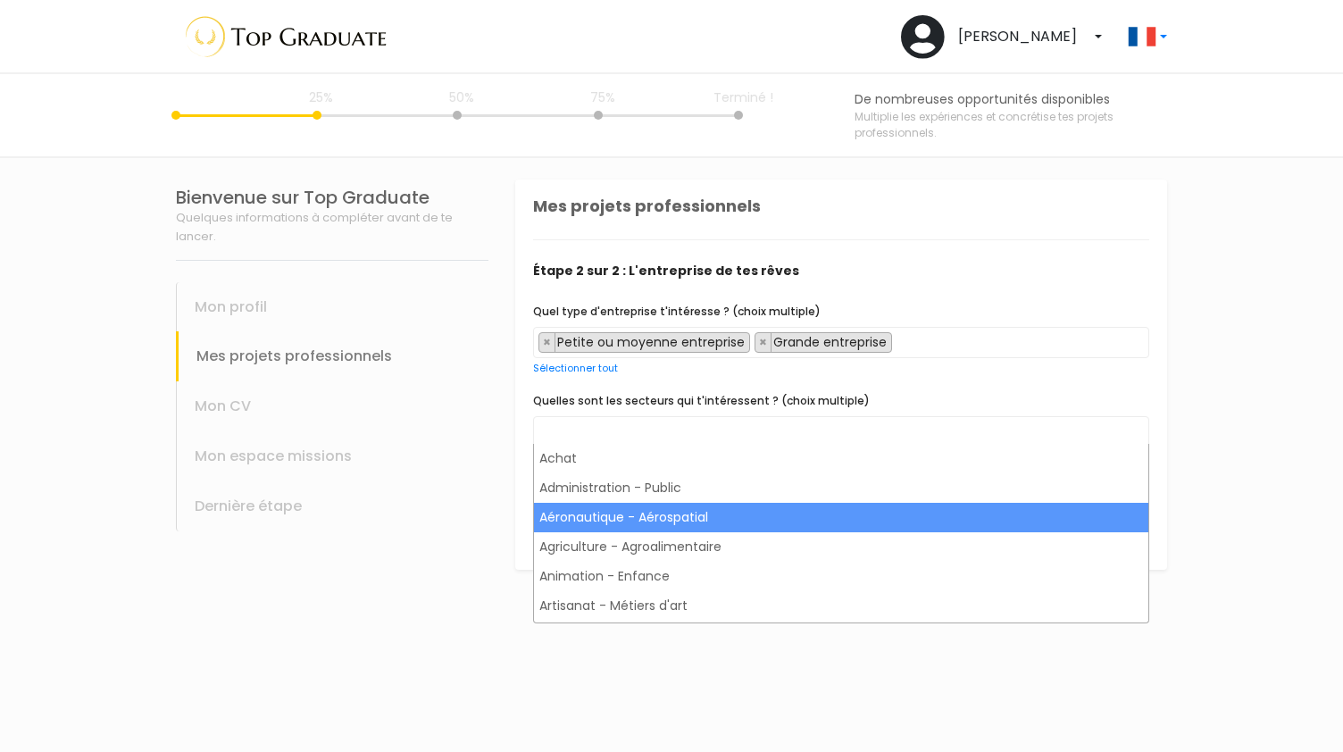
select select "2"
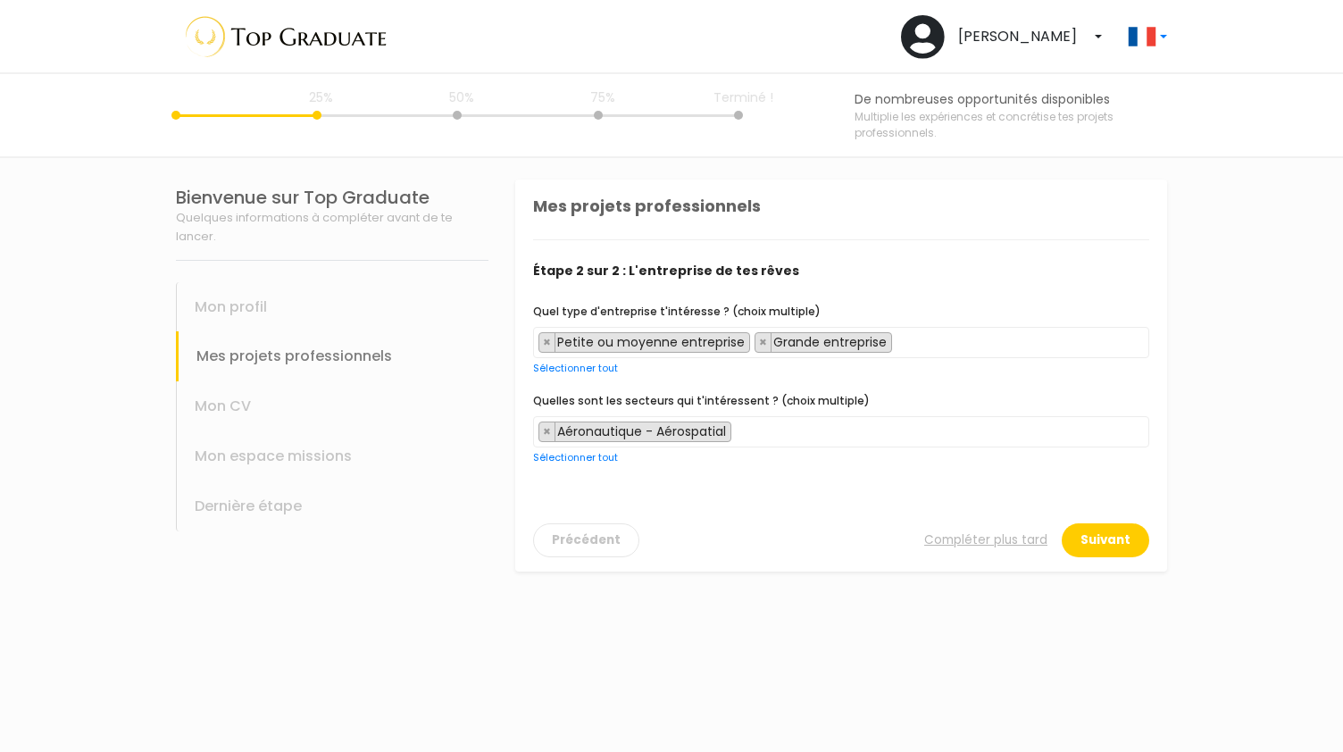
click at [750, 438] on span "× Aéronautique - Aérospatial" at bounding box center [841, 431] width 616 height 31
click at [992, 434] on span "× Aéronautique - Aérospatial × Agriculture - Agroalimentaire" at bounding box center [841, 431] width 616 height 31
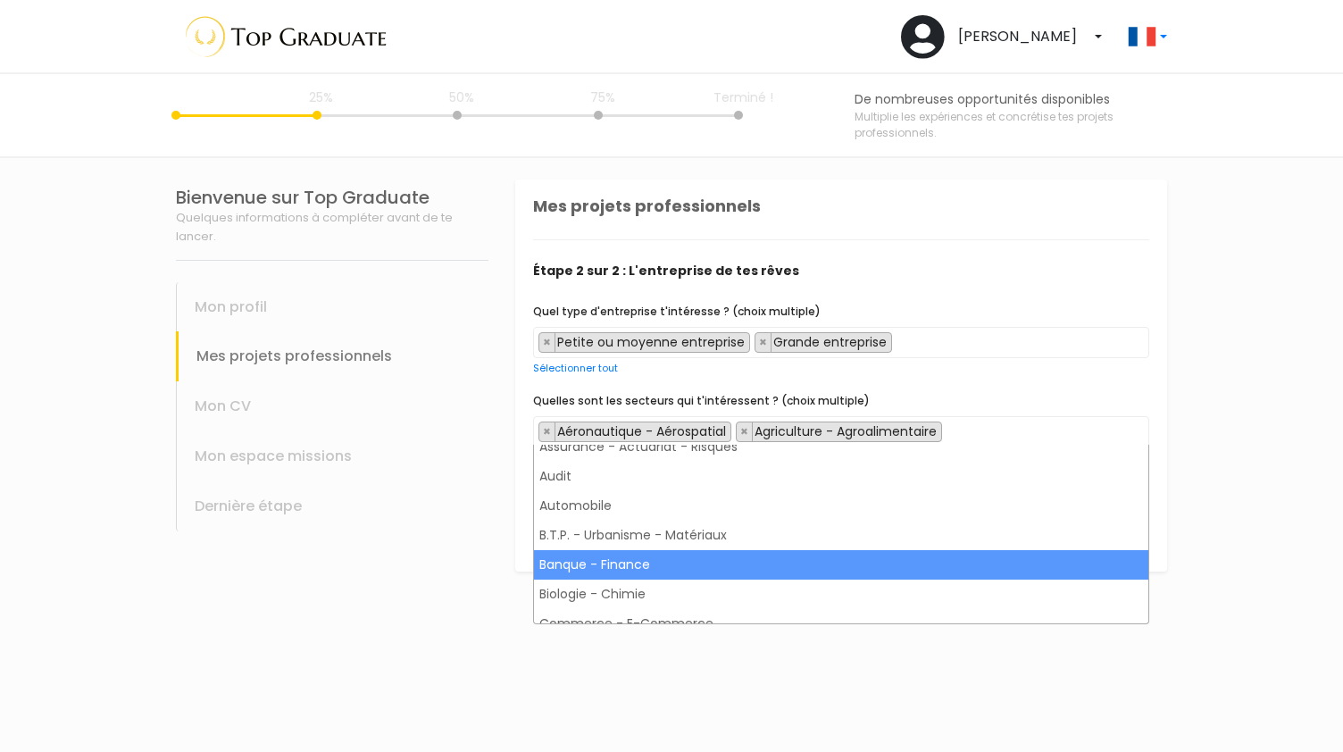
scroll to position [192, 0]
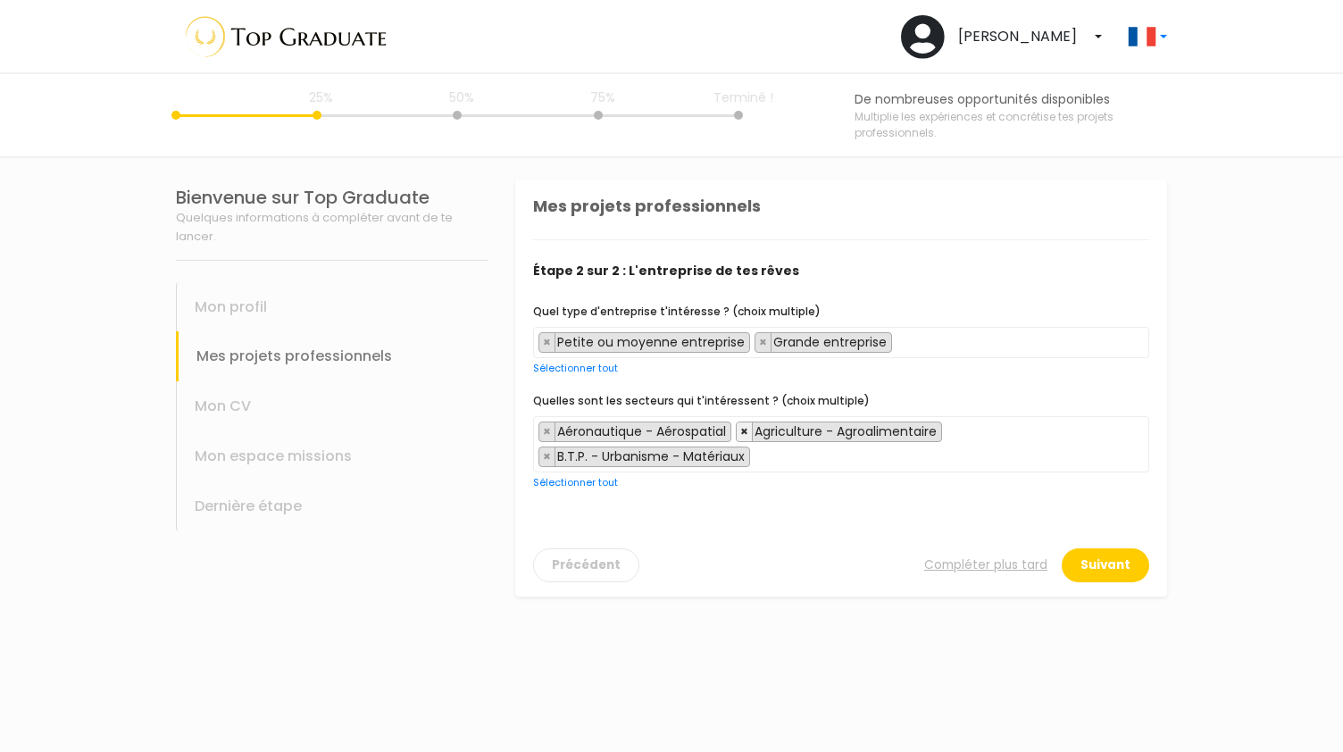
click at [741, 430] on span "×" at bounding box center [744, 431] width 8 height 18
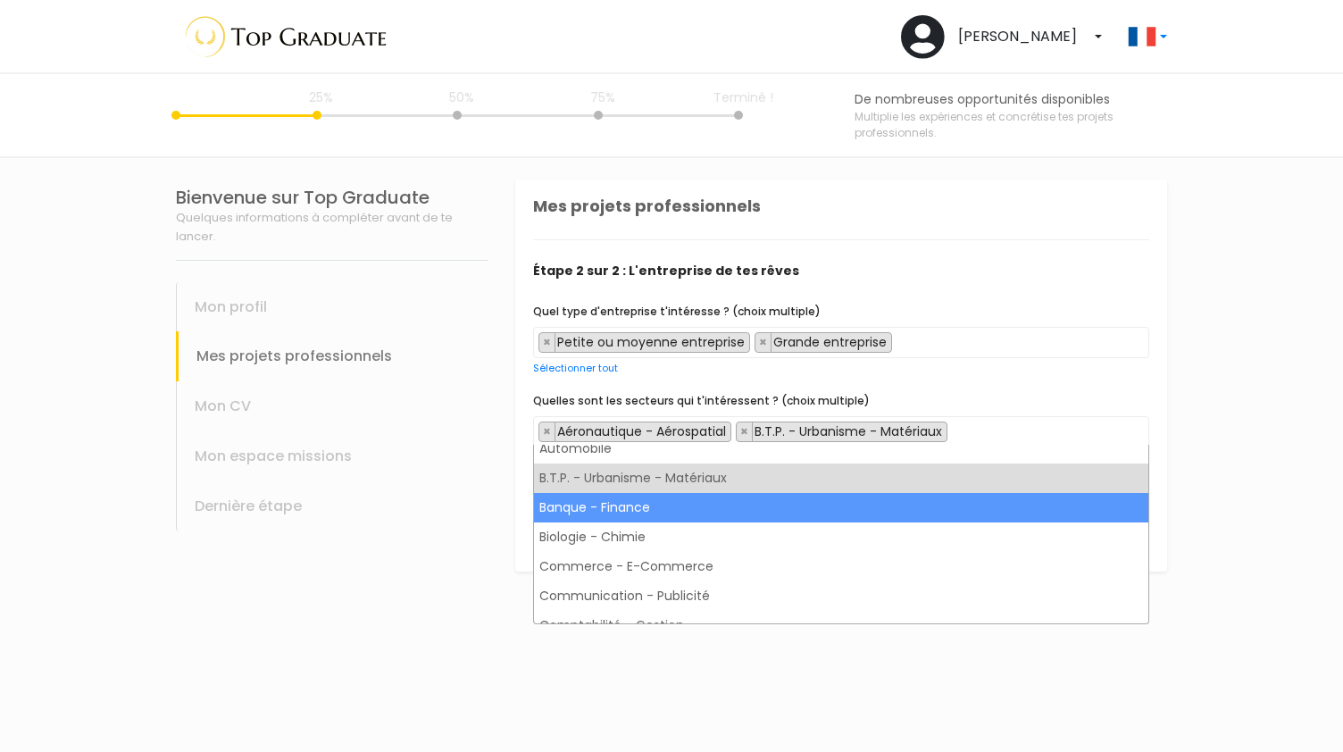
scroll to position [246, 0]
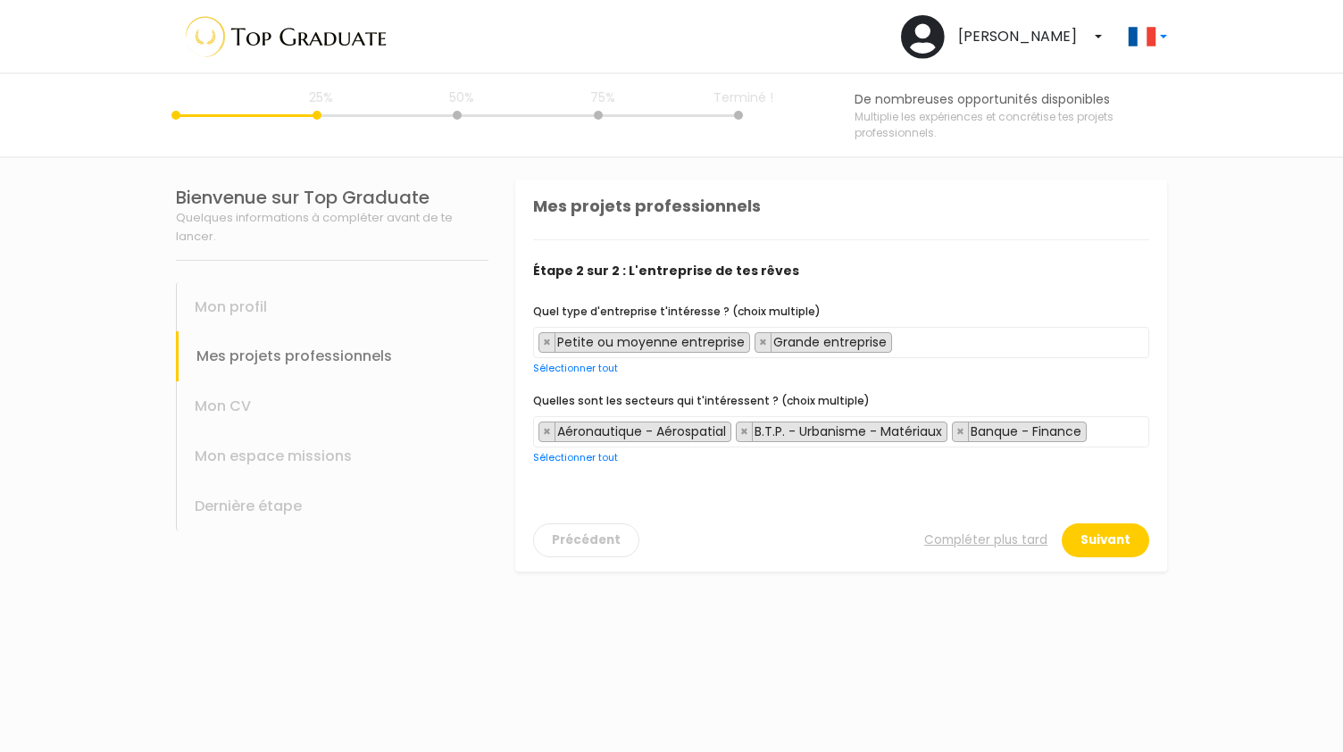
click at [1098, 431] on span "× Aéronautique - Aérospatial × B.T.P. - Urbanisme - Matériaux × Banque - Finance" at bounding box center [841, 431] width 616 height 31
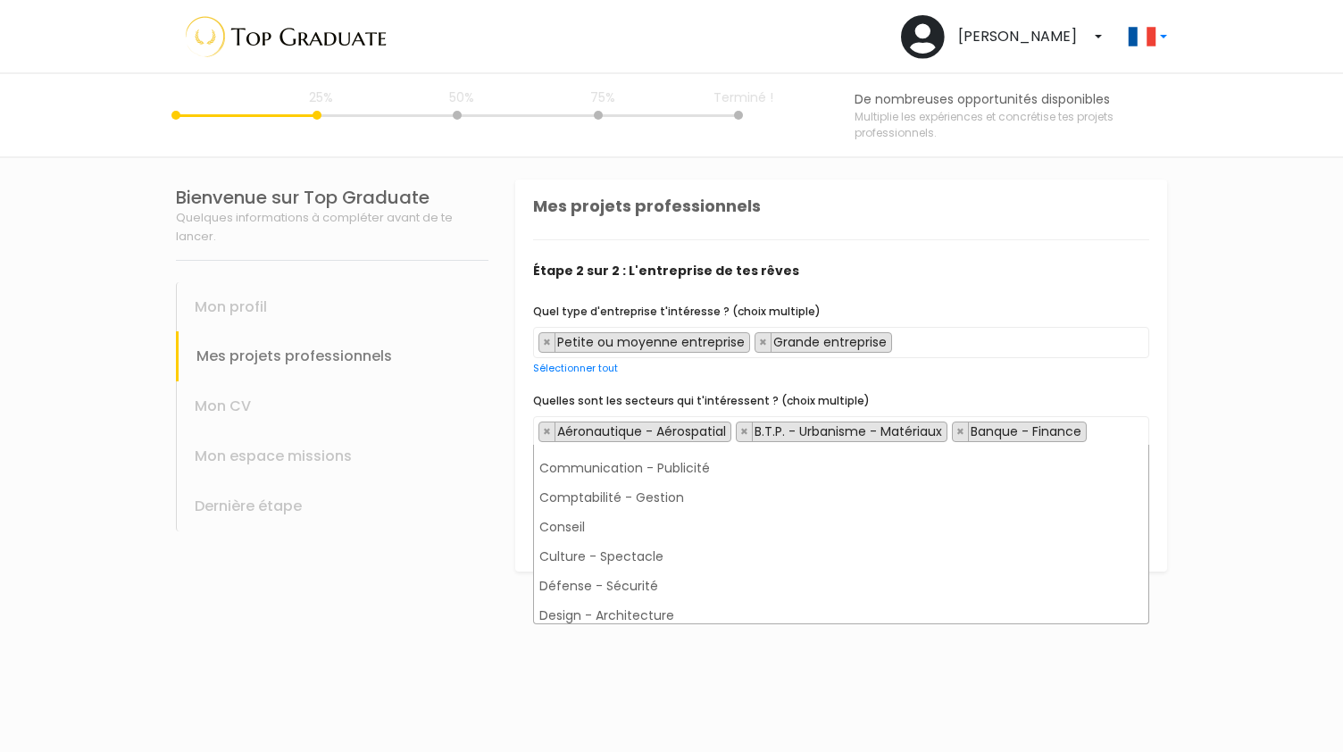
scroll to position [378, 0]
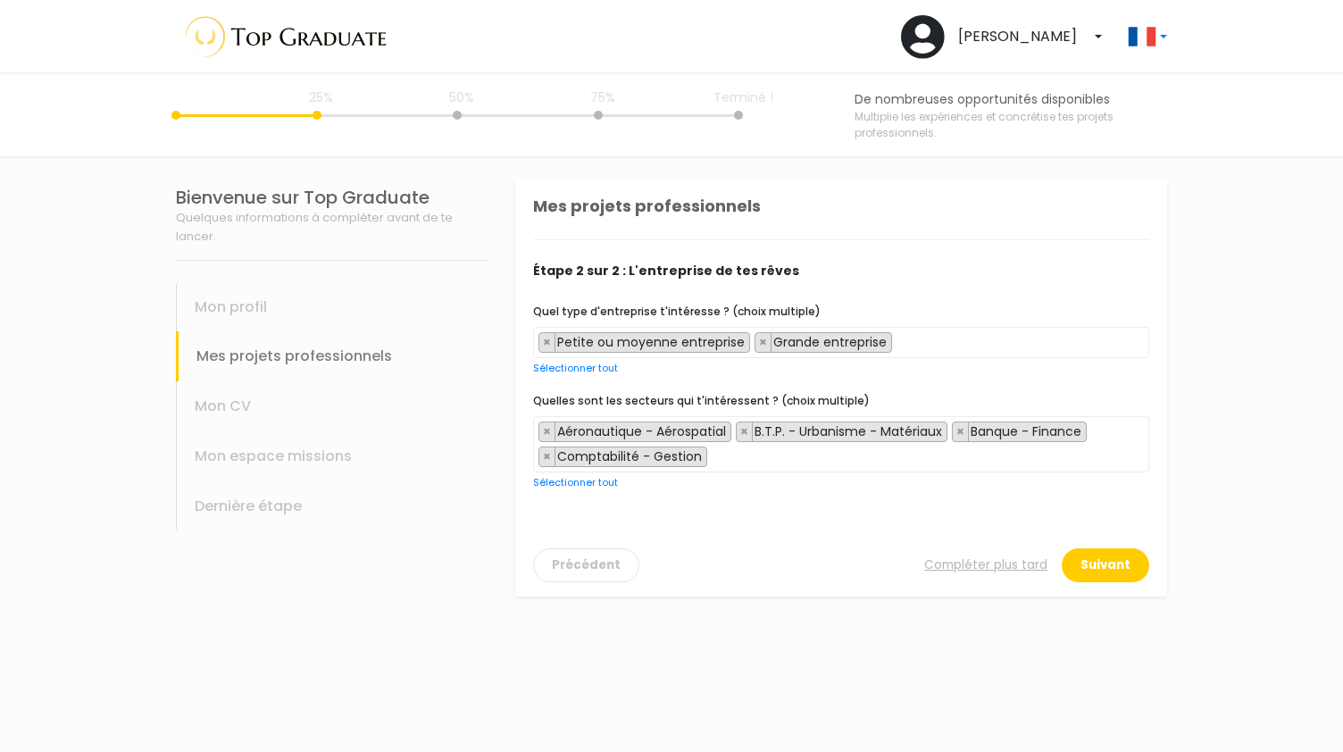
click at [776, 462] on span "× Aéronautique - Aérospatial × B.T.P. - Urbanisme - Matériaux × Banque - Financ…" at bounding box center [841, 444] width 616 height 56
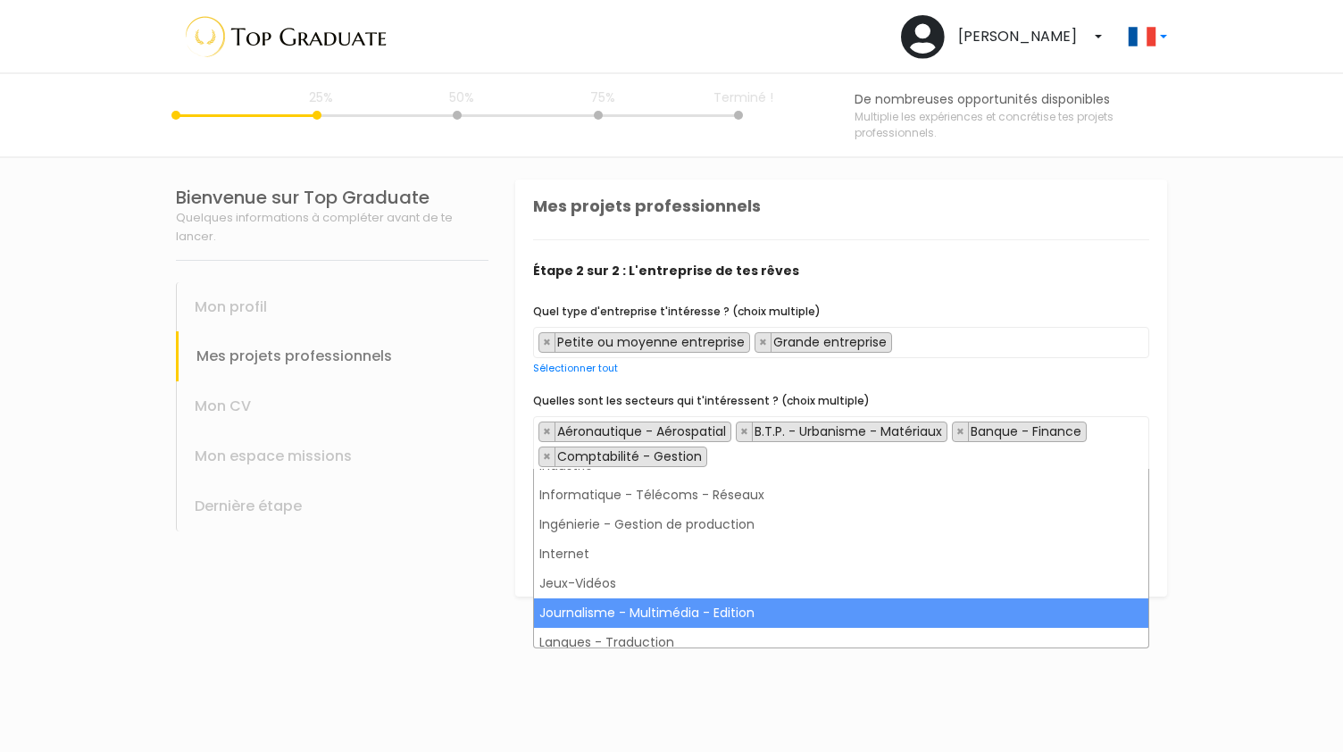
scroll to position [894, 0]
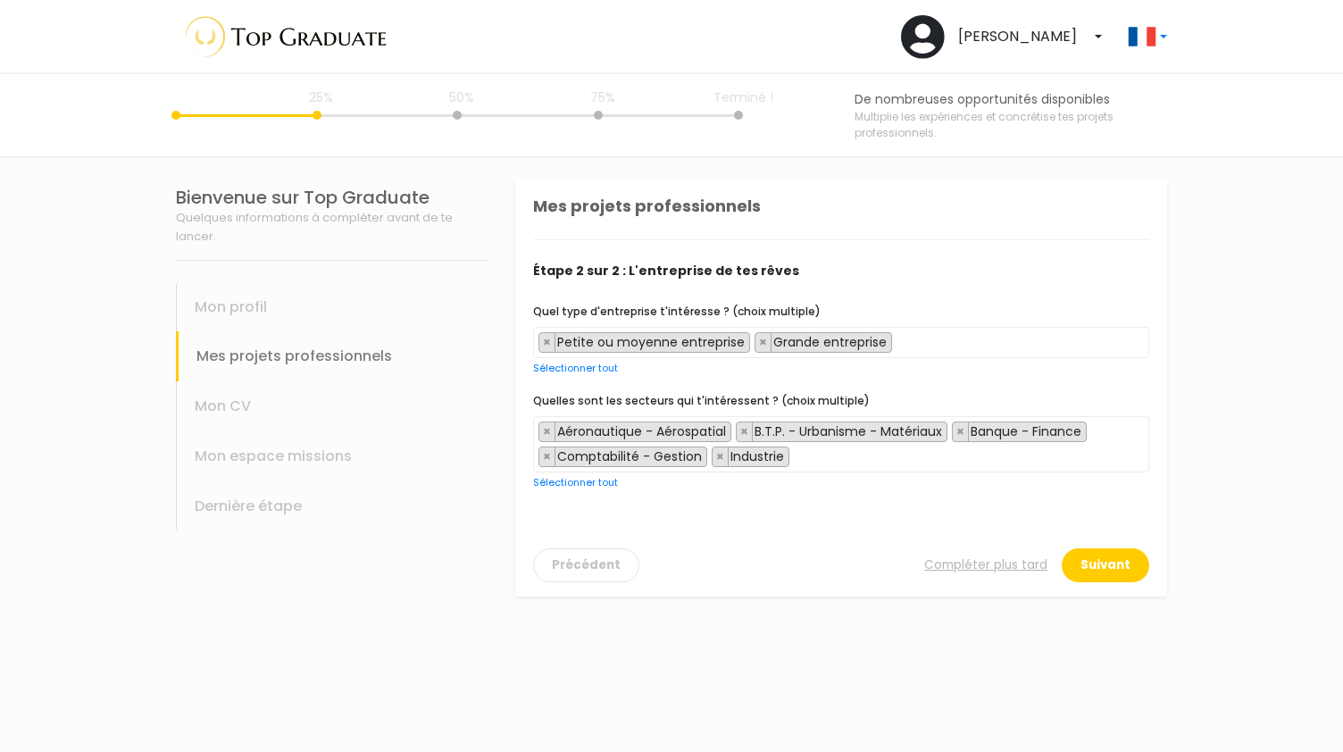
click at [932, 462] on span "× Aéronautique - Aérospatial × B.T.P. - Urbanisme - Matériaux × Banque - Financ…" at bounding box center [841, 444] width 616 height 56
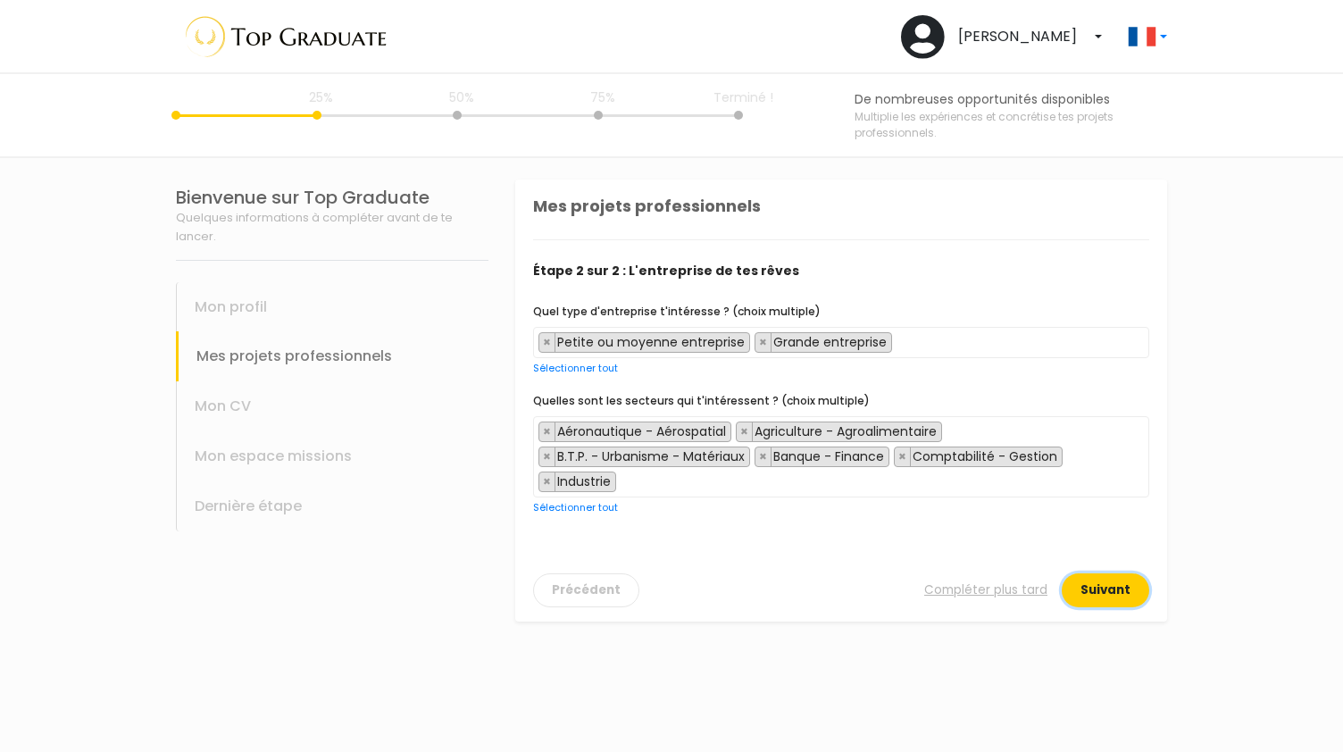
click at [1086, 587] on button "Suivant" at bounding box center [1105, 590] width 87 height 34
